Goal: Complete application form

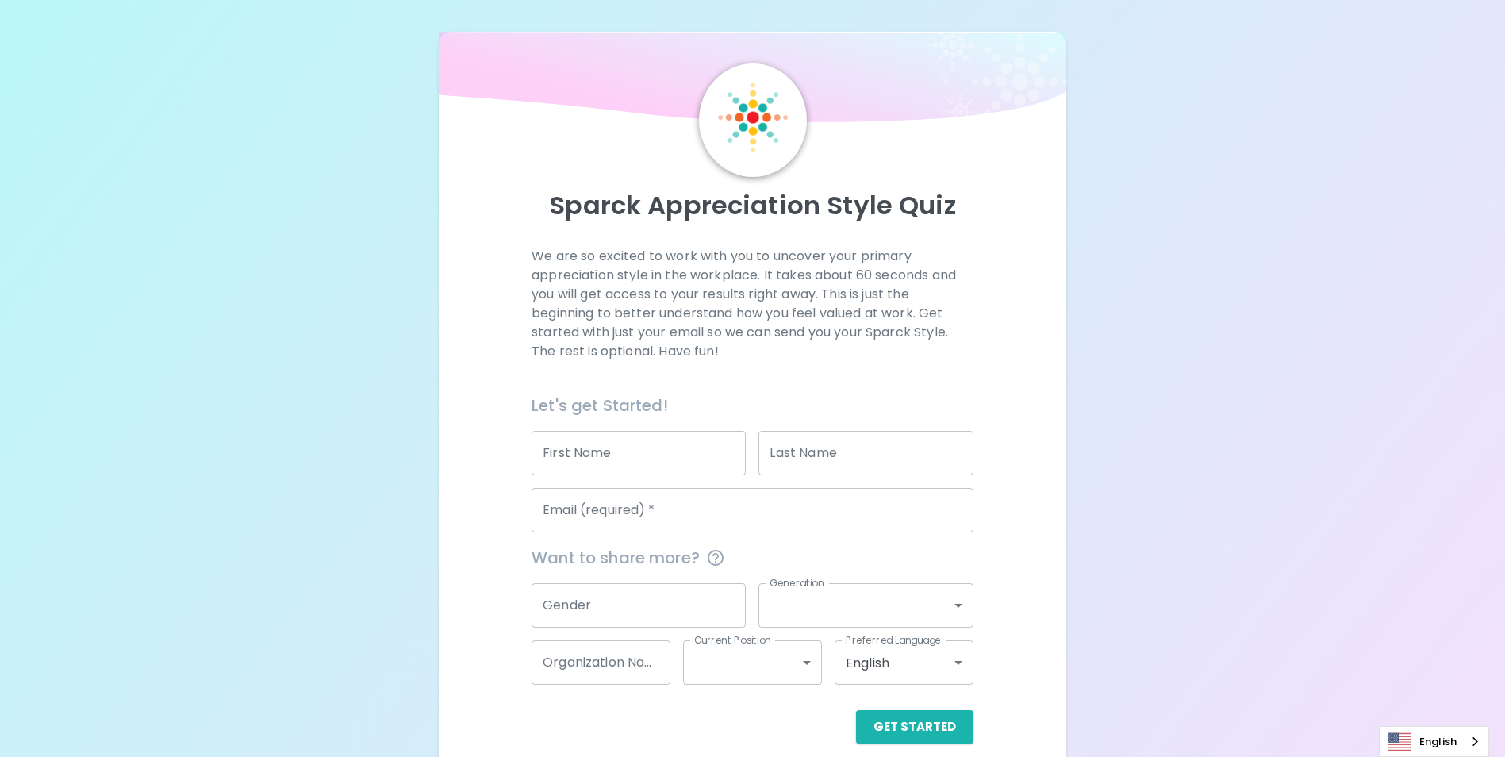
drag, startPoint x: 0, startPoint y: 0, endPoint x: 640, endPoint y: 456, distance: 785.3
click at [640, 456] on input "First Name" at bounding box center [639, 453] width 214 height 44
type input "[PERSON_NAME]"
type input "Tajia"
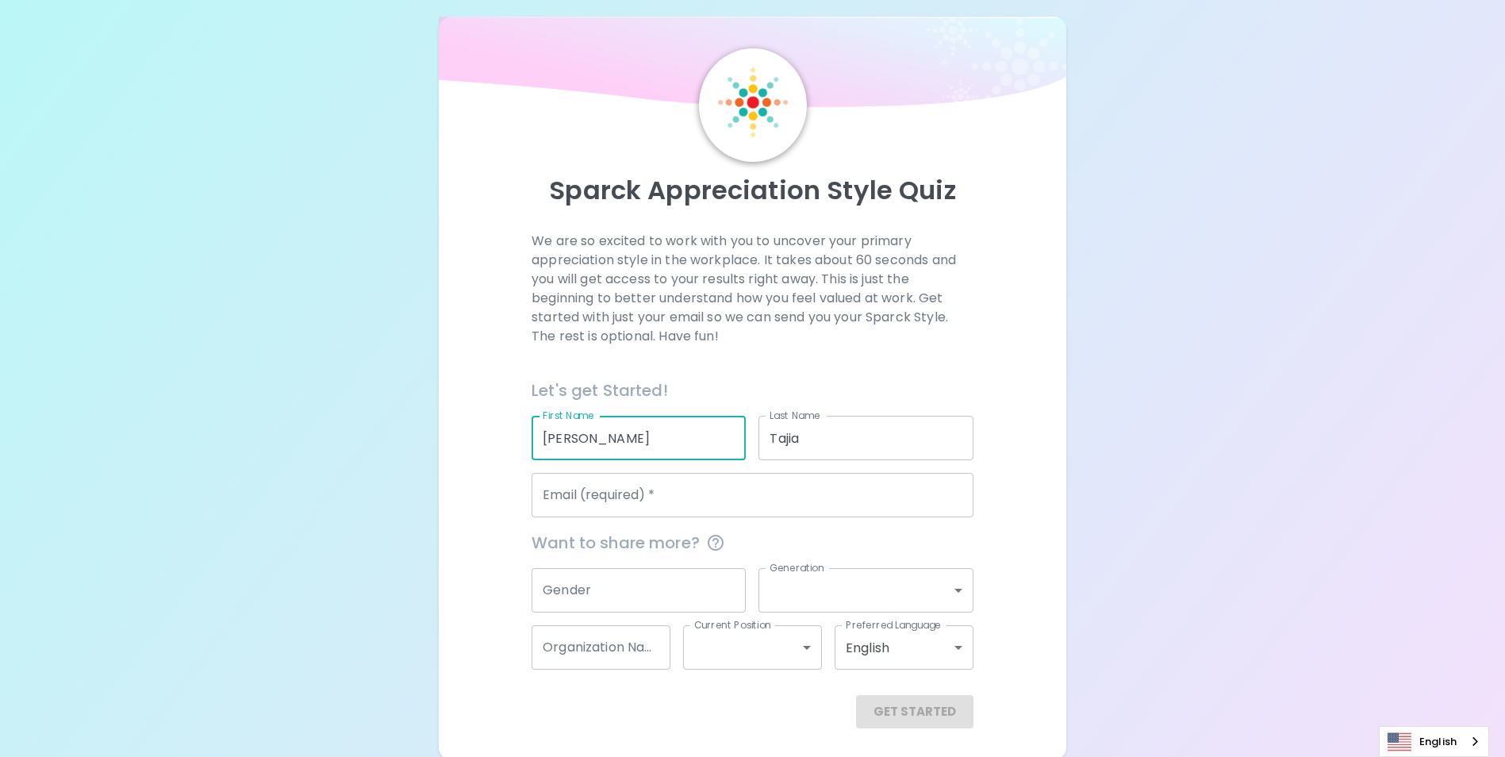
scroll to position [18, 0]
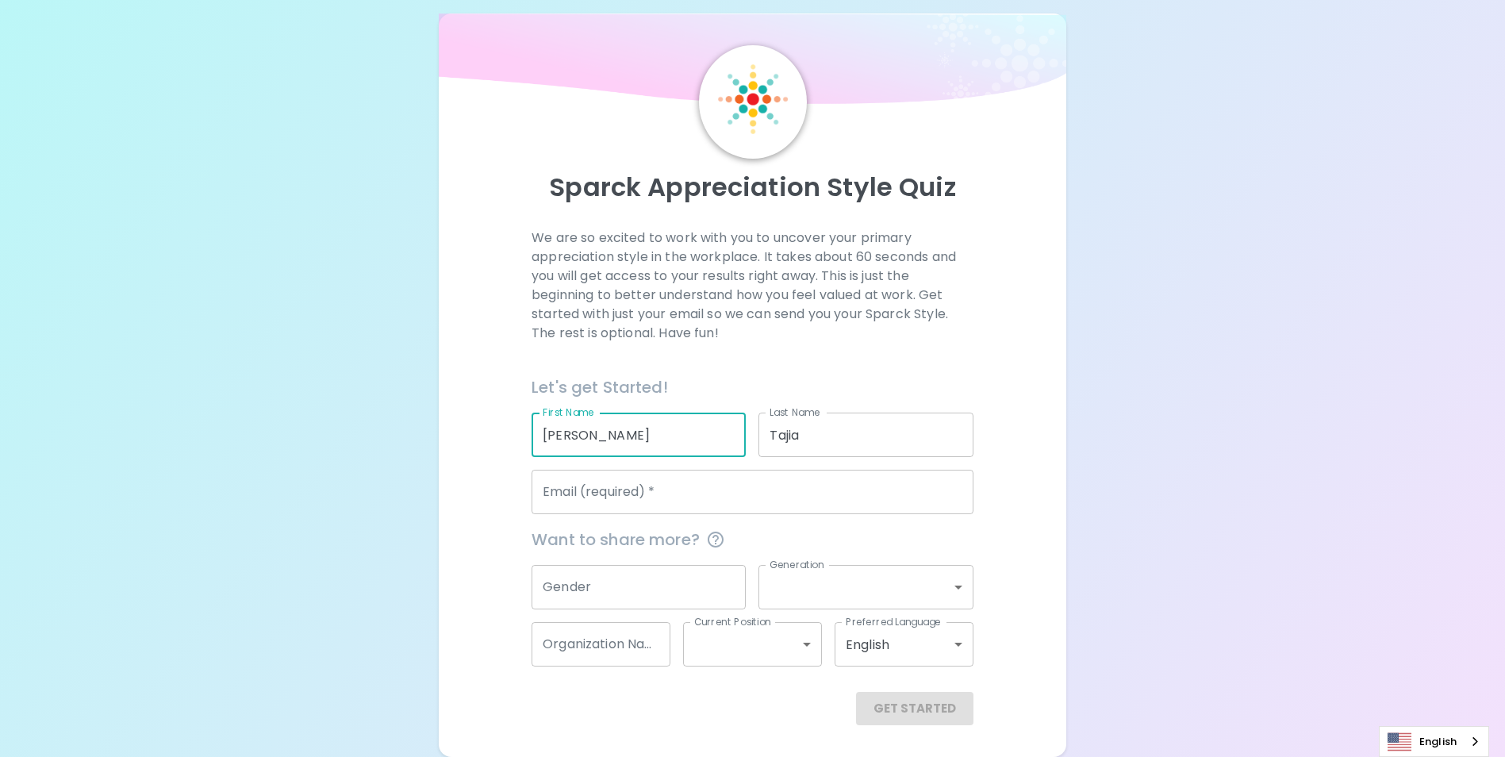
click at [628, 495] on input "Email (required)   *" at bounding box center [753, 492] width 442 height 44
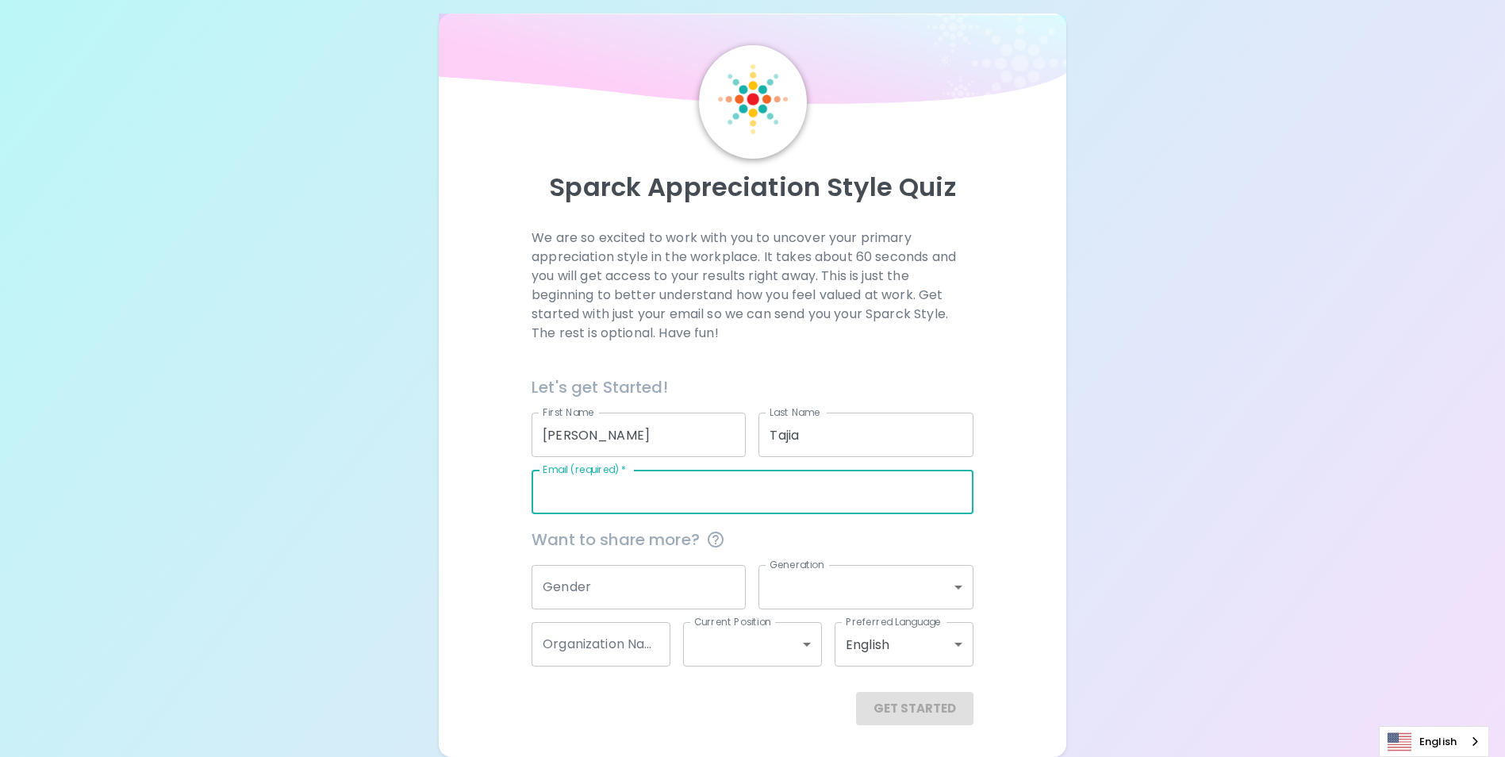
type input "[PERSON_NAME][EMAIL_ADDRESS][PERSON_NAME][DOMAIN_NAME]"
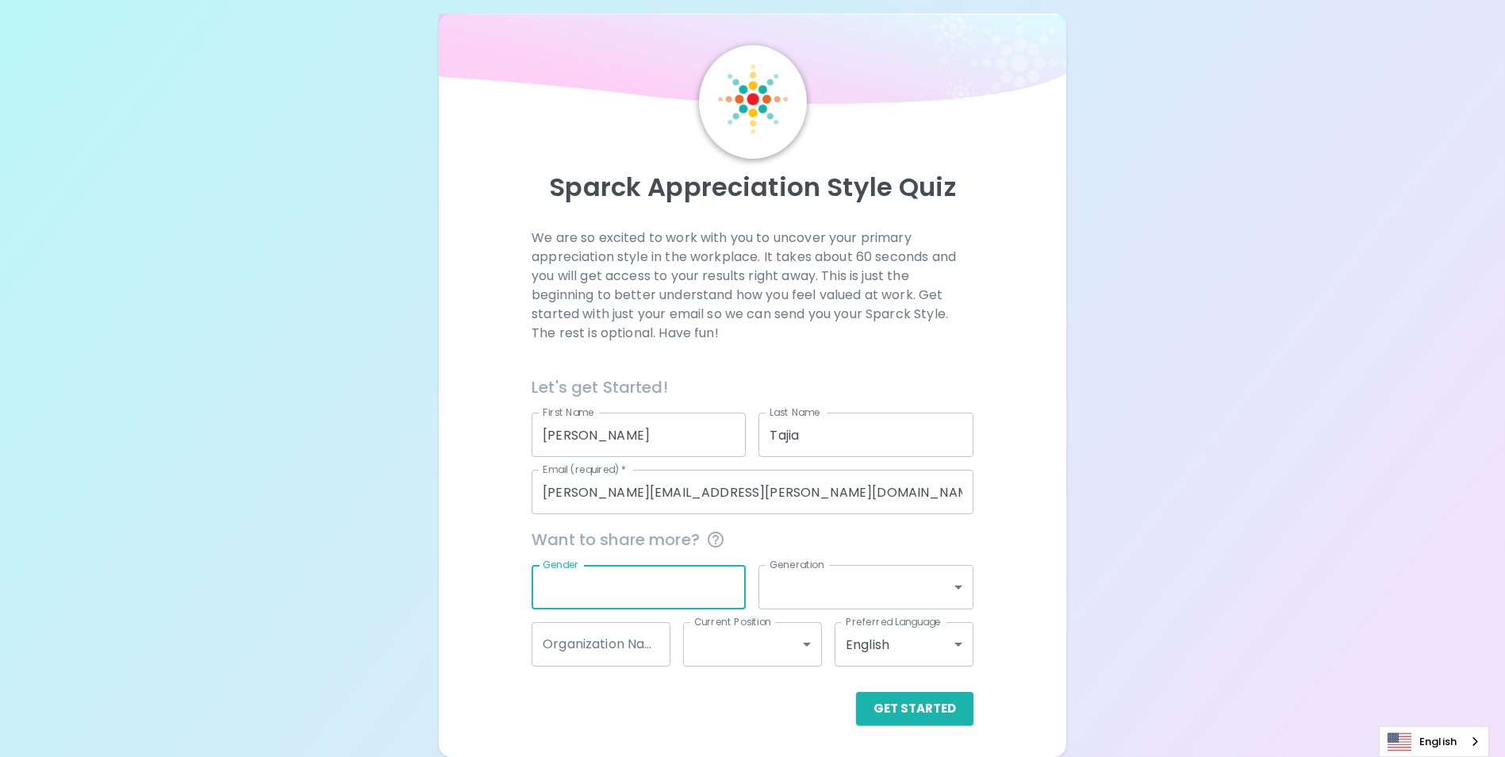
click at [617, 585] on input "Gender" at bounding box center [639, 587] width 214 height 44
click at [938, 704] on button "Get Started" at bounding box center [914, 708] width 117 height 33
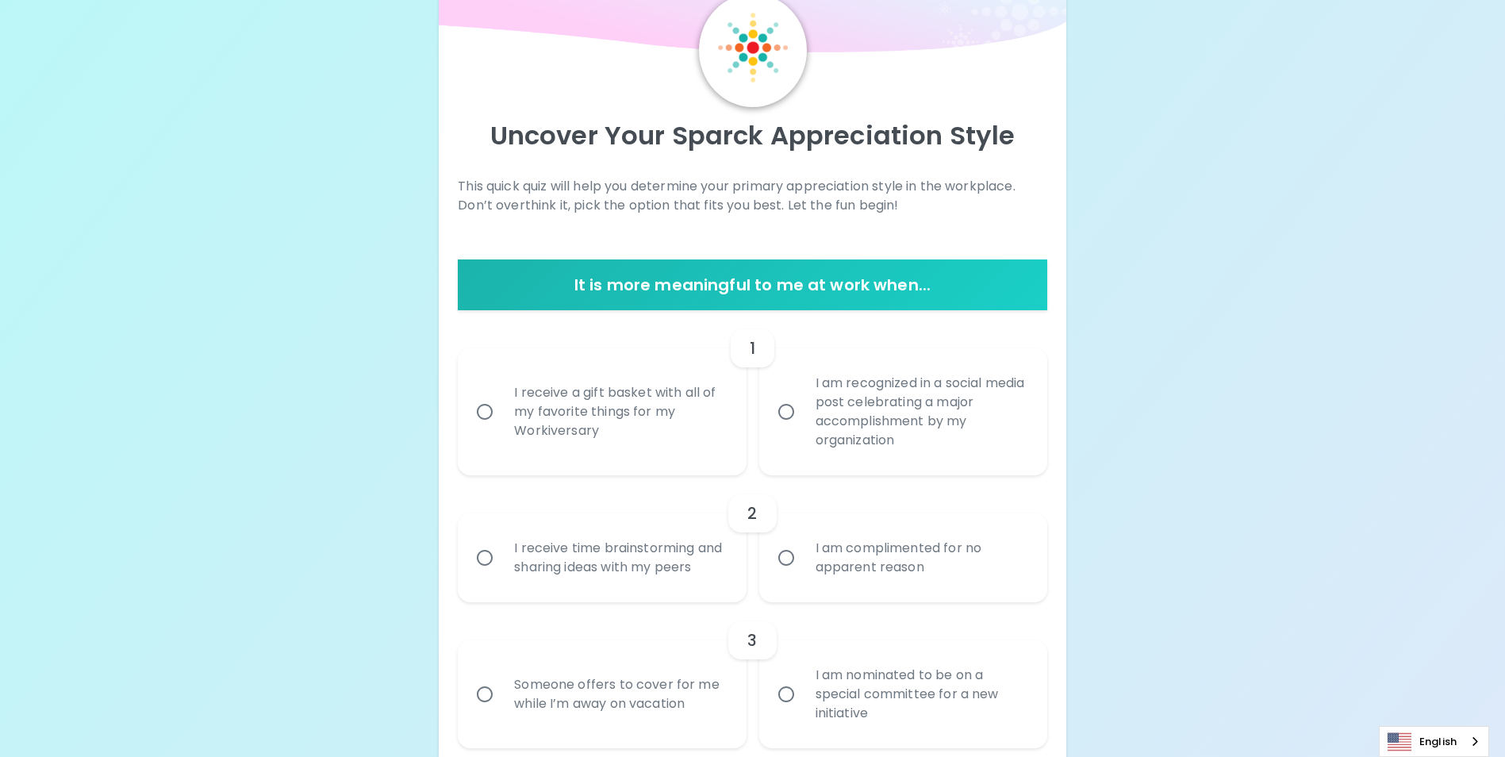
scroll to position [98, 0]
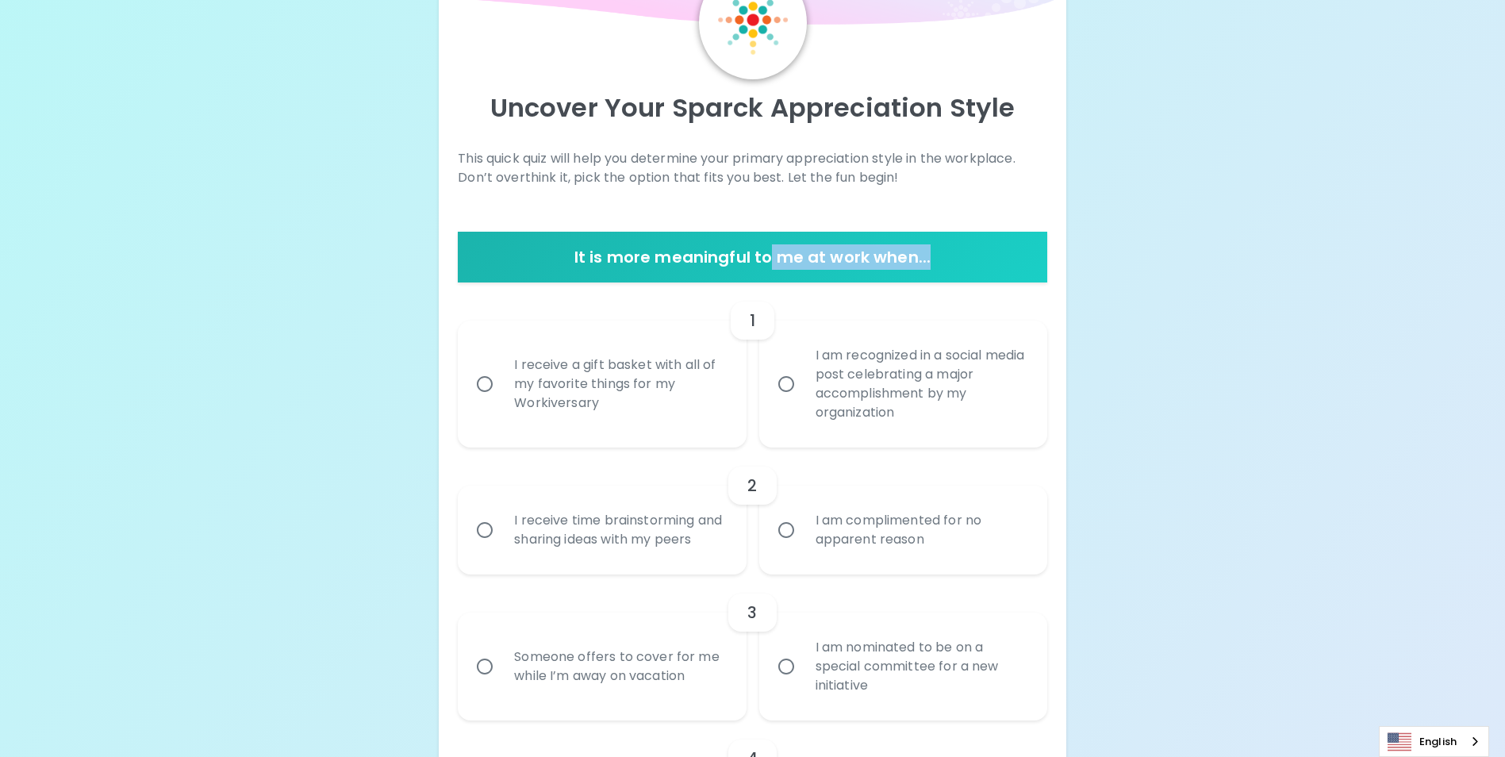
drag, startPoint x: 786, startPoint y: 257, endPoint x: 990, endPoint y: 256, distance: 204.7
click at [990, 256] on h6 "It is more meaningful to me at work when..." at bounding box center [752, 256] width 576 height 25
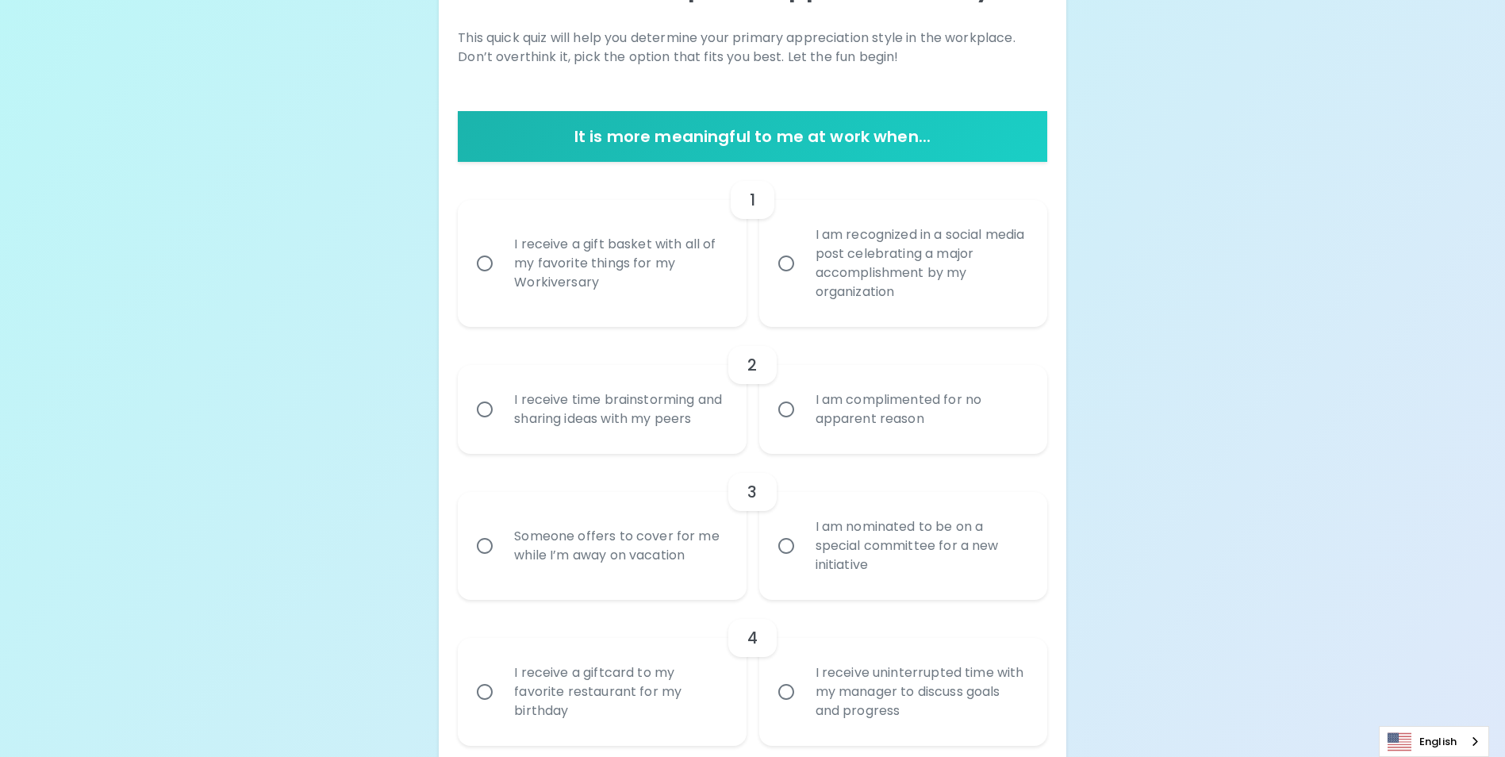
scroll to position [256, 0]
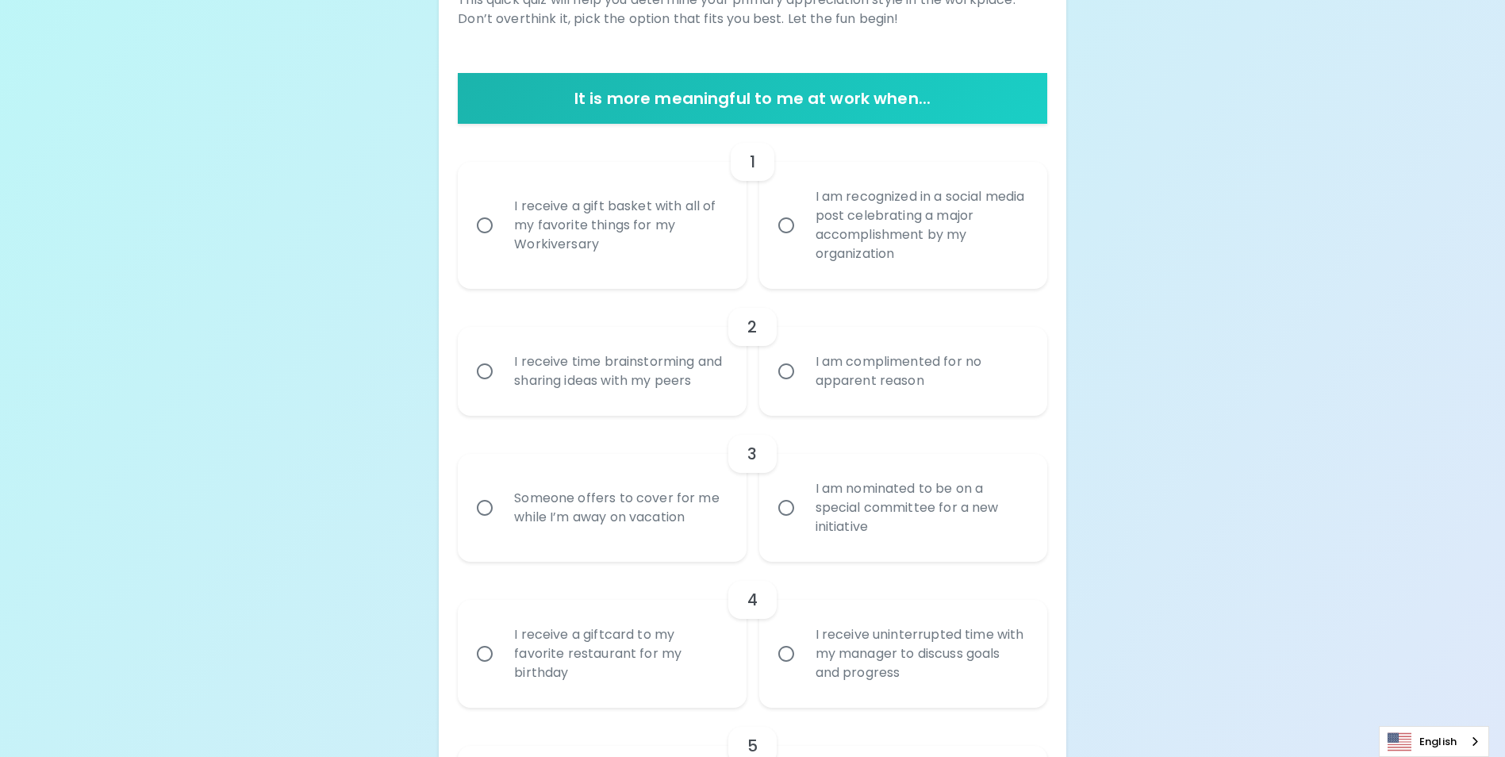
click at [631, 238] on div "I receive a gift basket with all of my favorite things for my Workiversary" at bounding box center [620, 225] width 236 height 95
click at [502, 238] on input "I receive a gift basket with all of my favorite things for my Workiversary" at bounding box center [484, 225] width 33 height 33
radio input "true"
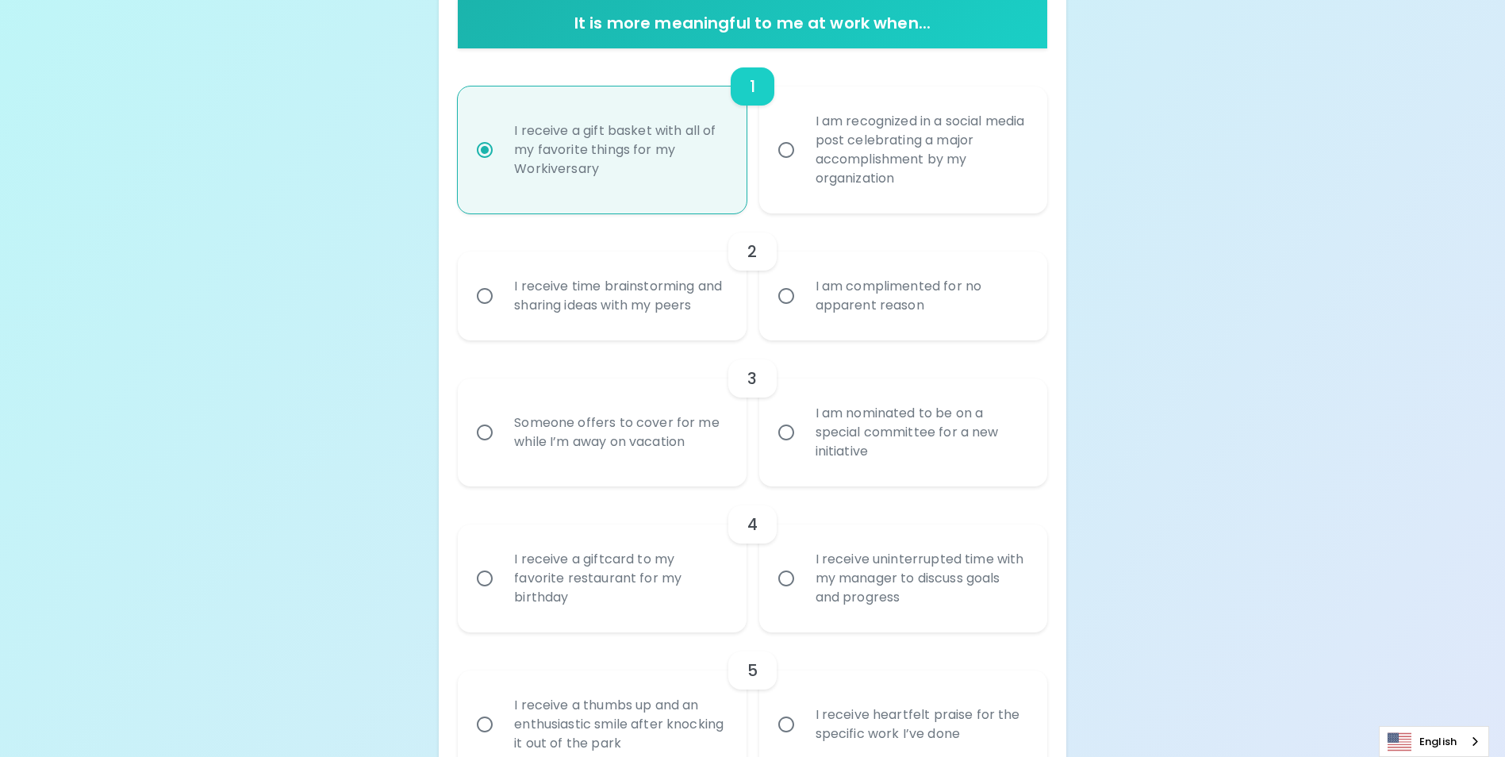
scroll to position [383, 0]
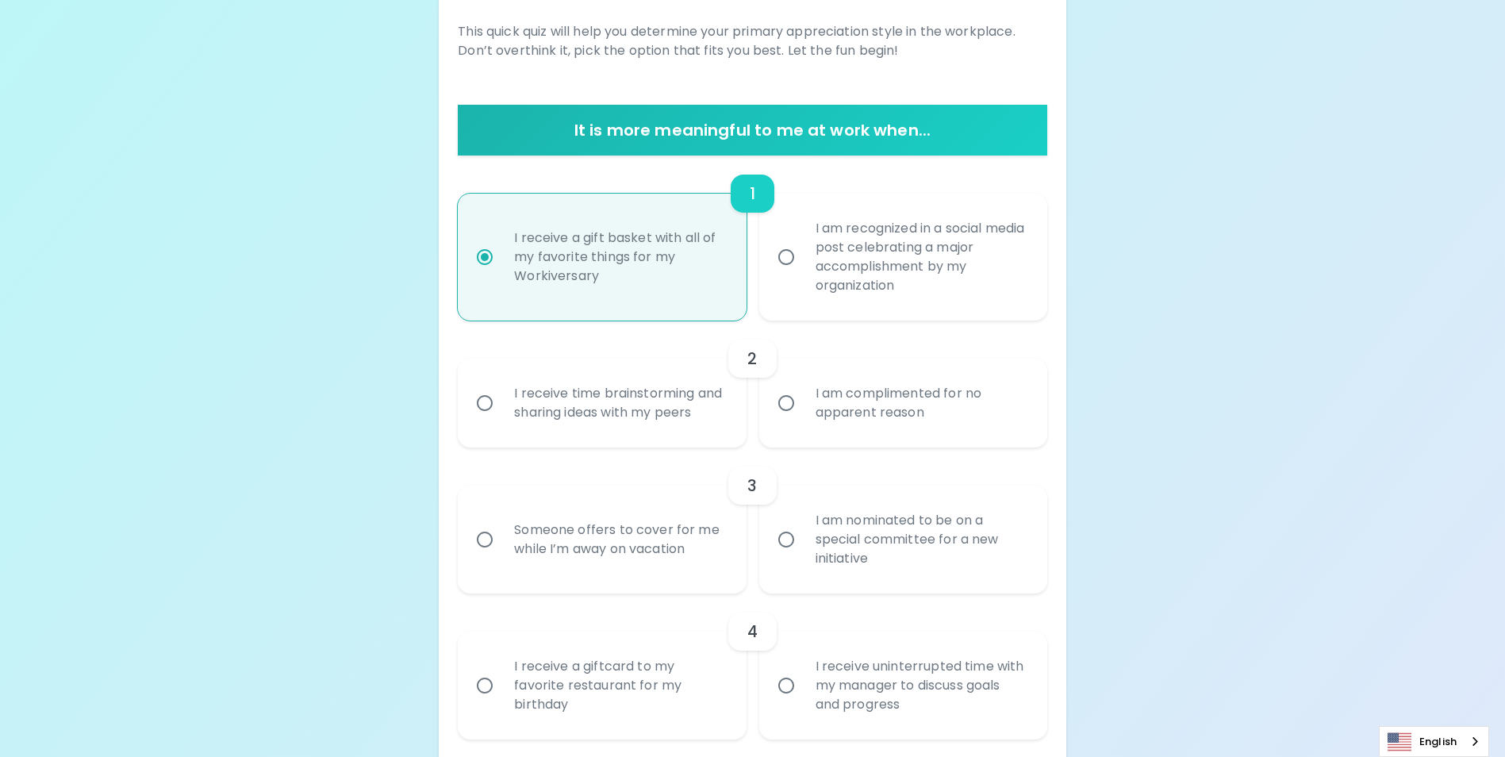
click at [624, 368] on div "2" at bounding box center [752, 359] width 589 height 38
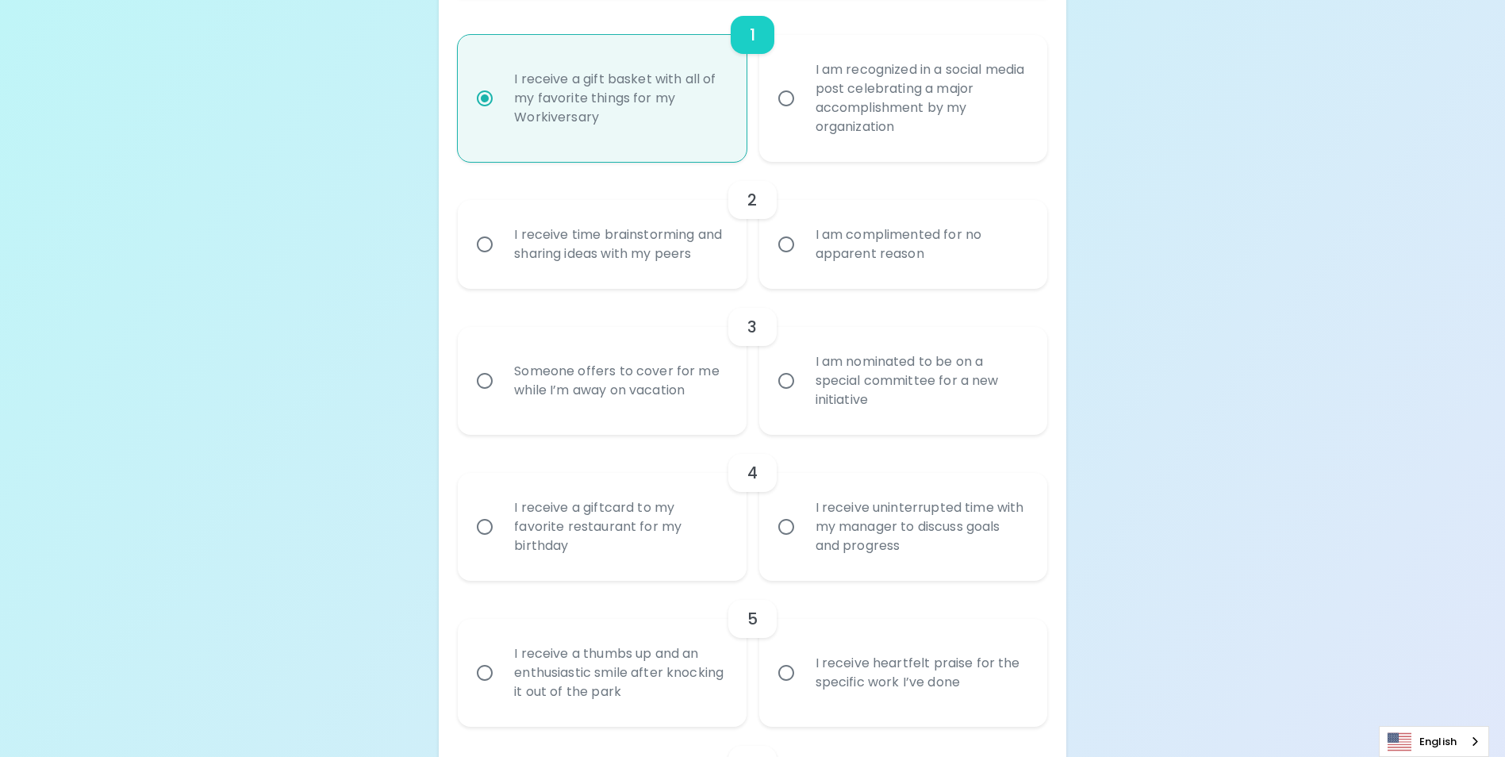
click at [594, 266] on div "I receive time brainstorming and sharing ideas with my peers" at bounding box center [620, 244] width 236 height 76
click at [502, 261] on input "I receive time brainstorming and sharing ideas with my peers" at bounding box center [484, 244] width 33 height 33
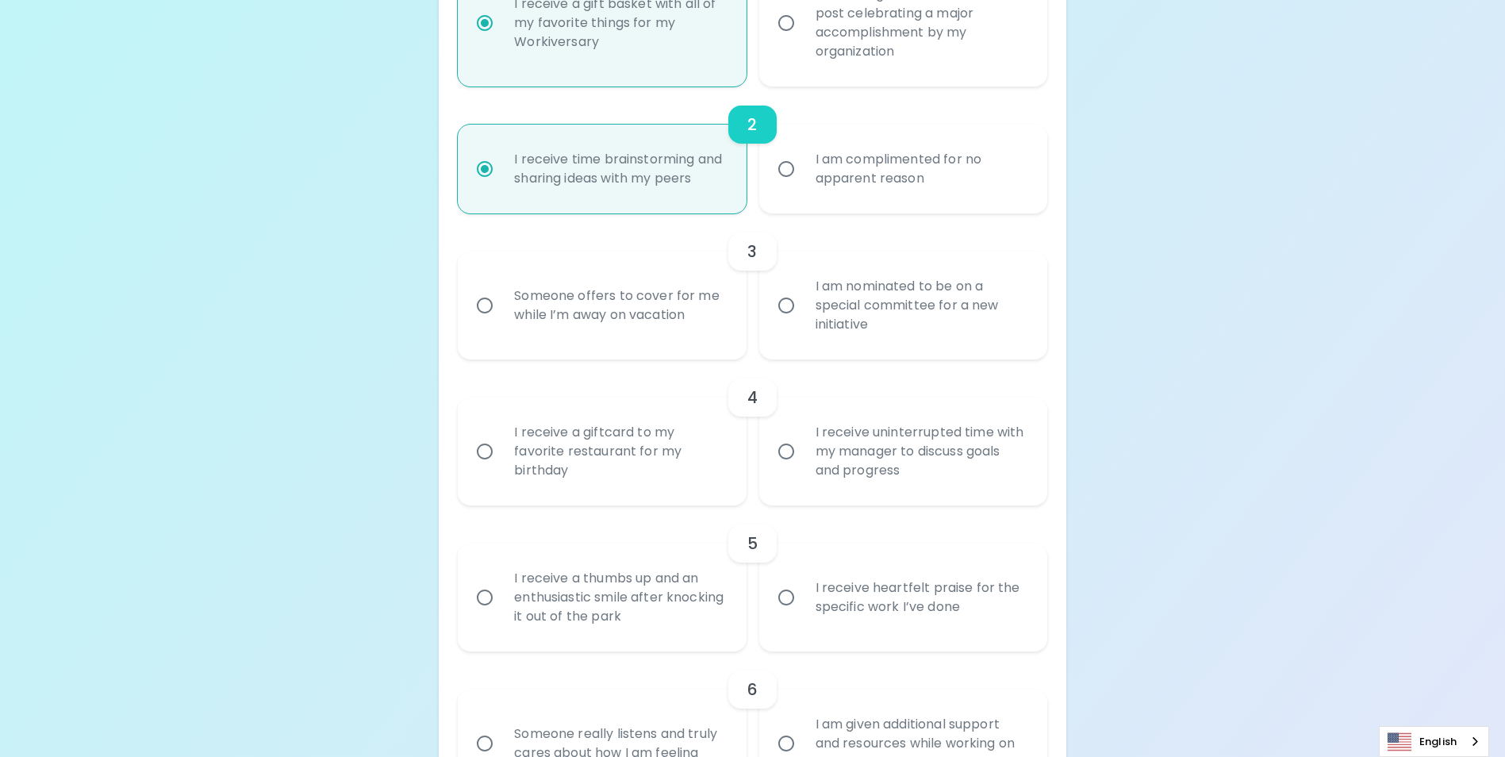
scroll to position [510, 0]
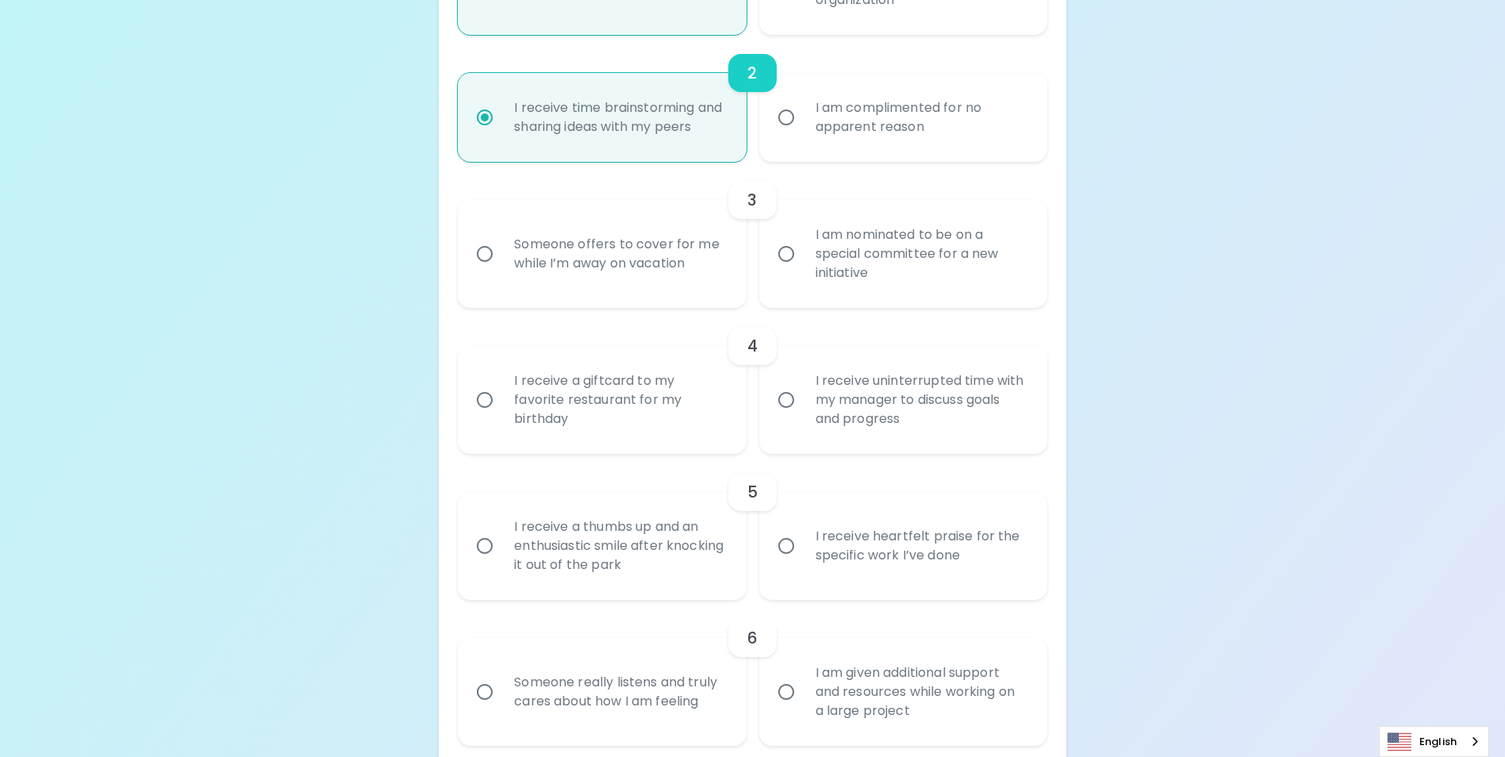
radio input "true"
click at [624, 283] on div "Someone offers to cover for me while I’m away on vacation" at bounding box center [620, 254] width 236 height 76
click at [502, 271] on input "Someone offers to cover for me while I’m away on vacation" at bounding box center [484, 253] width 33 height 33
radio input "false"
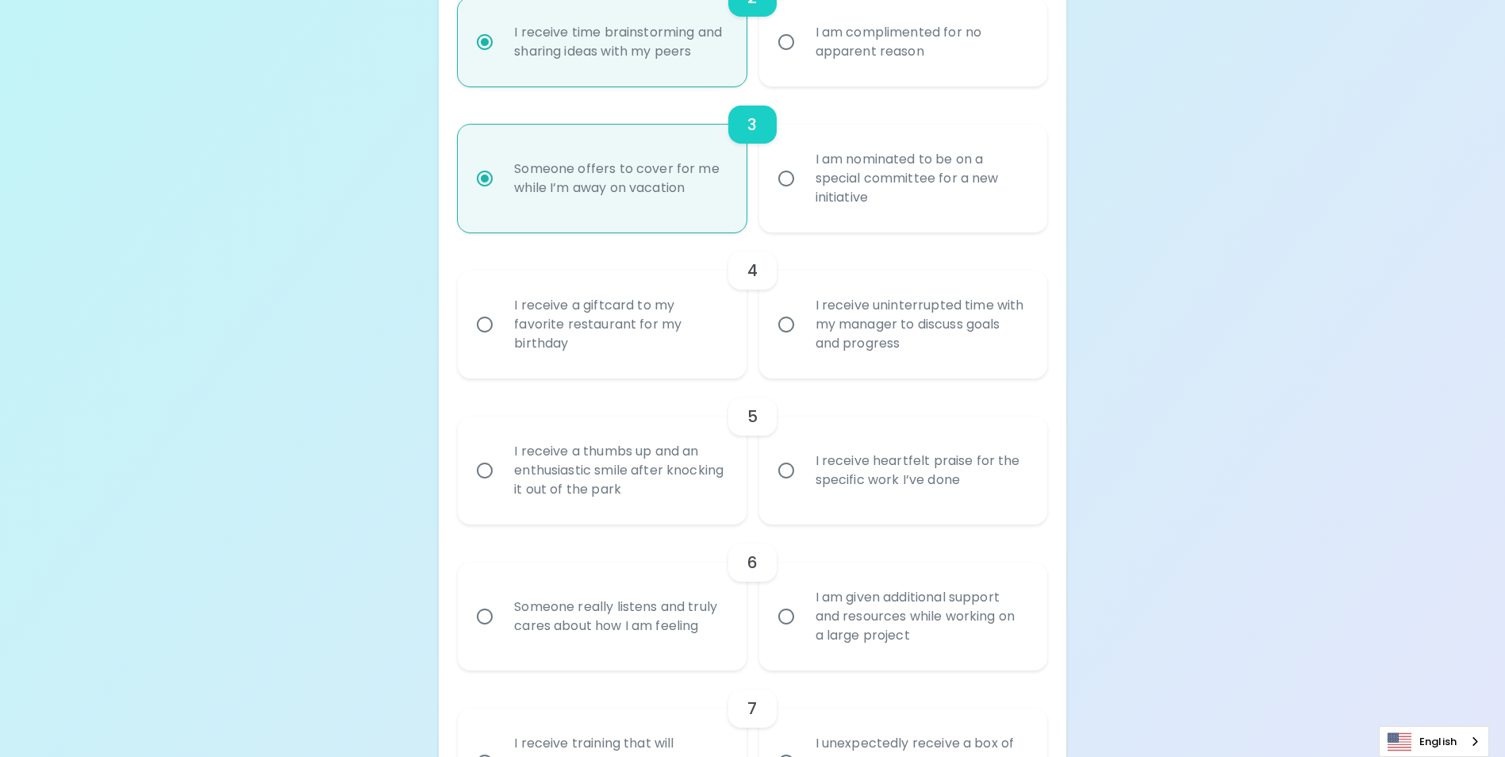
scroll to position [637, 0]
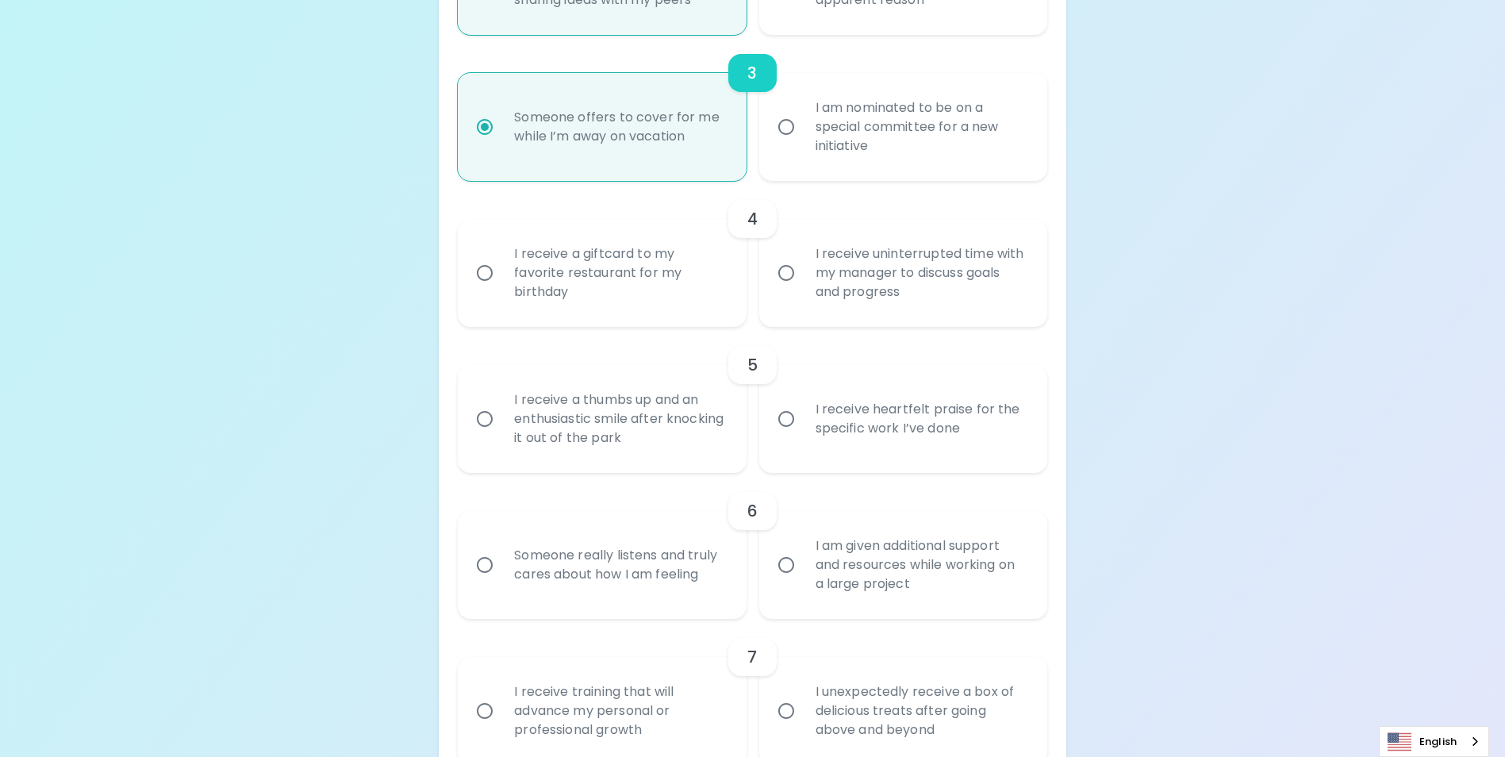
radio input "true"
click at [497, 272] on label "I receive a giftcard to my favorite restaurant for my birthday" at bounding box center [593, 273] width 288 height 108
click at [497, 272] on input "I receive a giftcard to my favorite restaurant for my birthday" at bounding box center [484, 272] width 33 height 33
radio input "false"
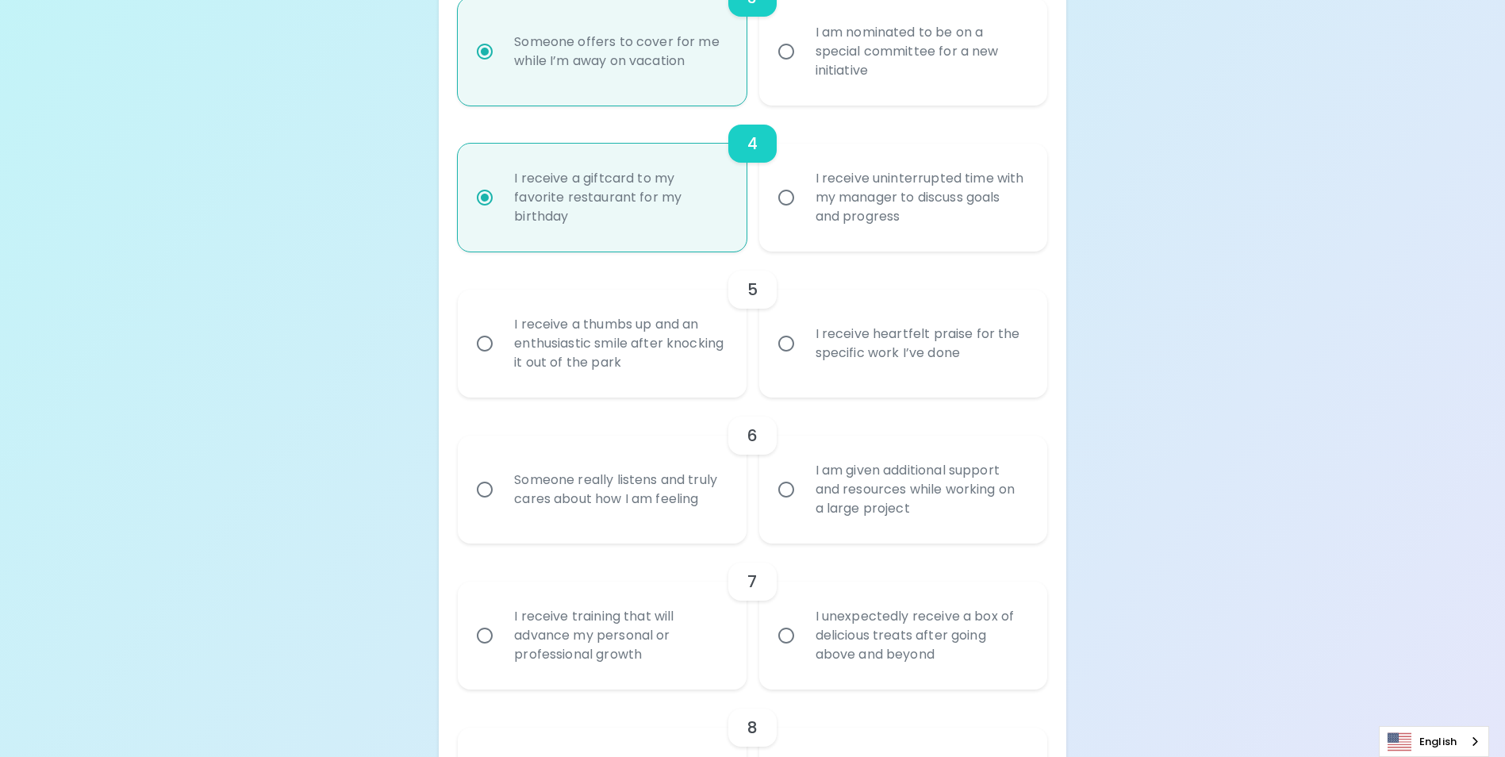
scroll to position [764, 0]
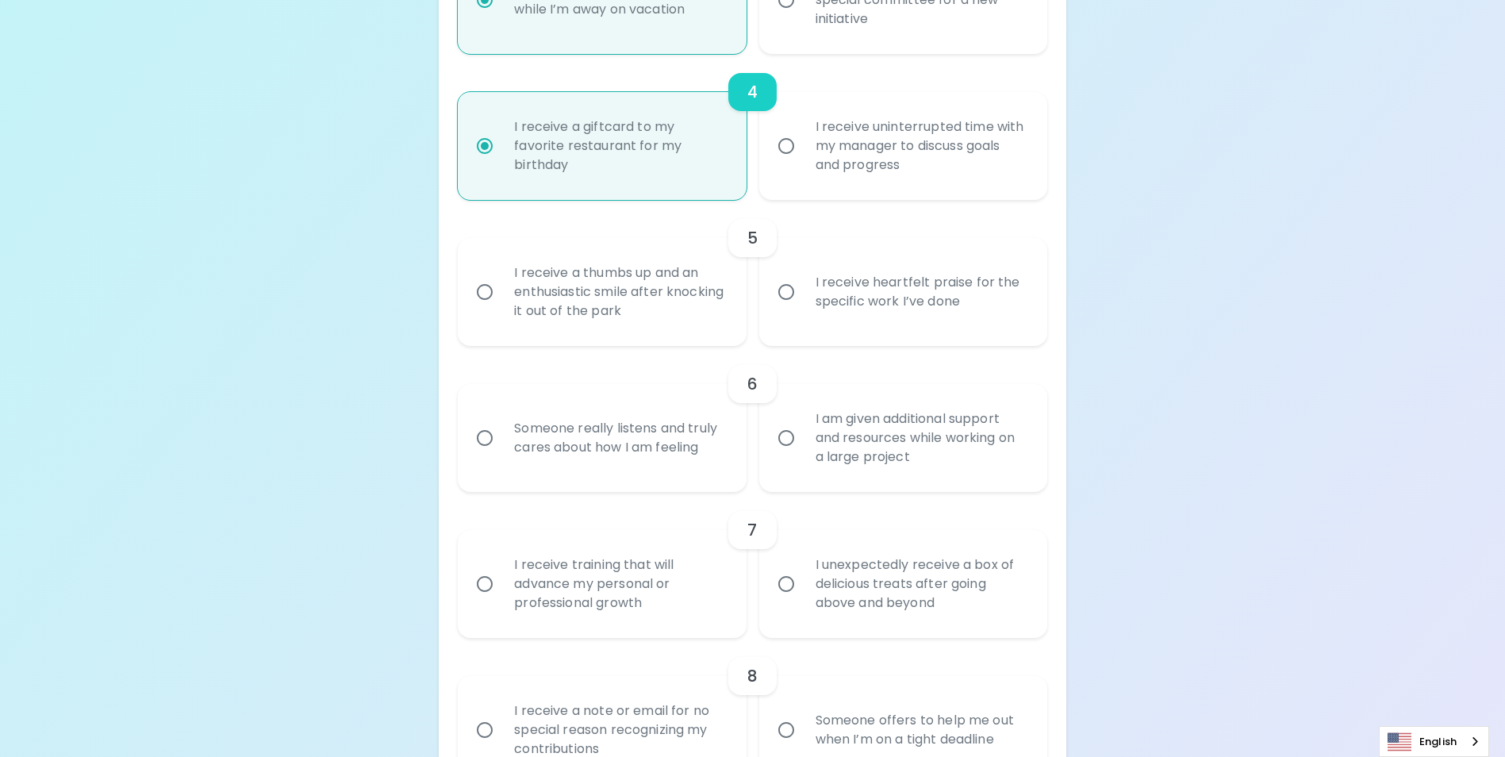
radio input "true"
click at [941, 326] on div "I receive heartfelt praise for the specific work I’ve done" at bounding box center [921, 292] width 236 height 76
click at [803, 309] on input "I receive heartfelt praise for the specific work I’ve done" at bounding box center [786, 291] width 33 height 33
radio input "false"
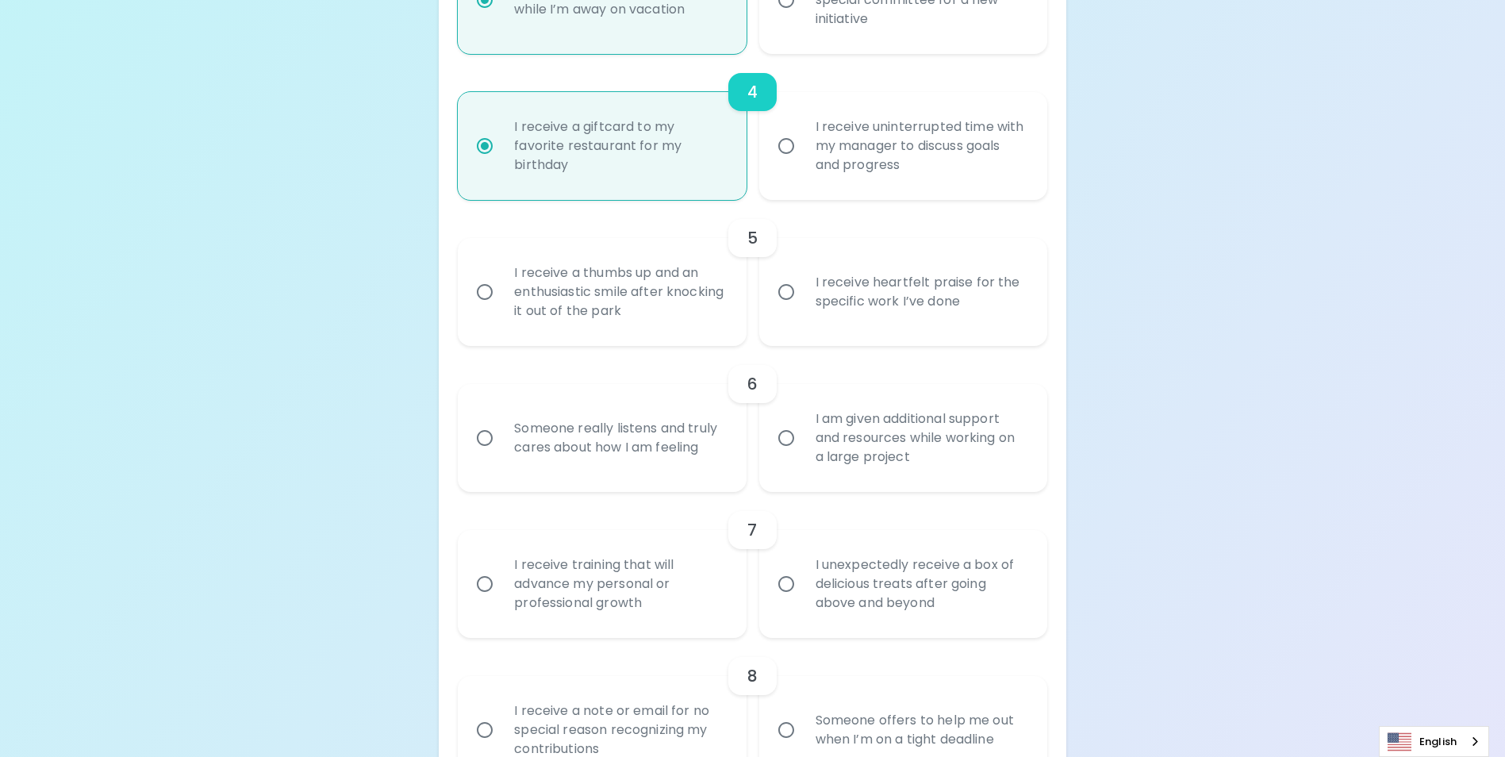
radio input "false"
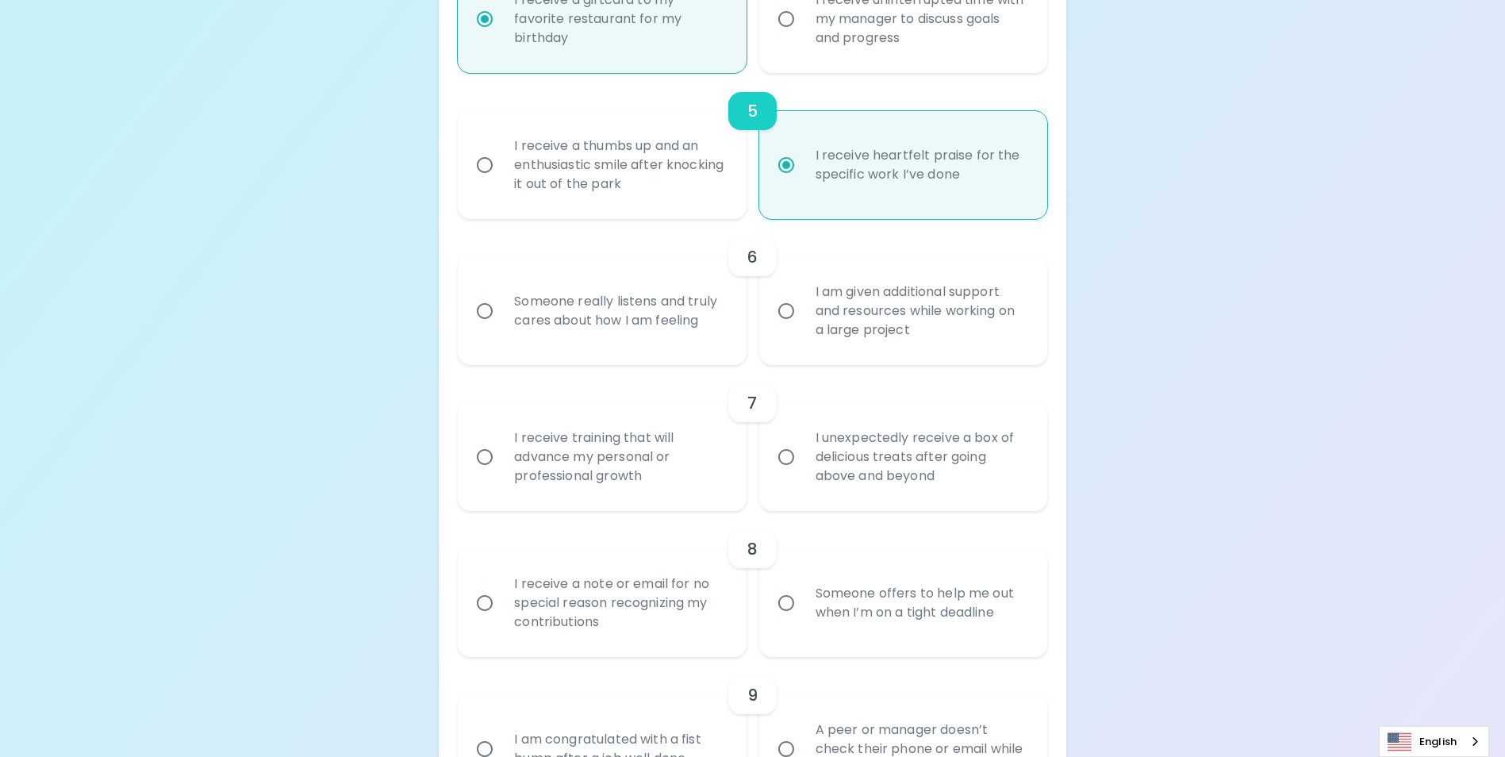
scroll to position [971, 0]
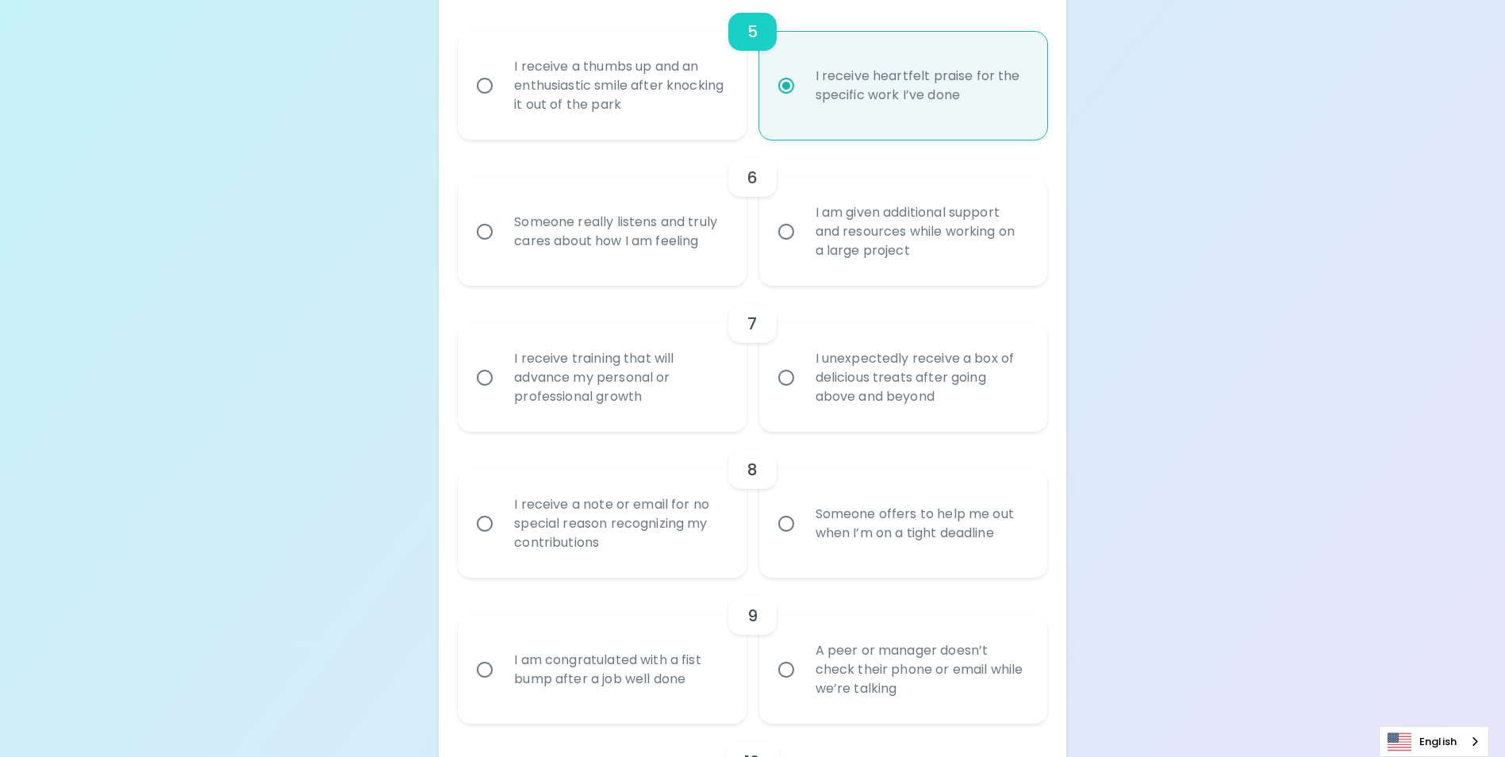
radio input "true"
click at [612, 270] on div "Someone really listens and truly cares about how I am feeling" at bounding box center [620, 232] width 236 height 76
click at [502, 248] on input "Someone really listens and truly cares about how I am feeling" at bounding box center [484, 231] width 33 height 33
radio input "false"
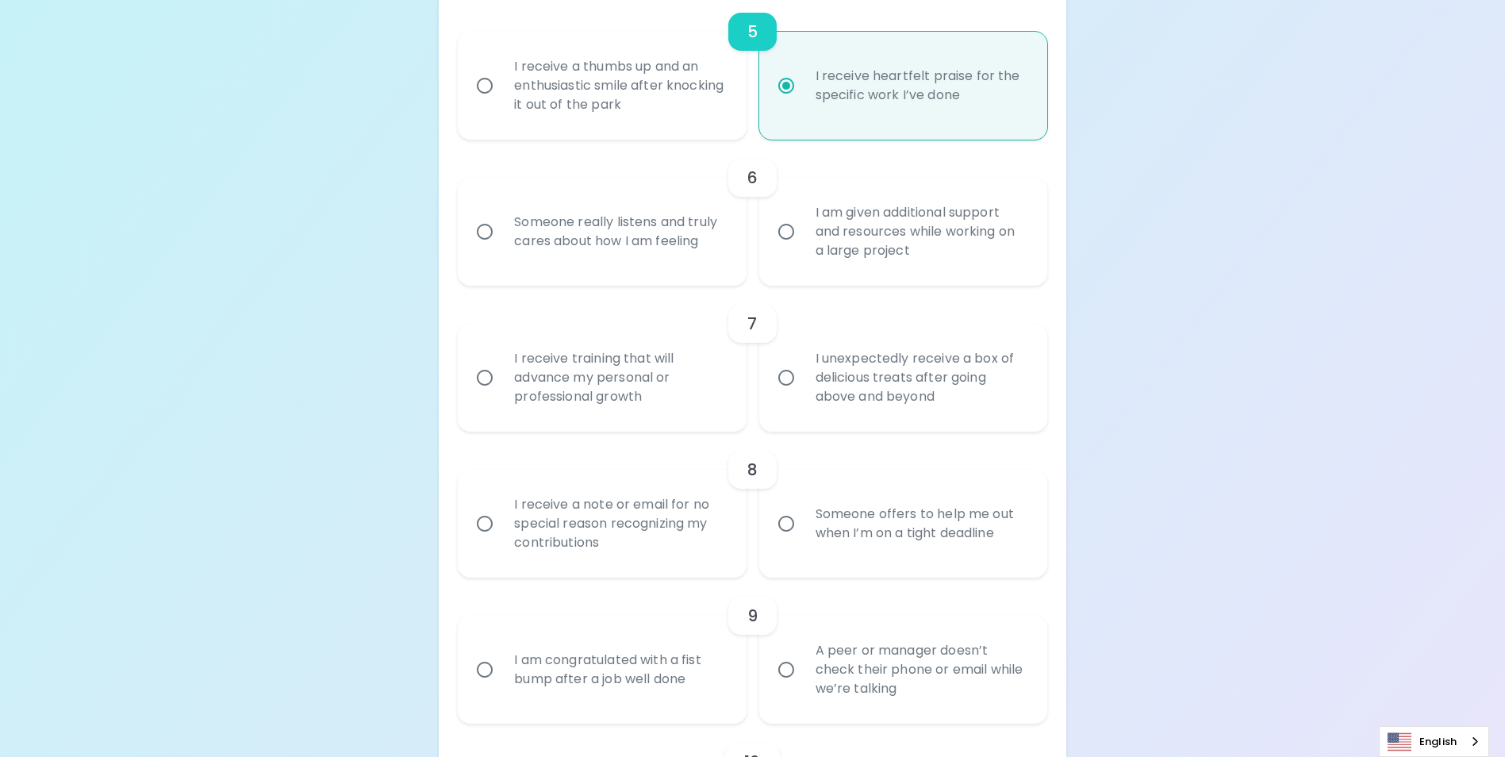
radio input "false"
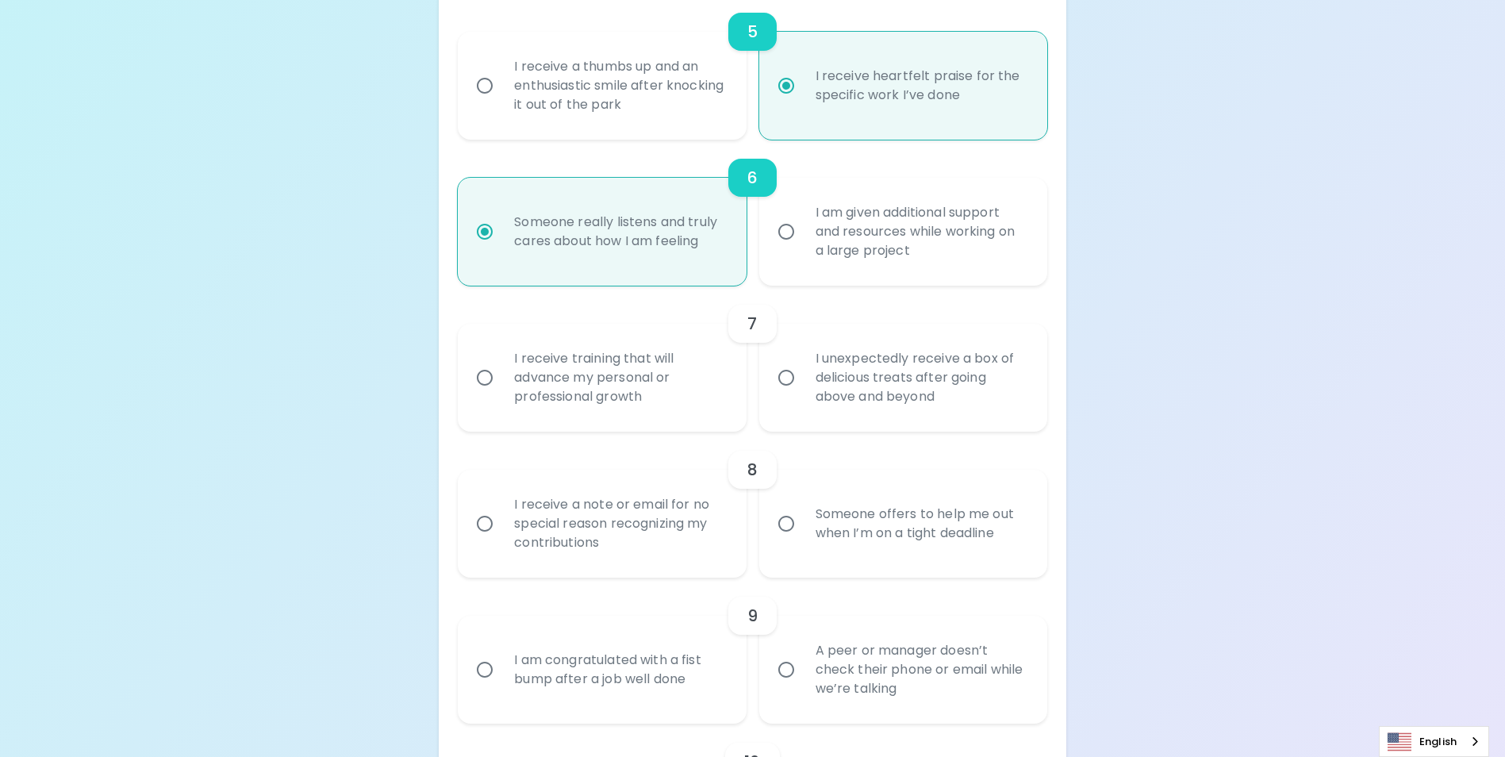
scroll to position [1098, 0]
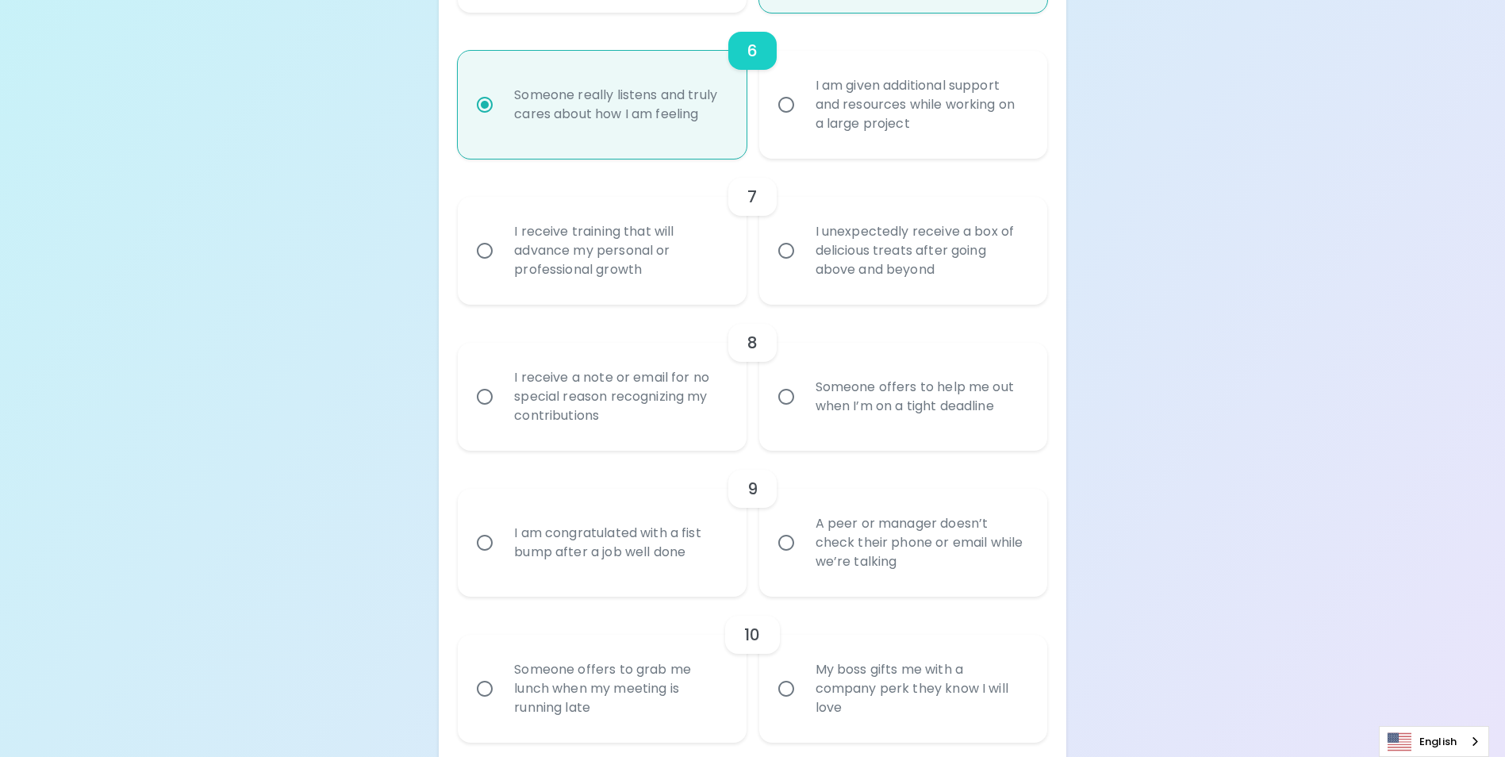
radio input "true"
click at [658, 282] on div "I receive training that will advance my personal or professional growth" at bounding box center [620, 250] width 236 height 95
click at [502, 267] on input "I receive training that will advance my personal or professional growth" at bounding box center [484, 250] width 33 height 33
radio input "false"
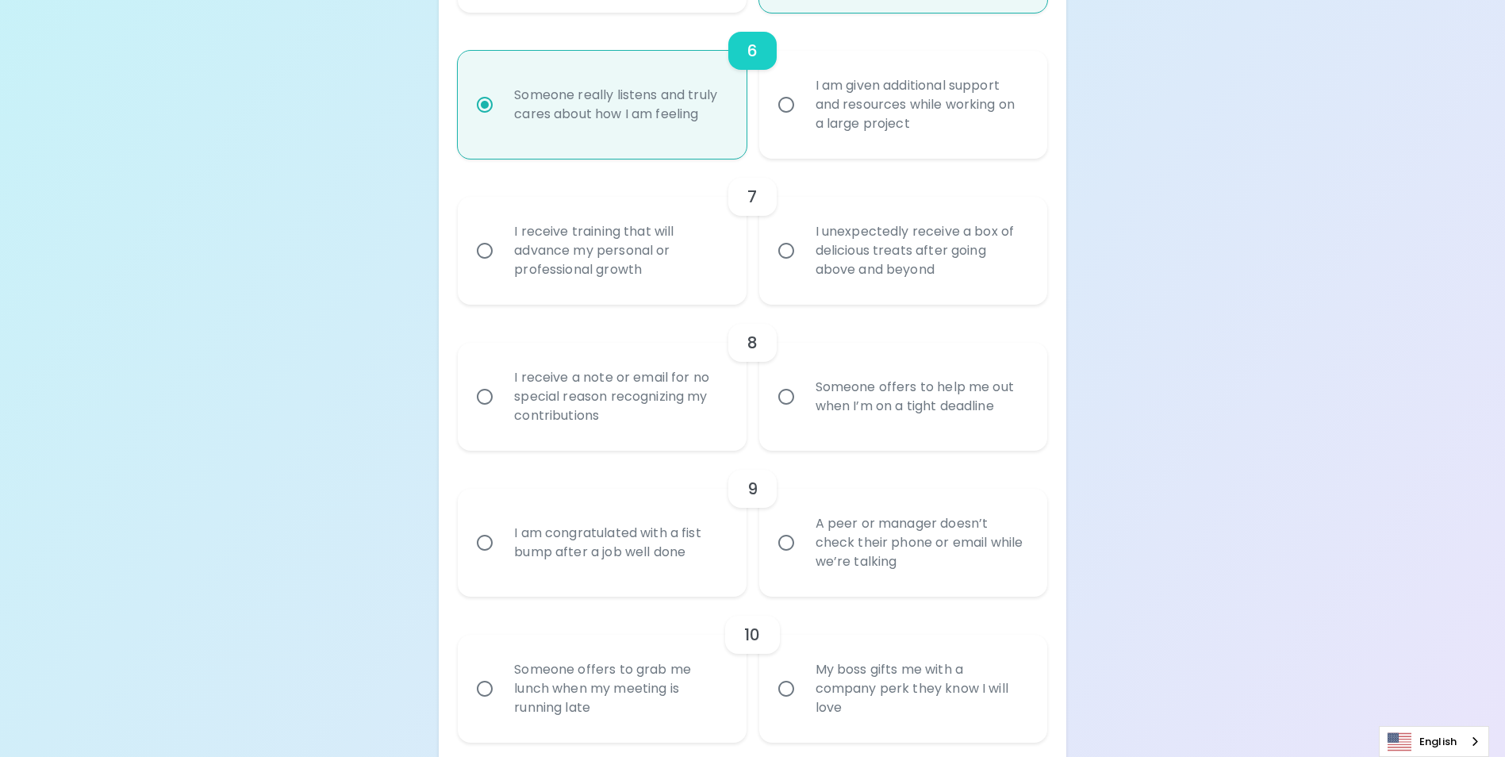
radio input "false"
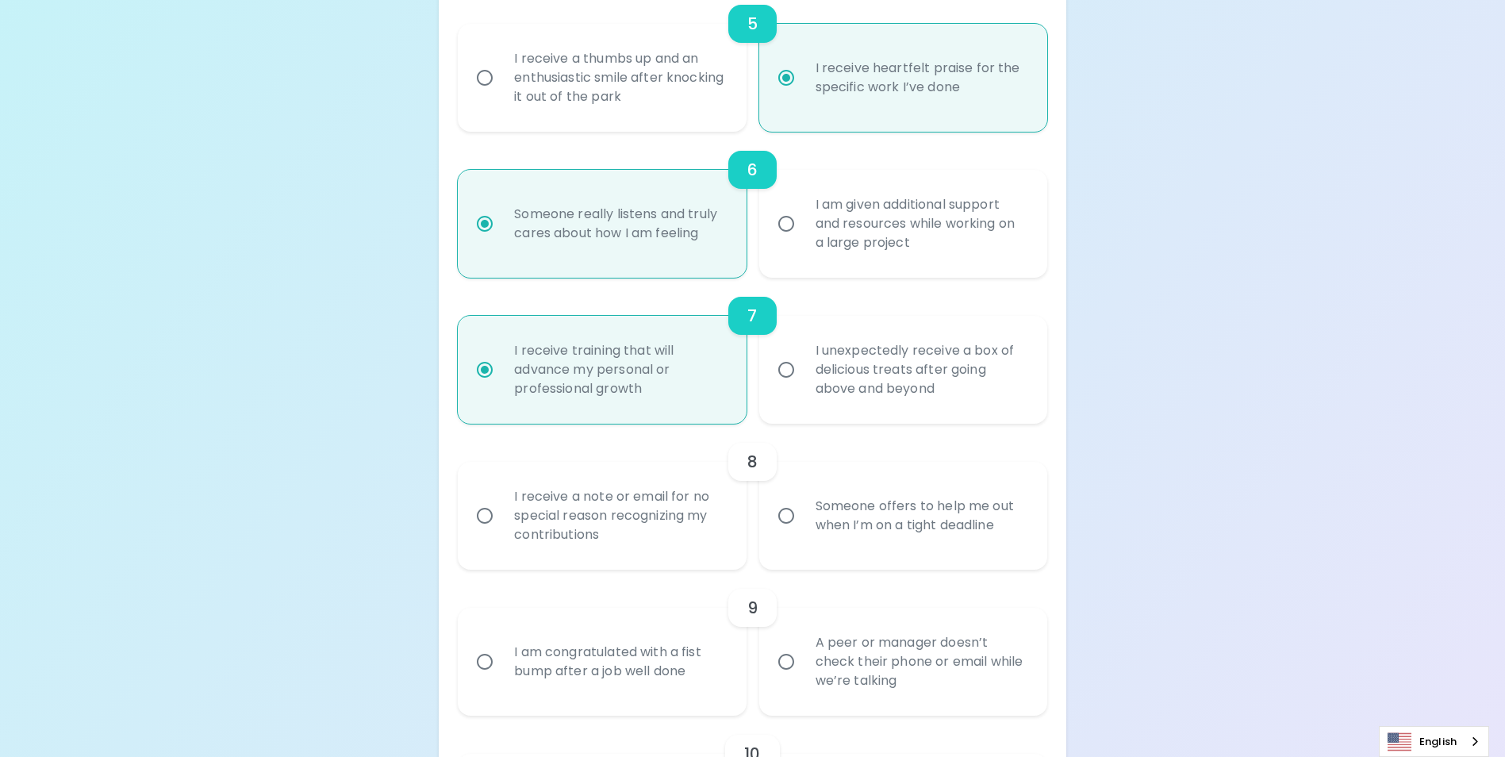
scroll to position [1225, 0]
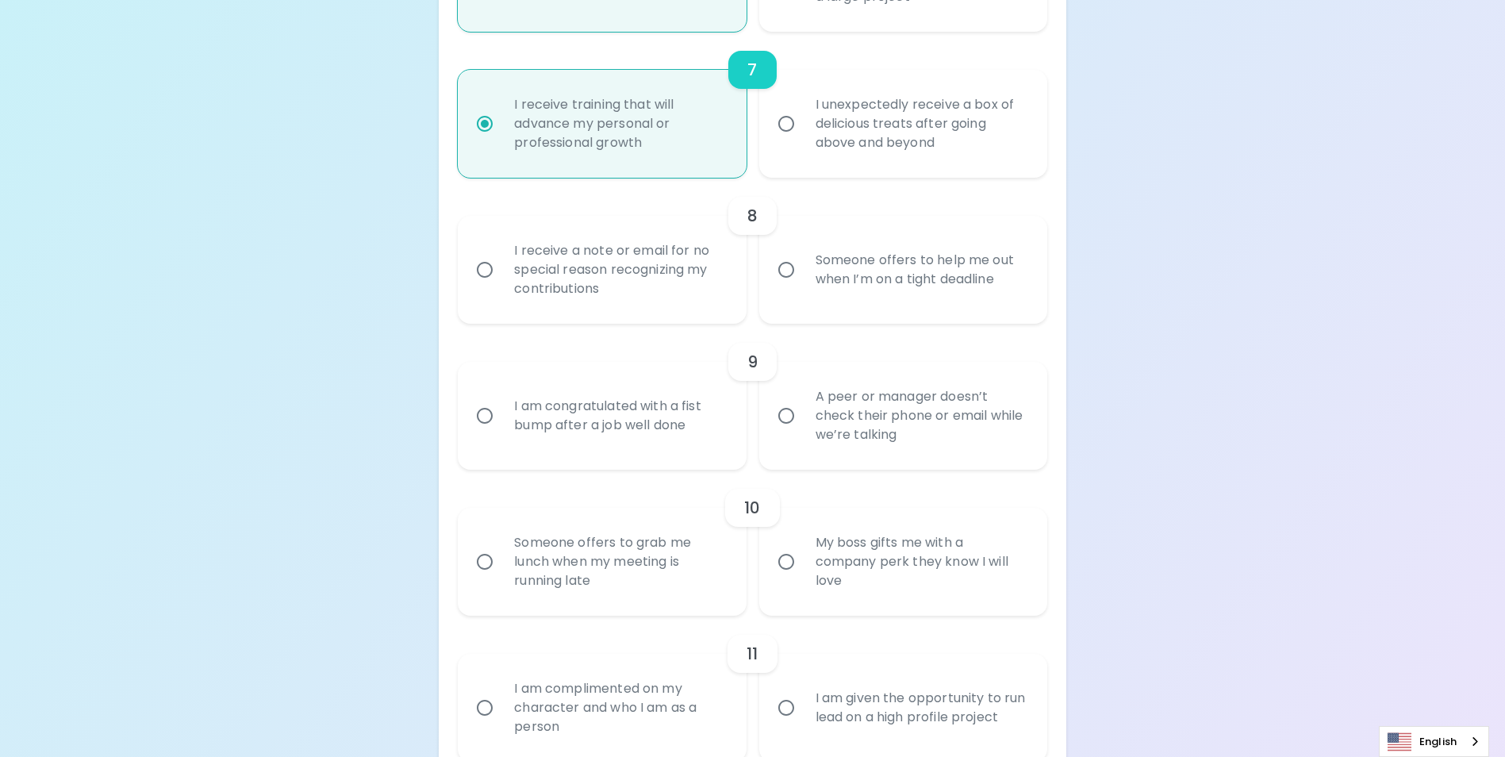
radio input "true"
click at [706, 287] on div "I receive a note or email for no special reason recognizing my contributions" at bounding box center [620, 269] width 236 height 95
click at [502, 286] on input "I receive a note or email for no special reason recognizing my contributions" at bounding box center [484, 269] width 33 height 33
radio input "false"
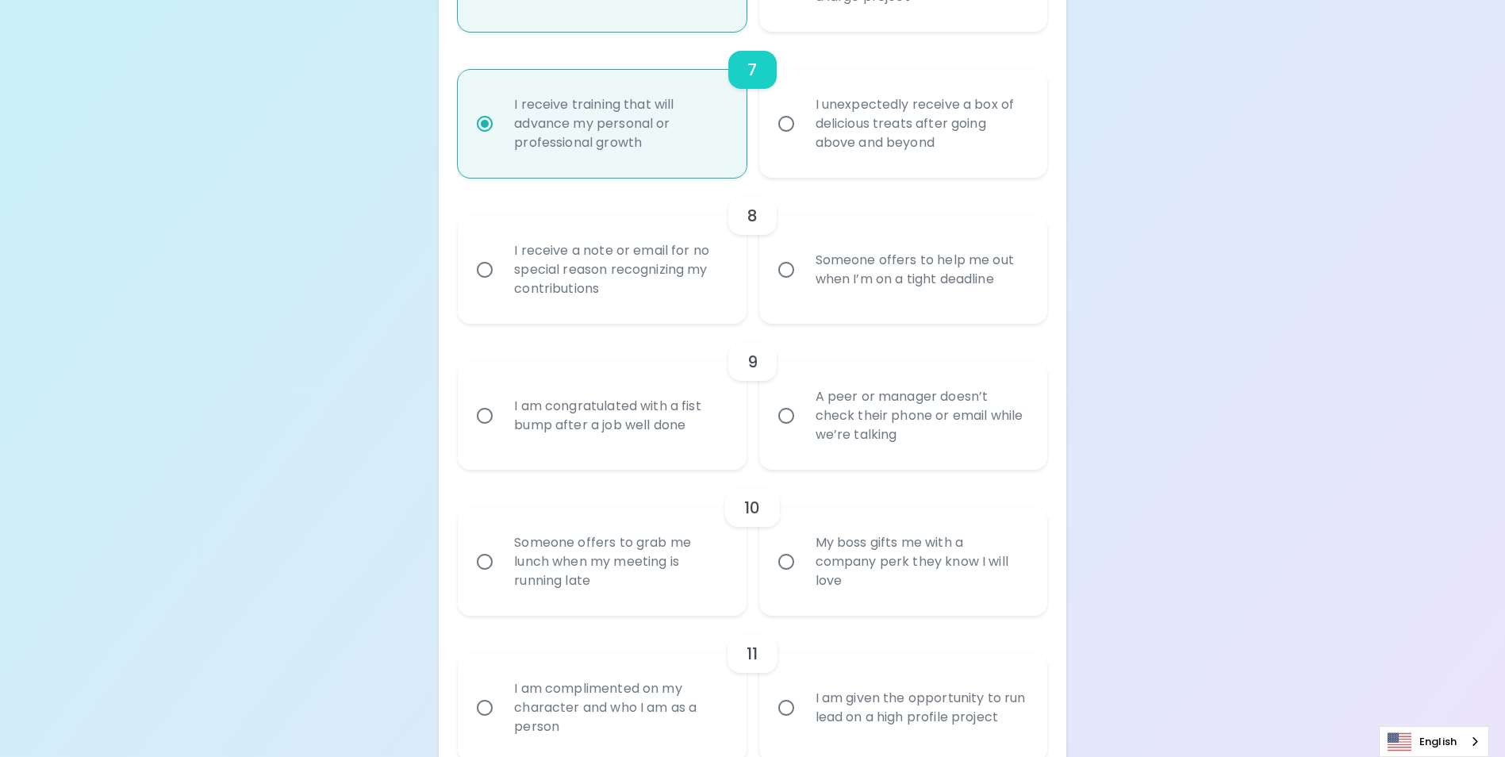
radio input "false"
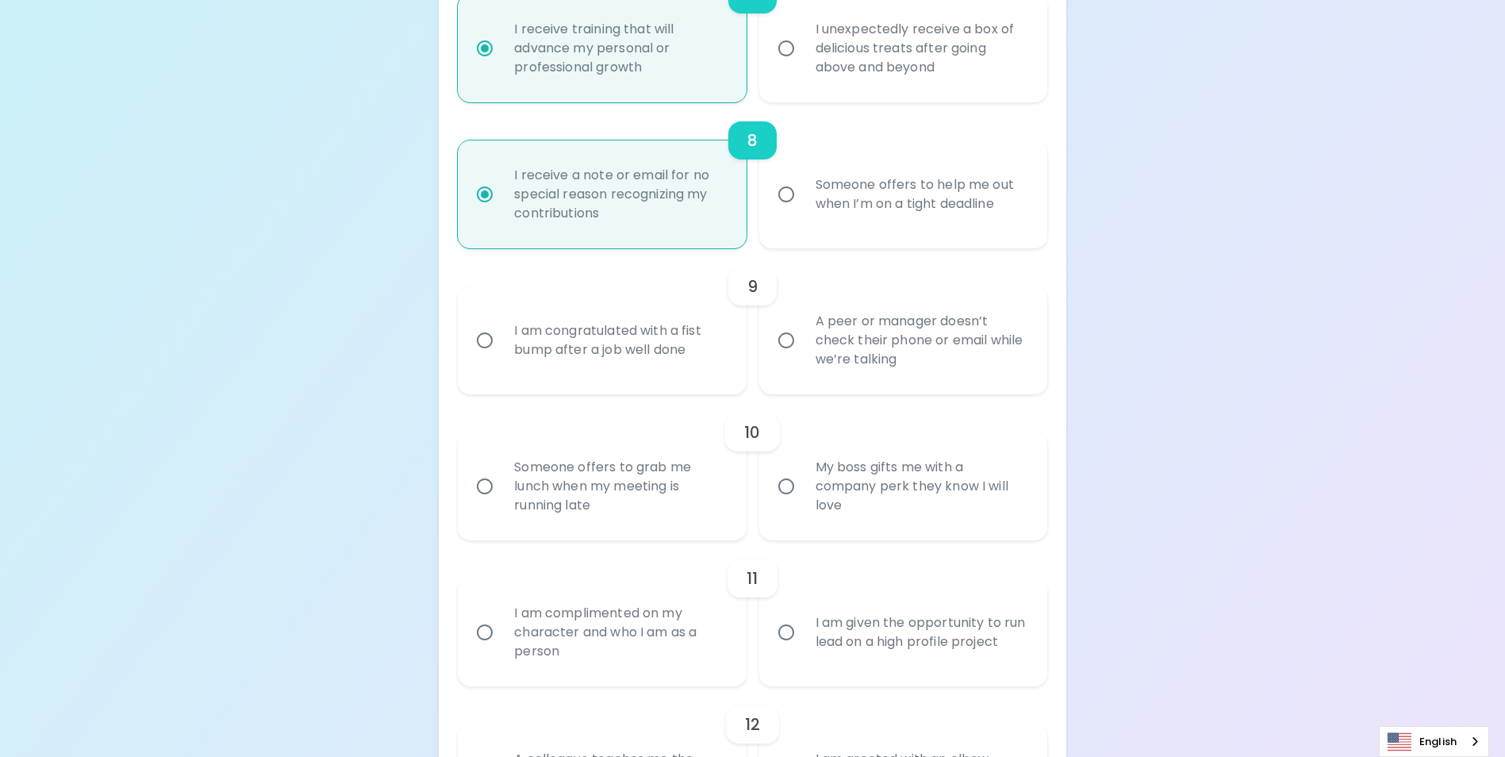
scroll to position [1351, 0]
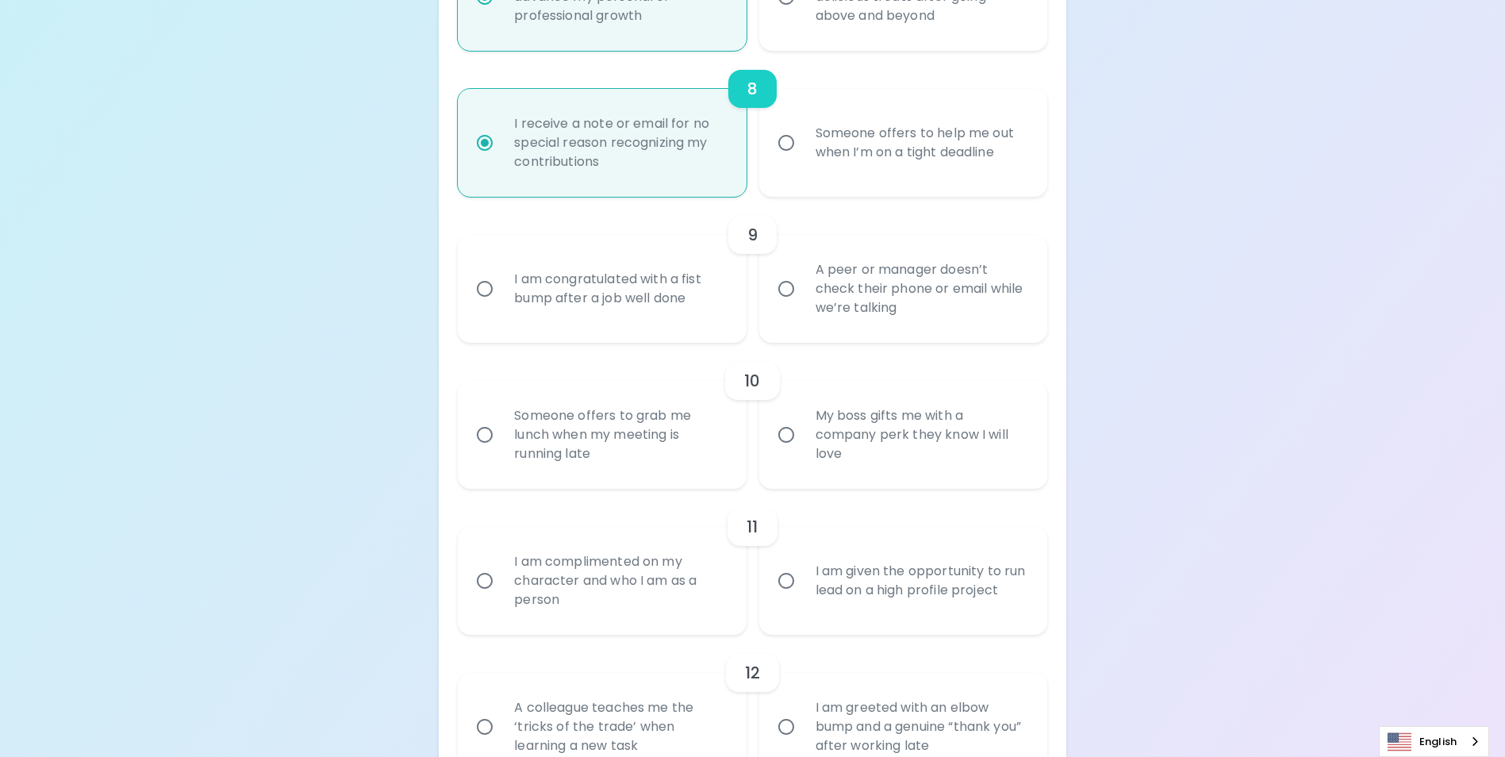
radio input "true"
click at [809, 325] on div "A peer or manager doesn’t check their phone or email while we’re talking" at bounding box center [921, 288] width 236 height 95
click at [803, 306] on input "A peer or manager doesn’t check their phone or email while we’re talking" at bounding box center [786, 288] width 33 height 33
radio input "false"
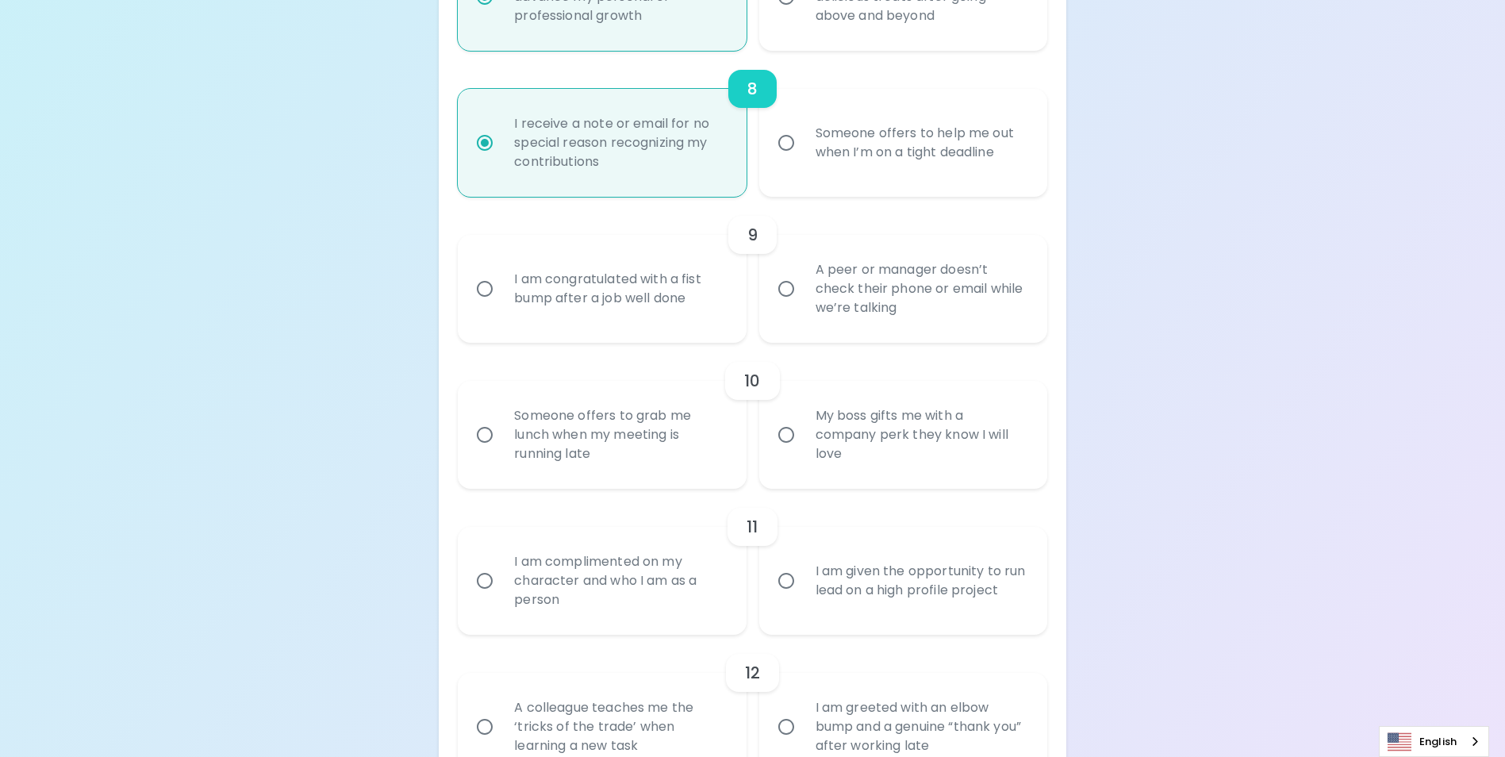
radio input "false"
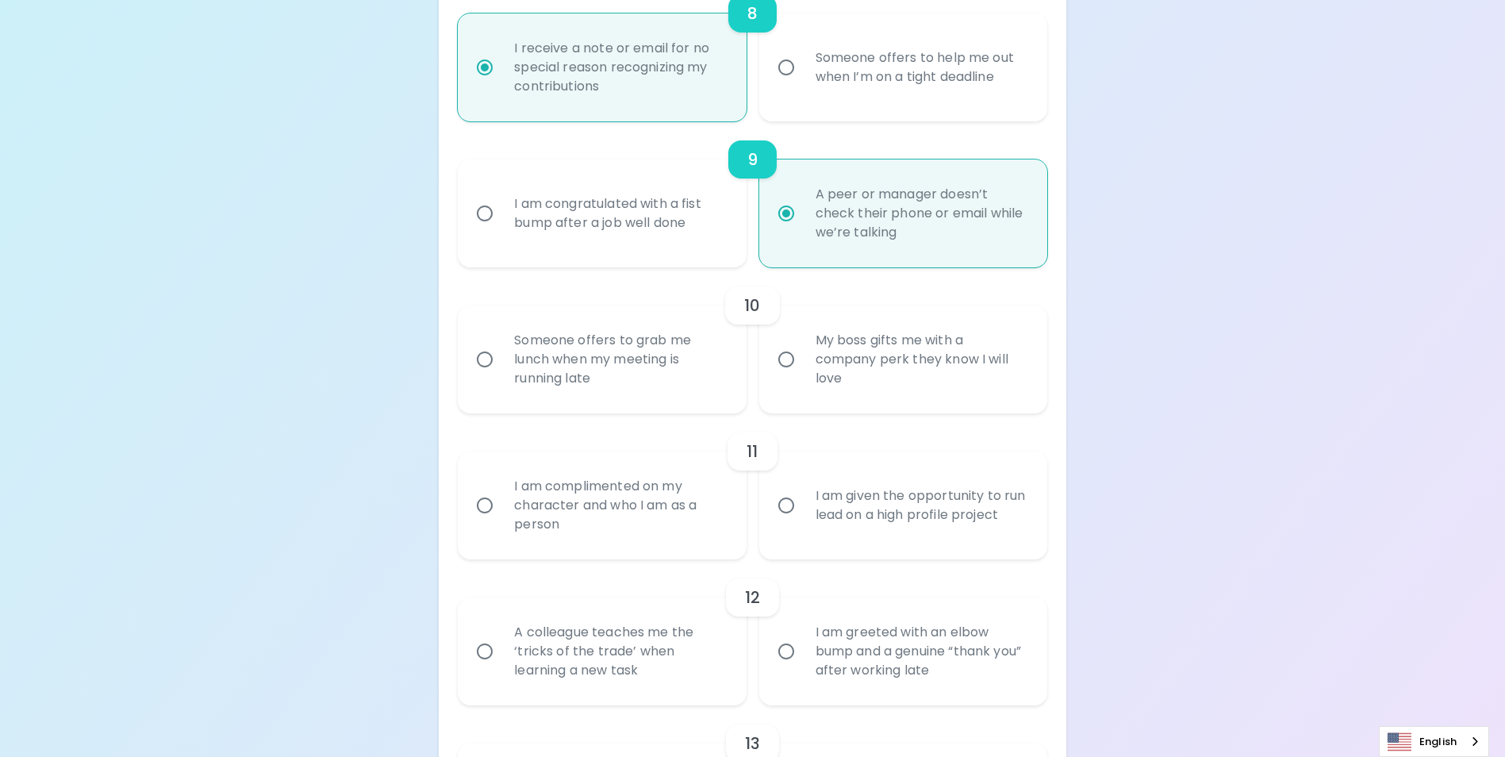
scroll to position [1478, 0]
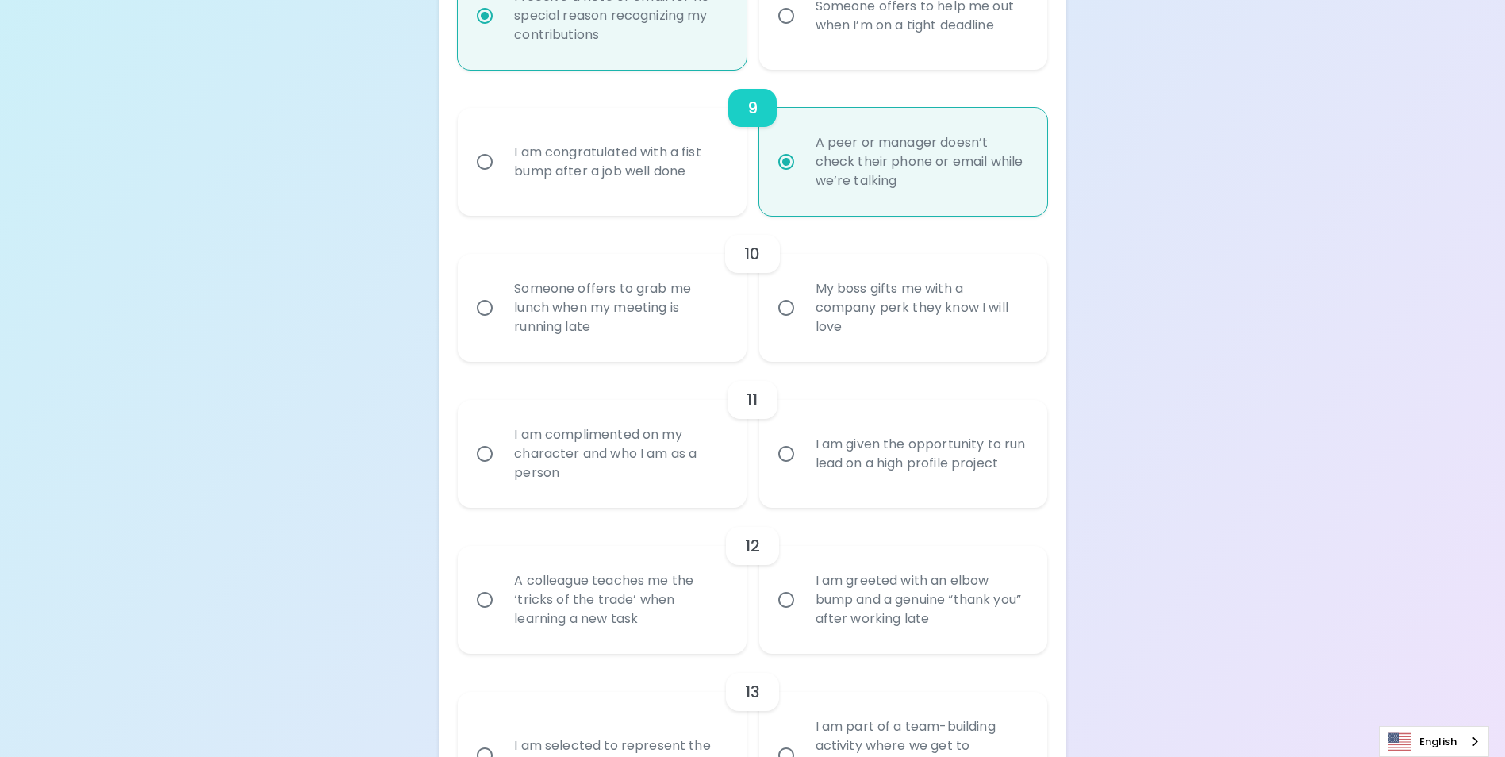
radio input "true"
click at [853, 340] on div "My boss gifts me with a company perk they know I will love" at bounding box center [921, 307] width 236 height 95
click at [803, 325] on input "My boss gifts me with a company perk they know I will love" at bounding box center [786, 307] width 33 height 33
radio input "false"
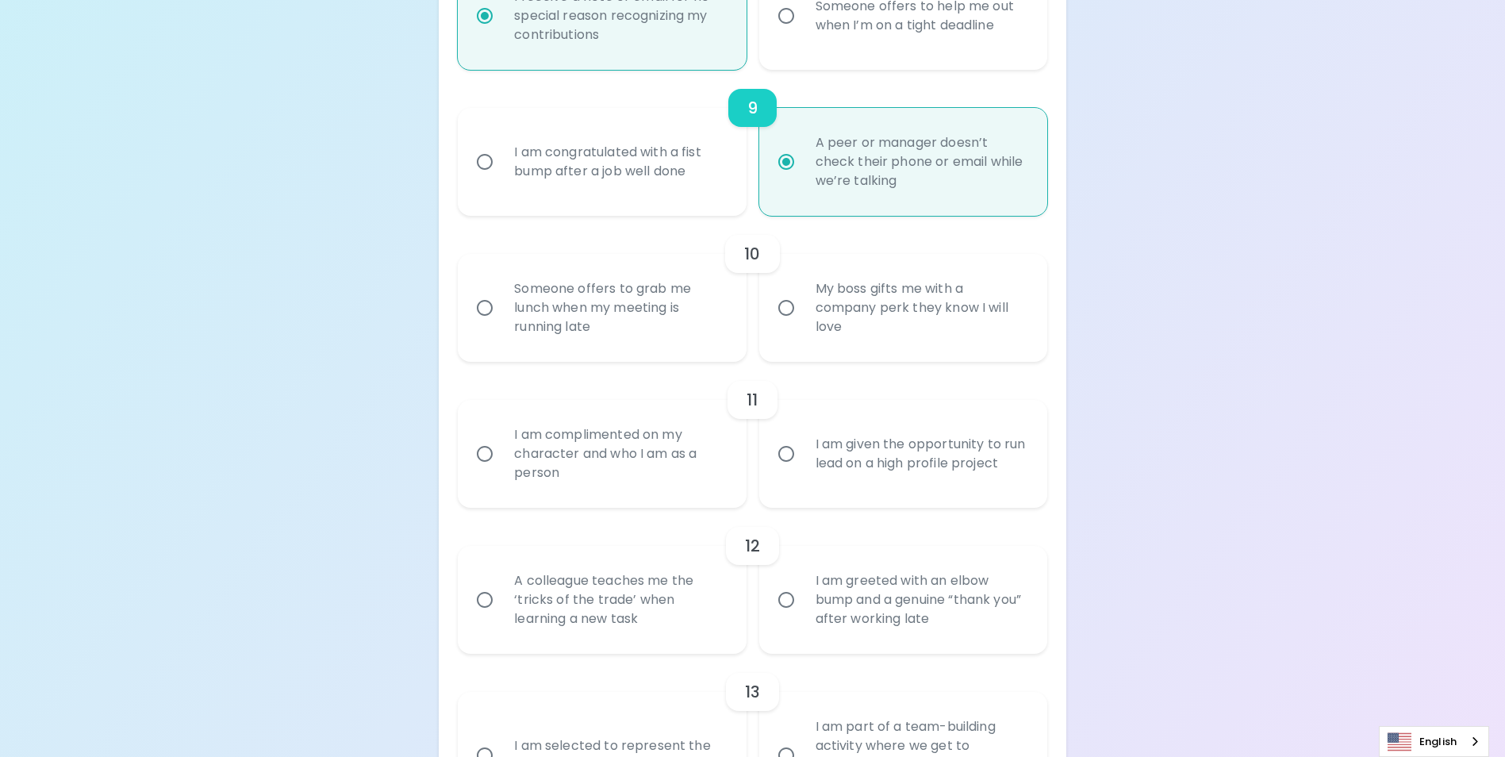
radio input "false"
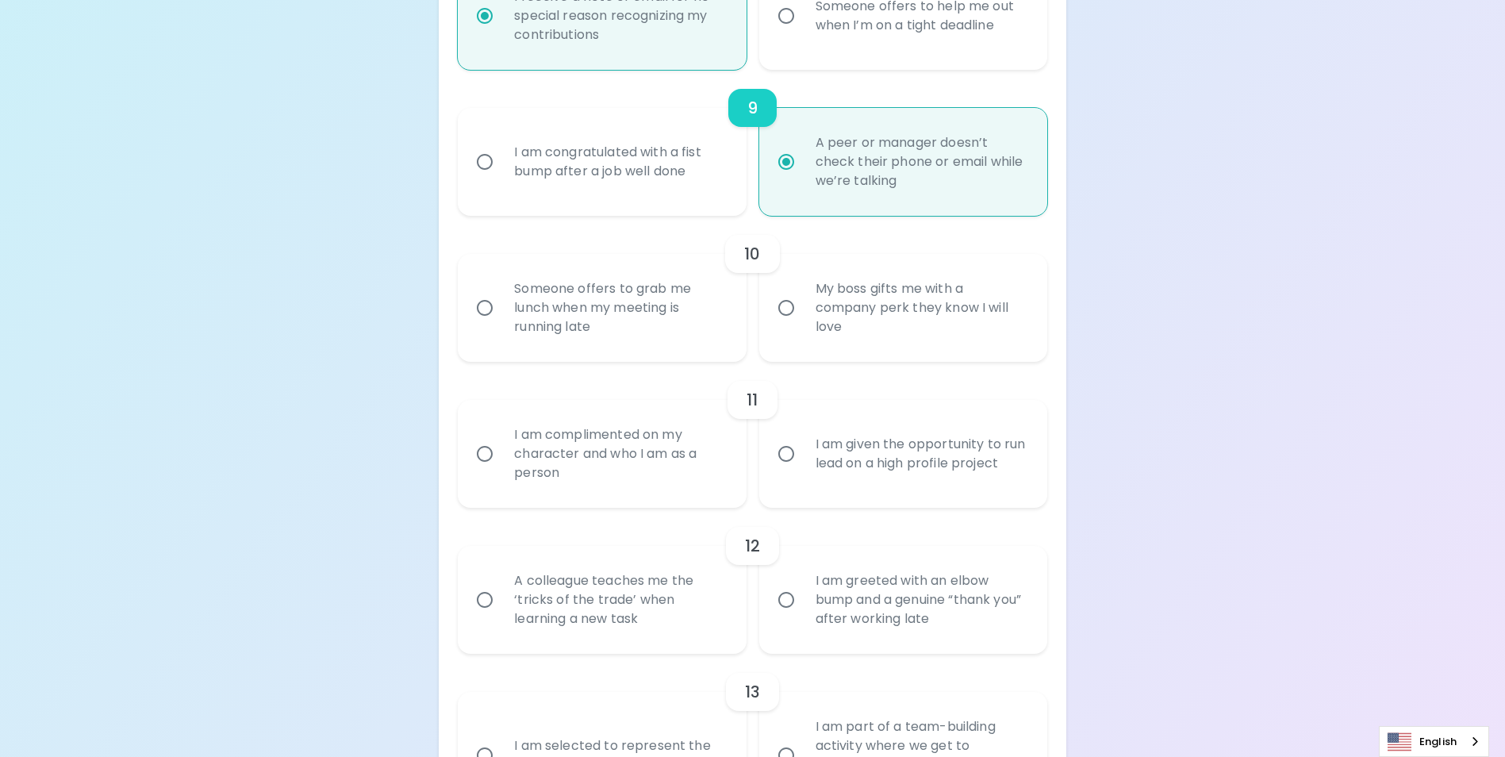
radio input "false"
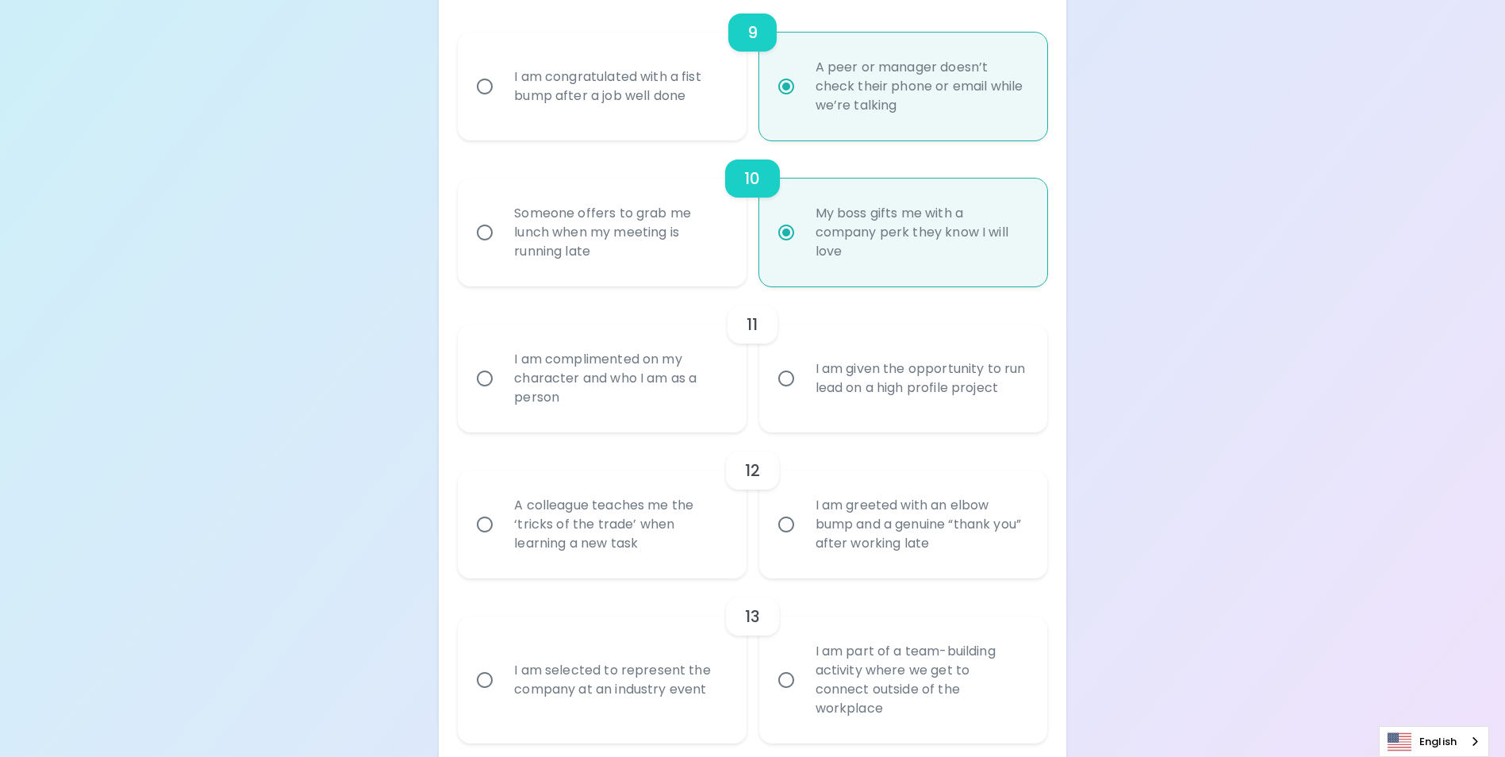
scroll to position [1605, 0]
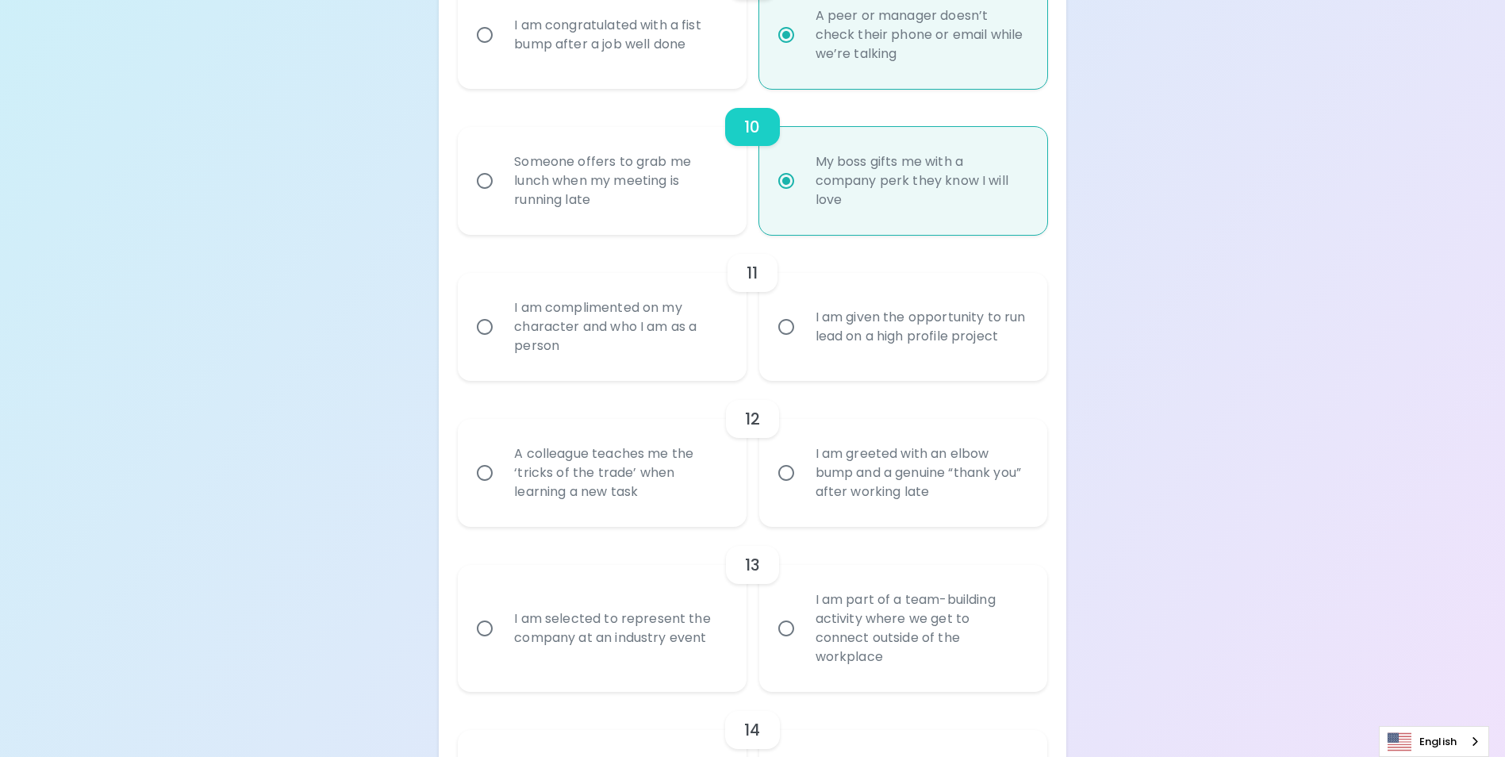
radio input "true"
click at [644, 373] on div "I am complimented on my character and who I am as a person" at bounding box center [620, 326] width 236 height 95
click at [502, 344] on input "I am complimented on my character and who I am as a person" at bounding box center [484, 326] width 33 height 33
radio input "false"
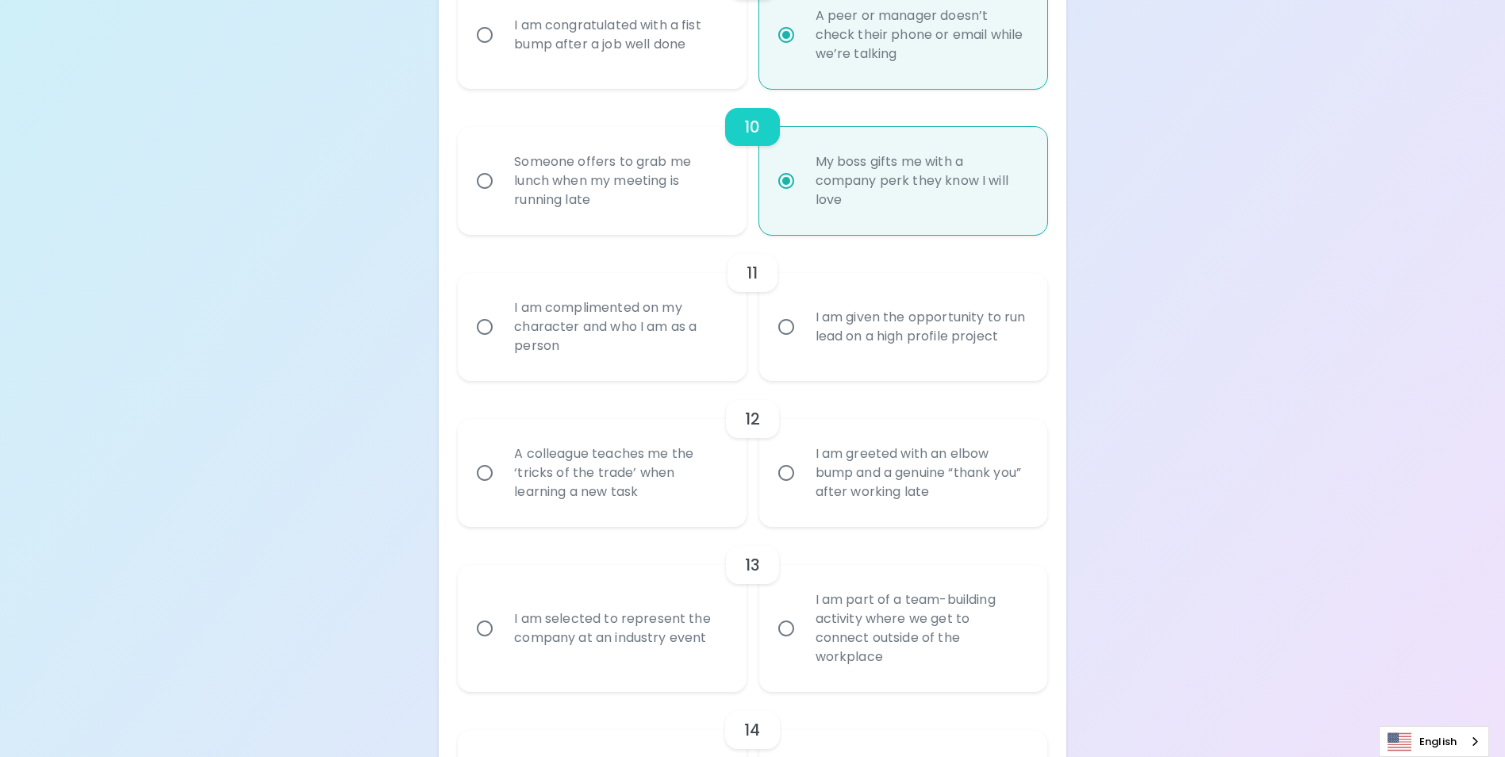
radio input "false"
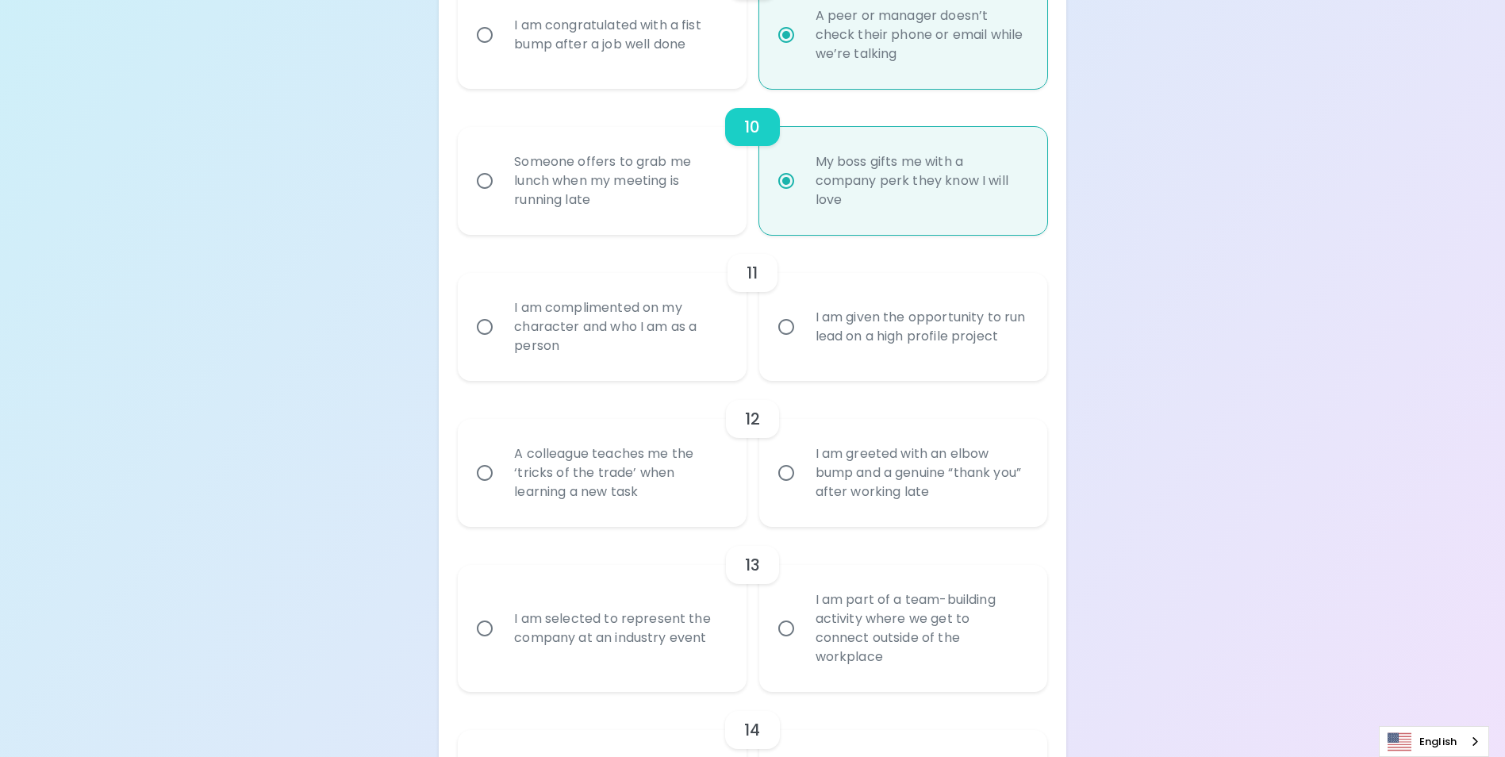
radio input "false"
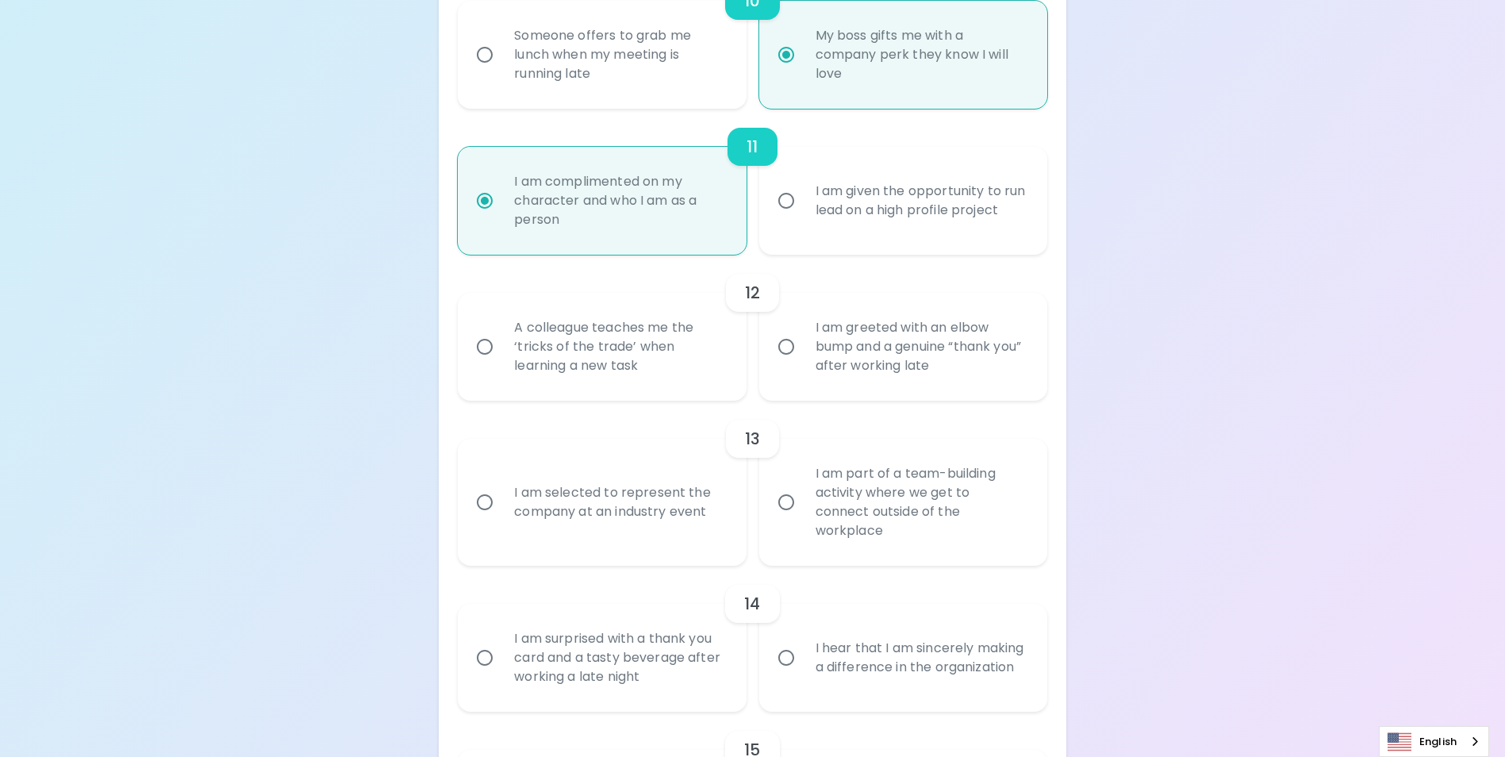
scroll to position [1732, 0]
radio input "true"
click at [639, 383] on div "A colleague teaches me the ‘tricks of the trade’ when learning a new task" at bounding box center [620, 345] width 236 height 95
click at [502, 363] on input "A colleague teaches me the ‘tricks of the trade’ when learning a new task" at bounding box center [484, 345] width 33 height 33
radio input "false"
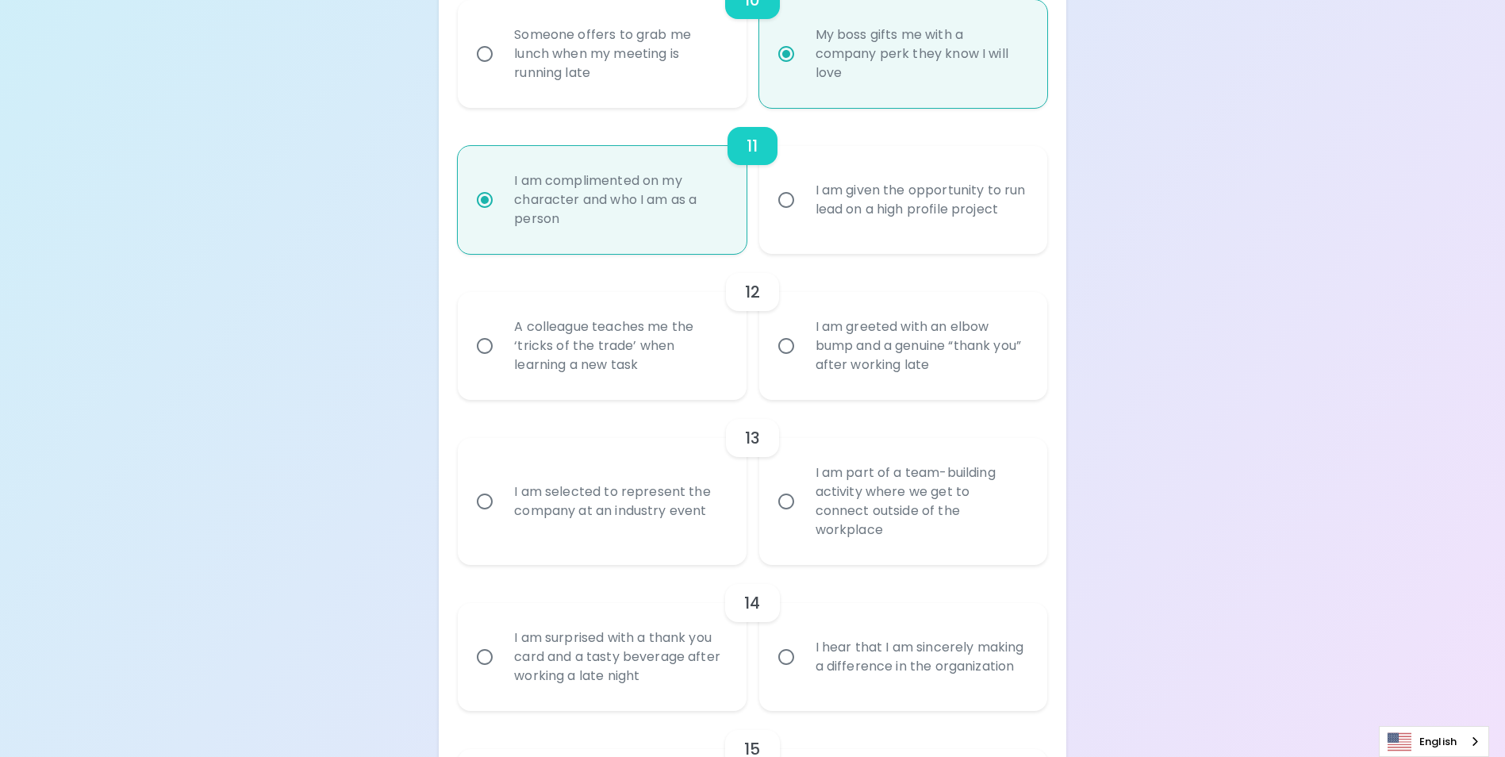
radio input "false"
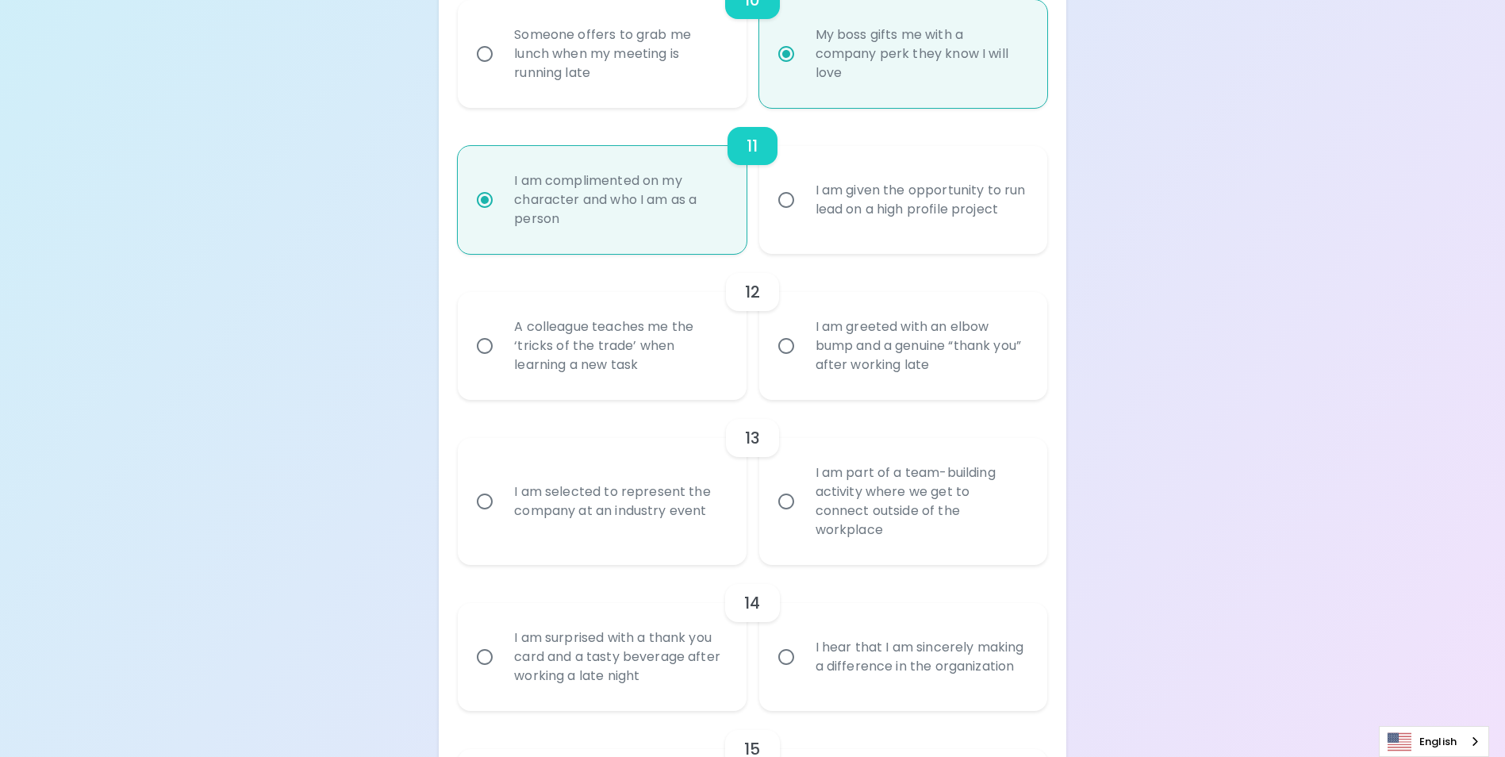
radio input "false"
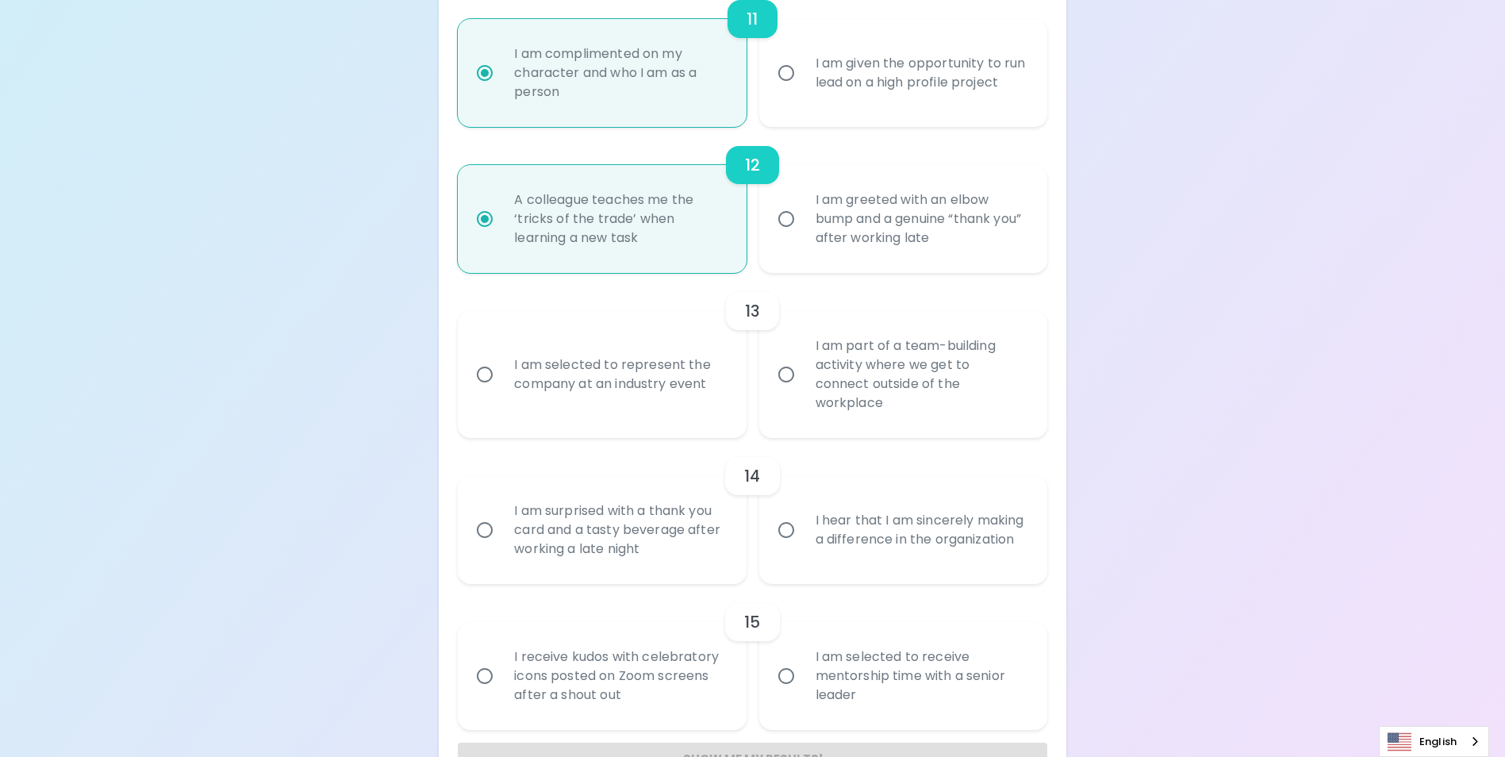
scroll to position [1910, 0]
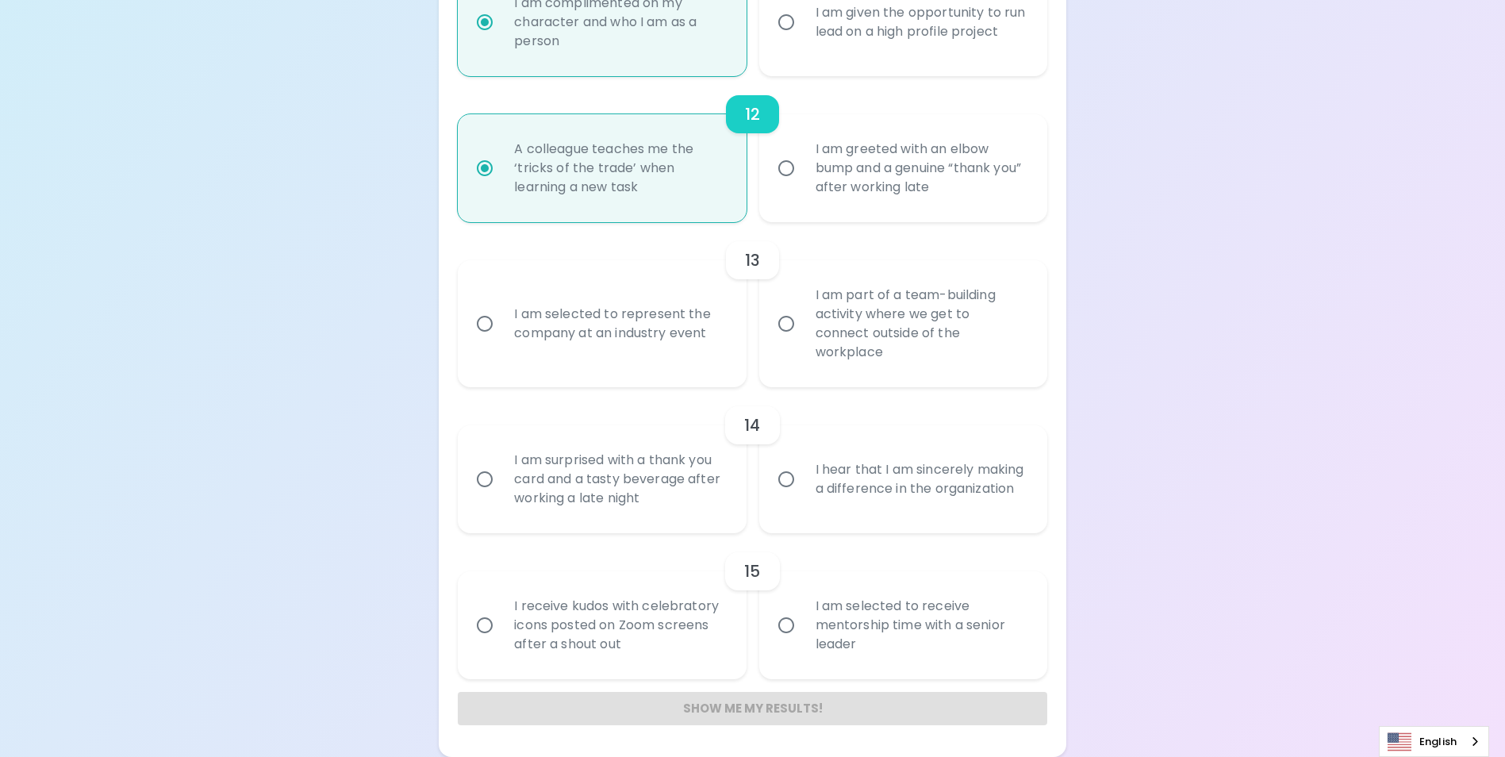
radio input "true"
click at [901, 323] on div "I am part of a team-building activity where we get to connect outside of the wo…" at bounding box center [921, 324] width 236 height 114
click at [803, 323] on input "I am part of a team-building activity where we get to connect outside of the wo…" at bounding box center [786, 323] width 33 height 33
radio input "false"
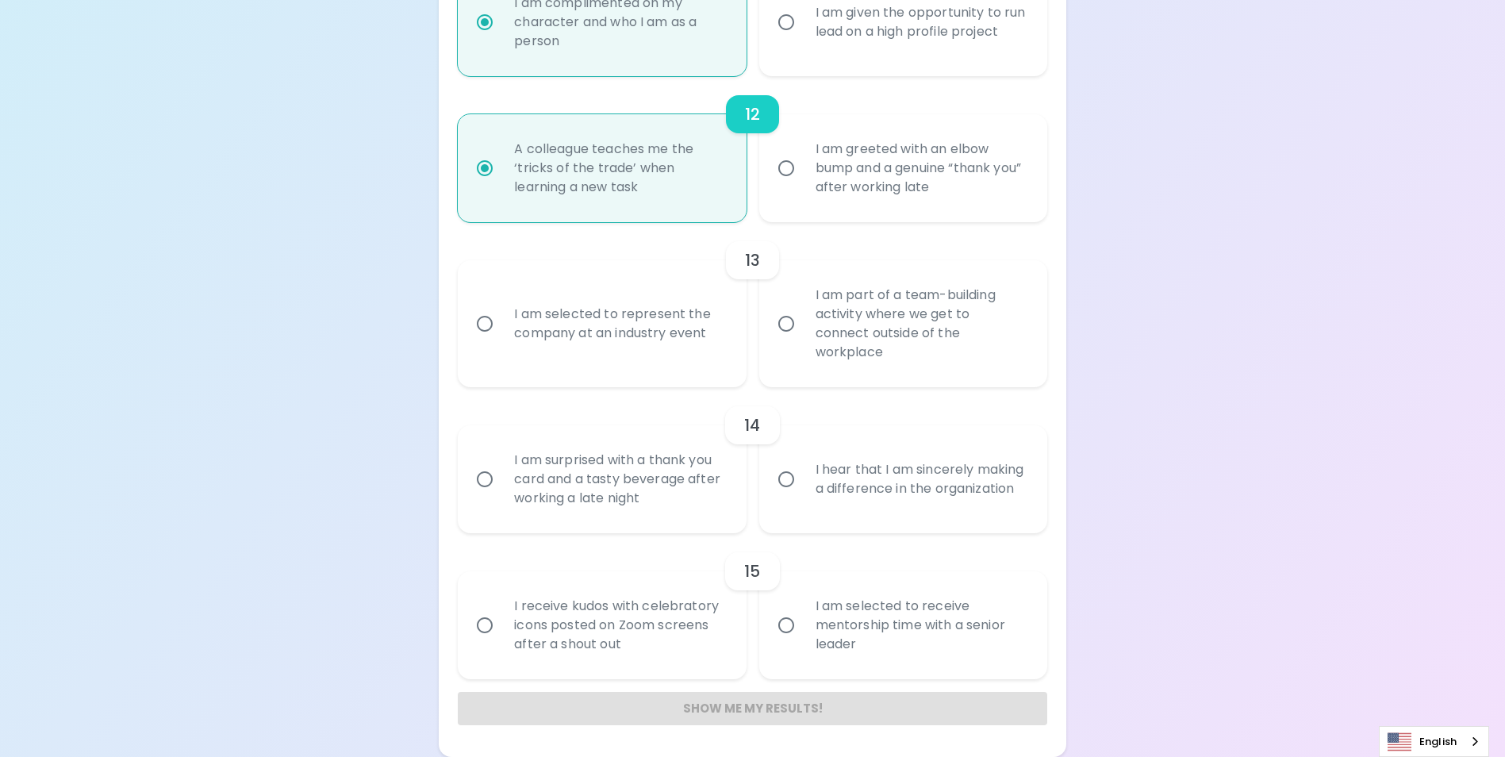
radio input "false"
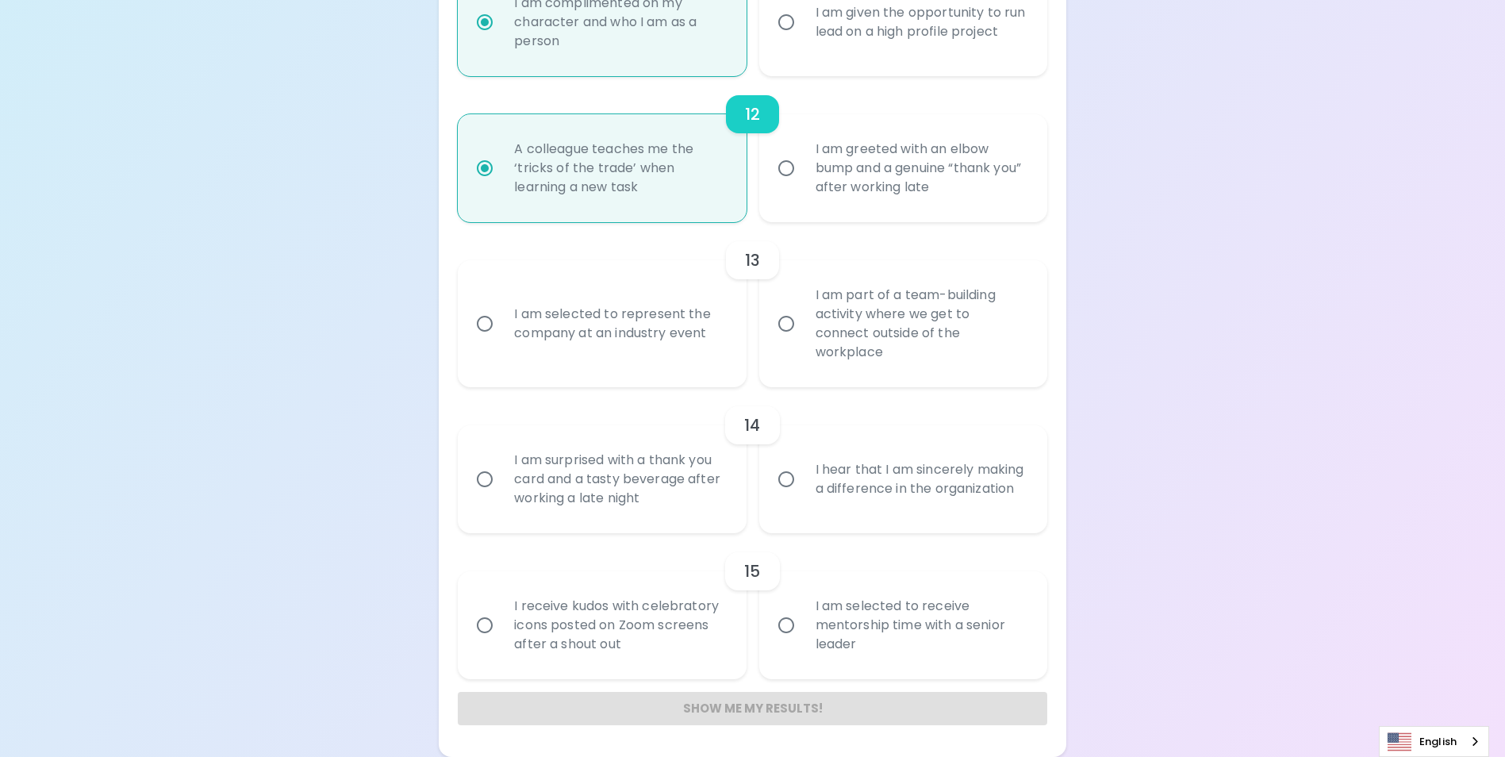
radio input "false"
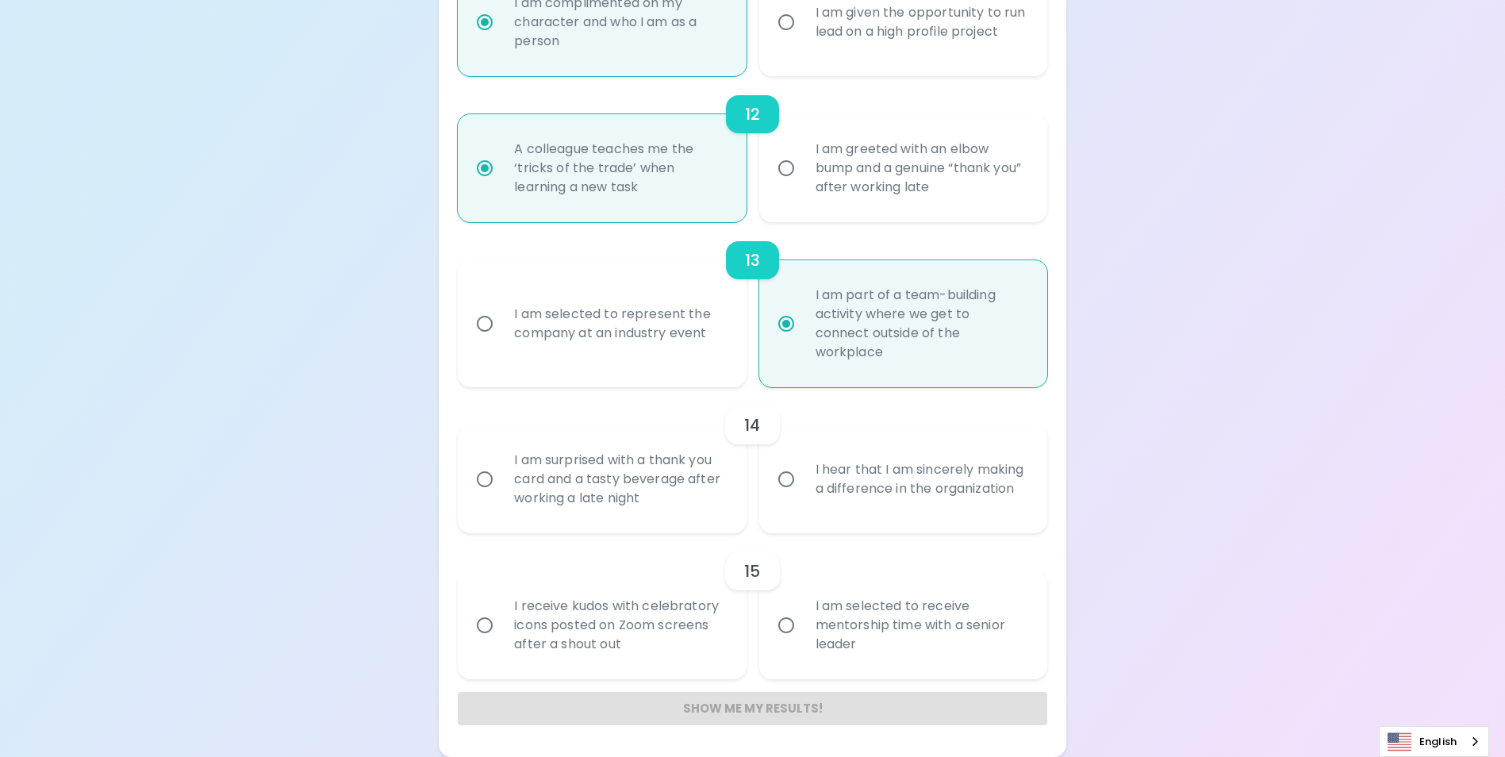
radio input "true"
click at [938, 470] on div "I hear that I am sincerely making a difference in the organization" at bounding box center [921, 479] width 236 height 76
click at [803, 470] on input "I hear that I am sincerely making a difference in the organization" at bounding box center [786, 479] width 33 height 33
radio input "false"
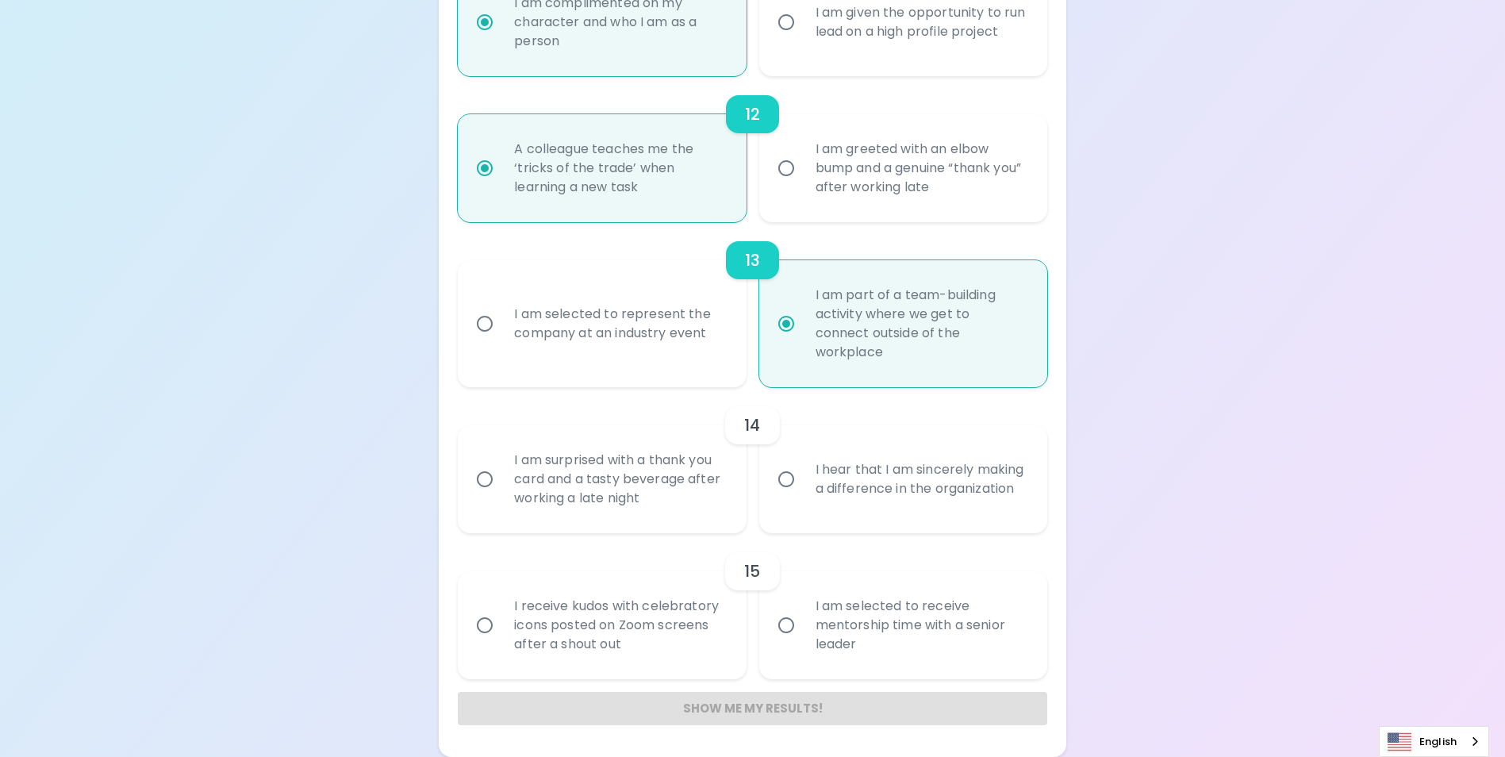
radio input "false"
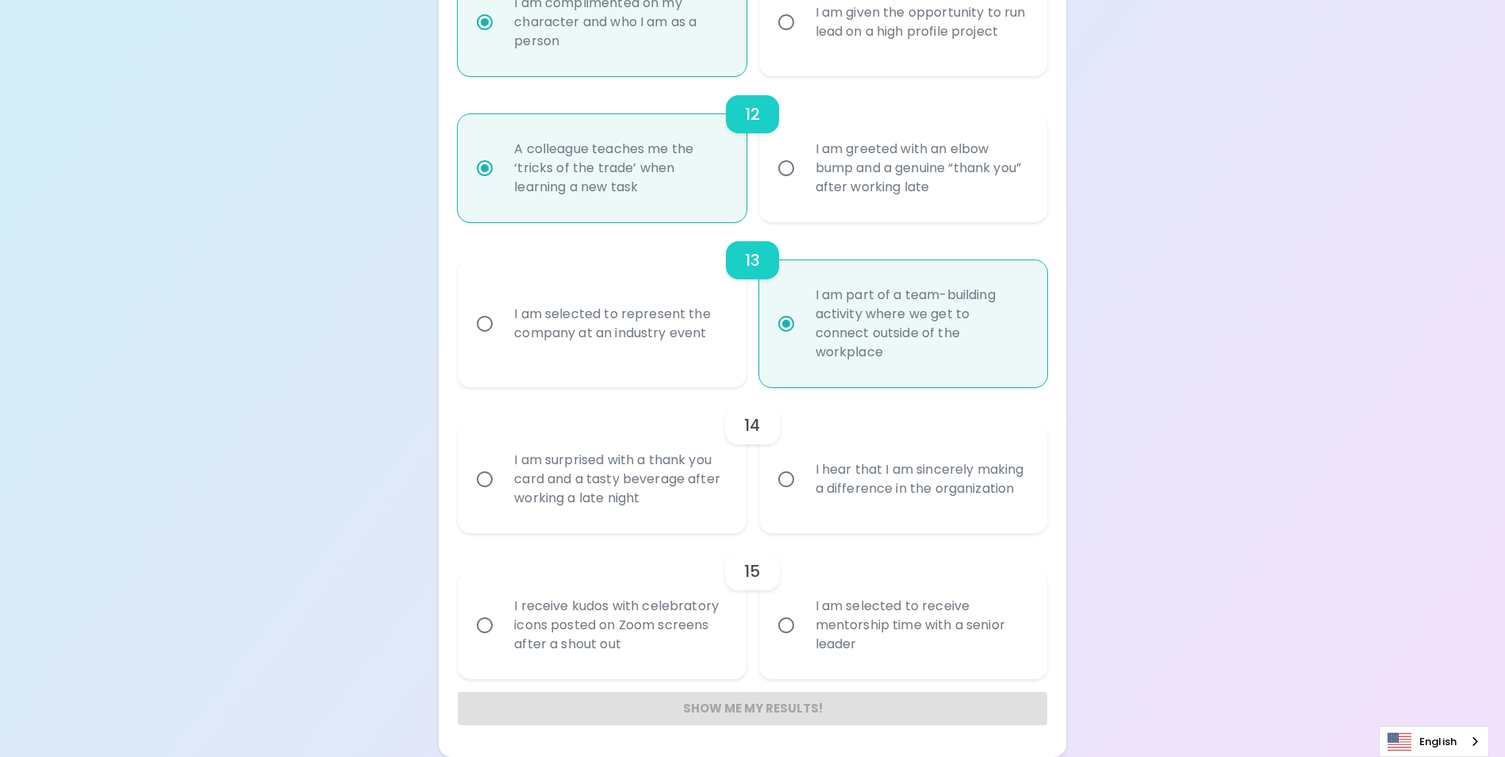
radio input "false"
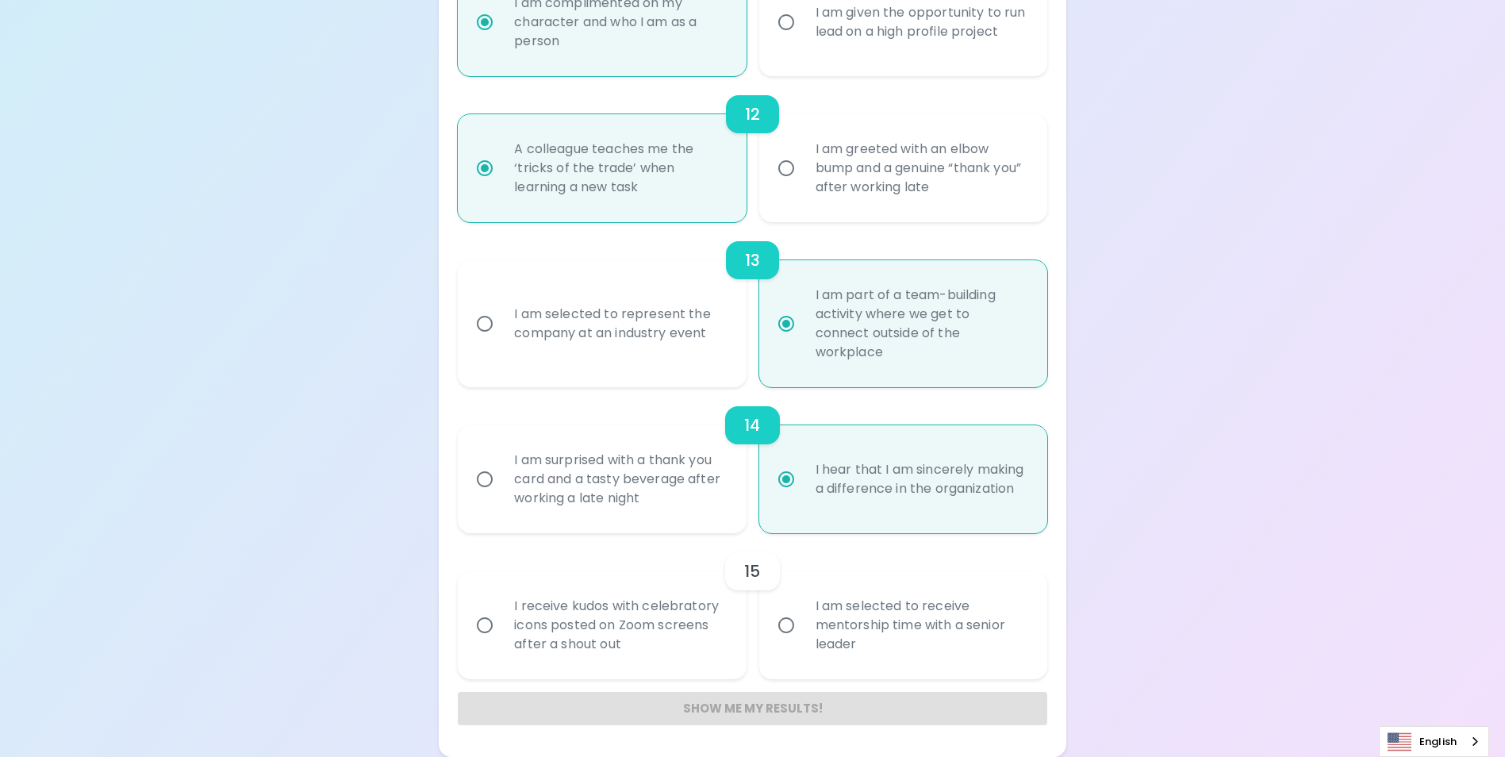
radio input "true"
click at [847, 598] on div "I am selected to receive mentorship time with a senior leader" at bounding box center [921, 625] width 236 height 95
click at [803, 609] on input "I am selected to receive mentorship time with a senior leader" at bounding box center [786, 625] width 33 height 33
radio input "false"
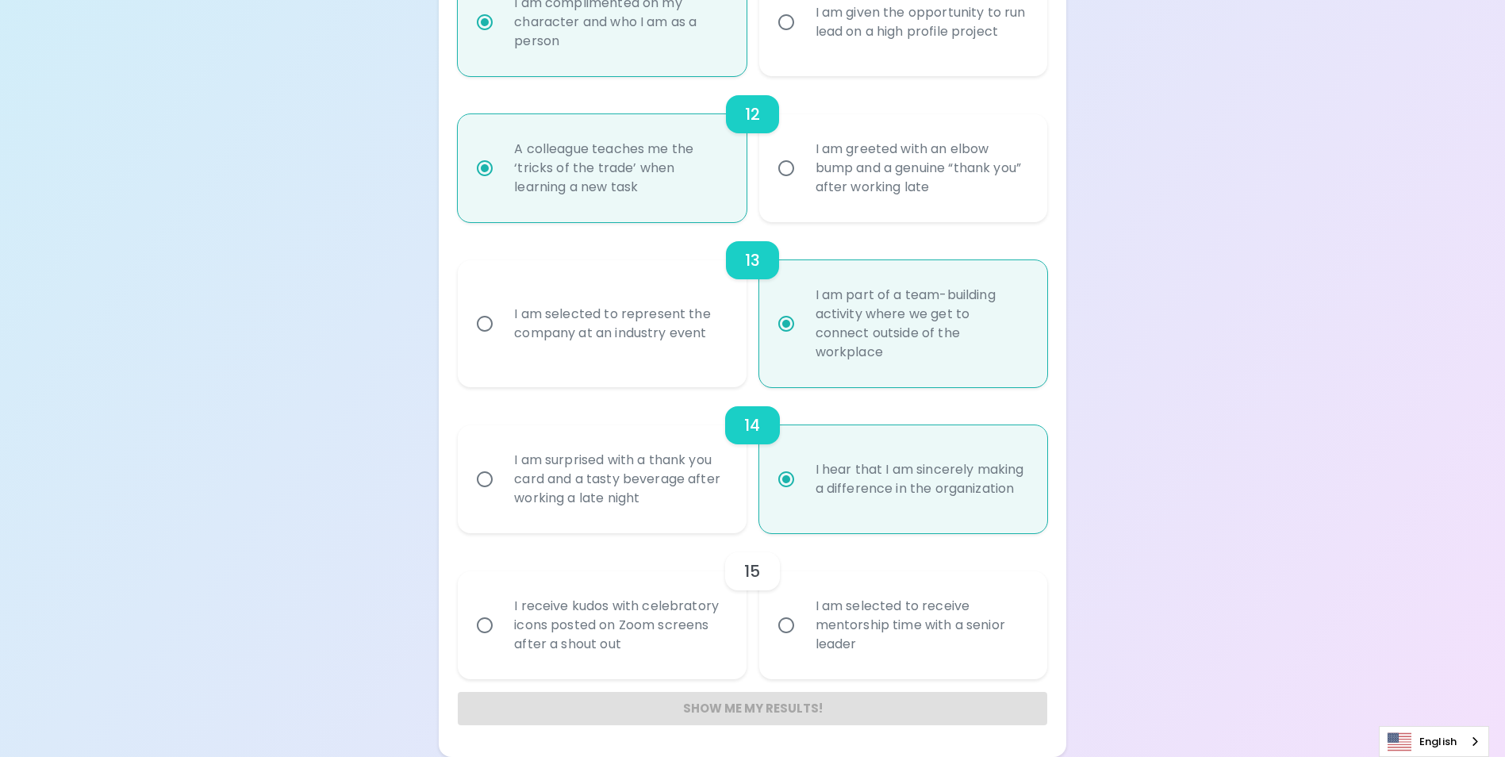
radio input "false"
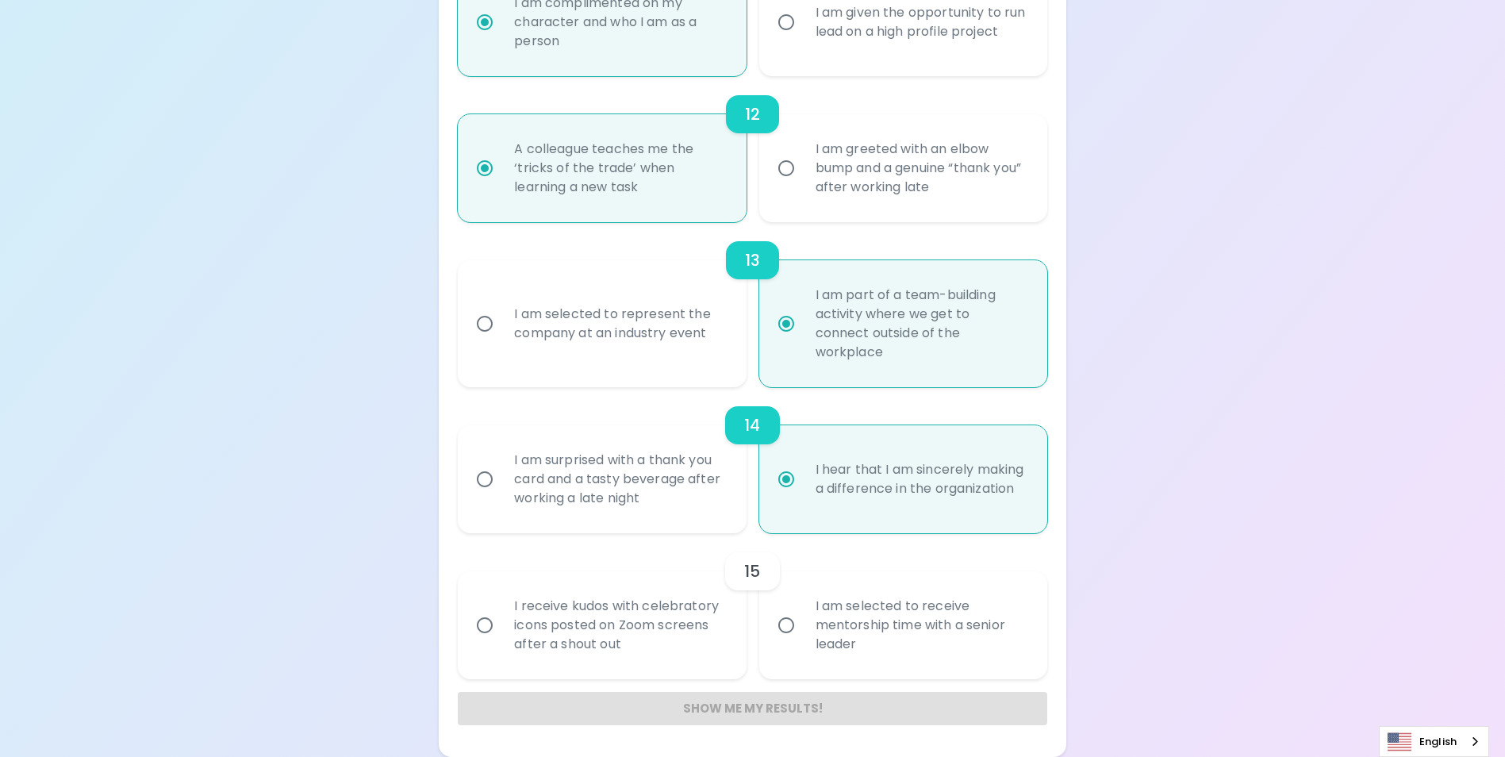
radio input "false"
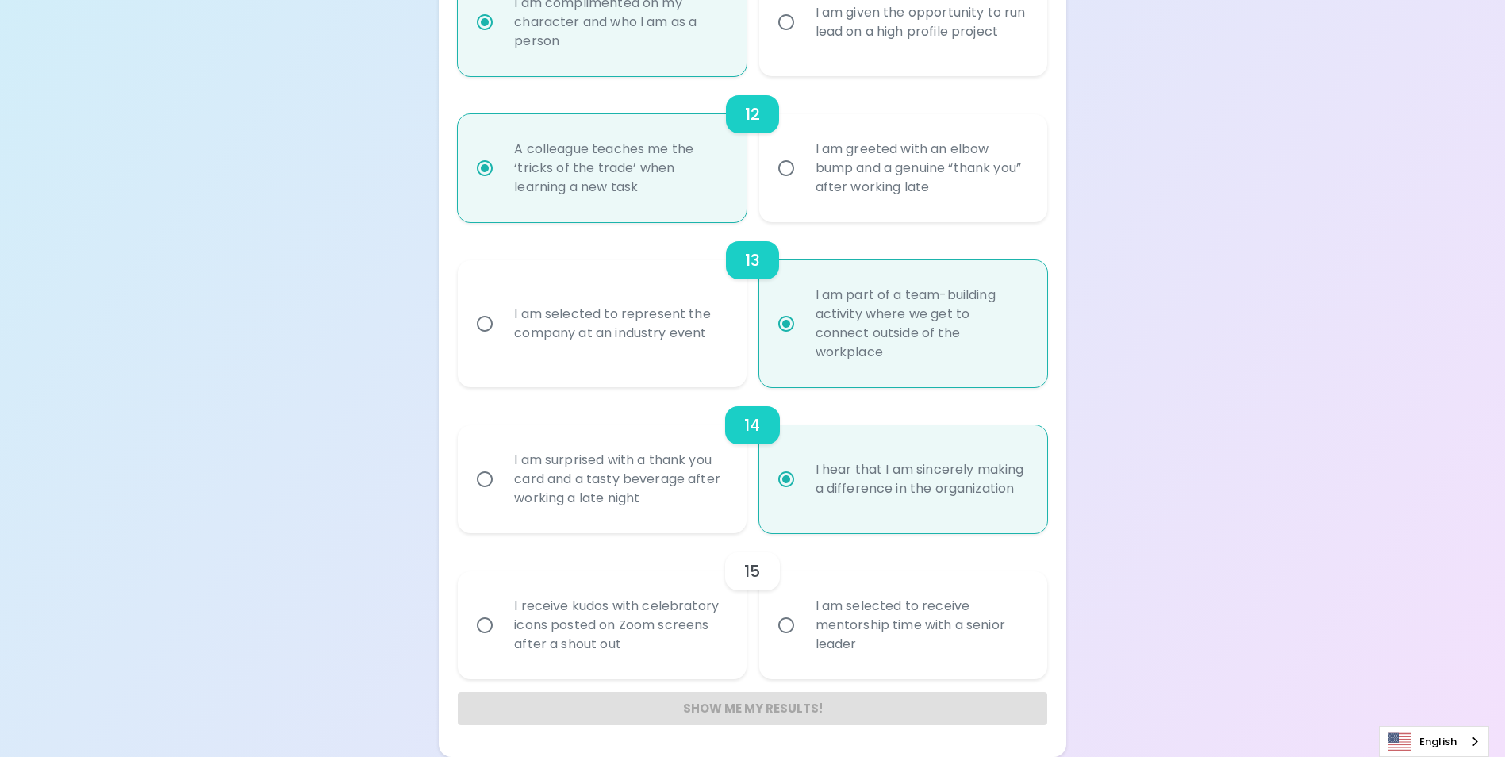
radio input "false"
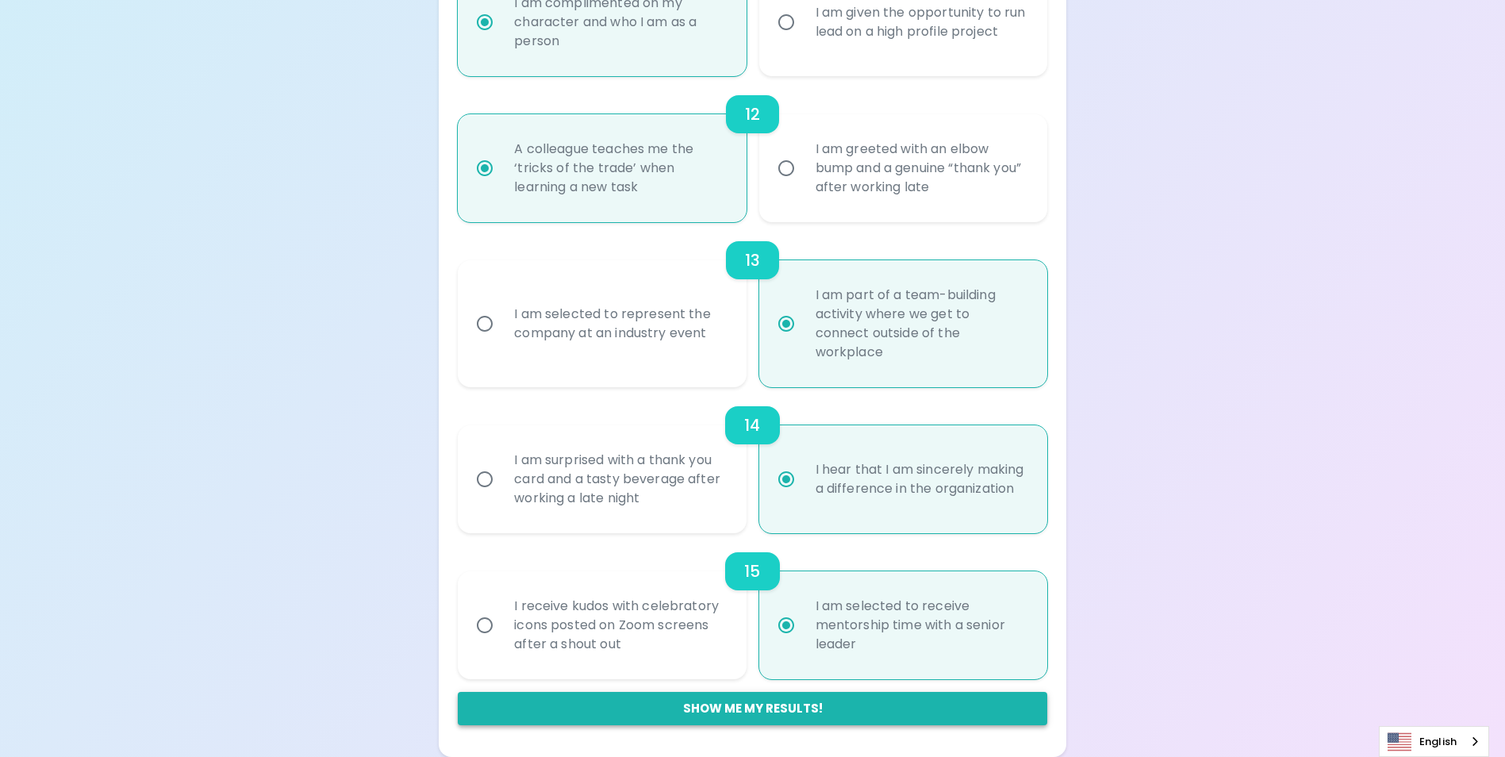
radio input "true"
click at [796, 721] on button "Show me my results!" at bounding box center [752, 708] width 589 height 33
radio input "false"
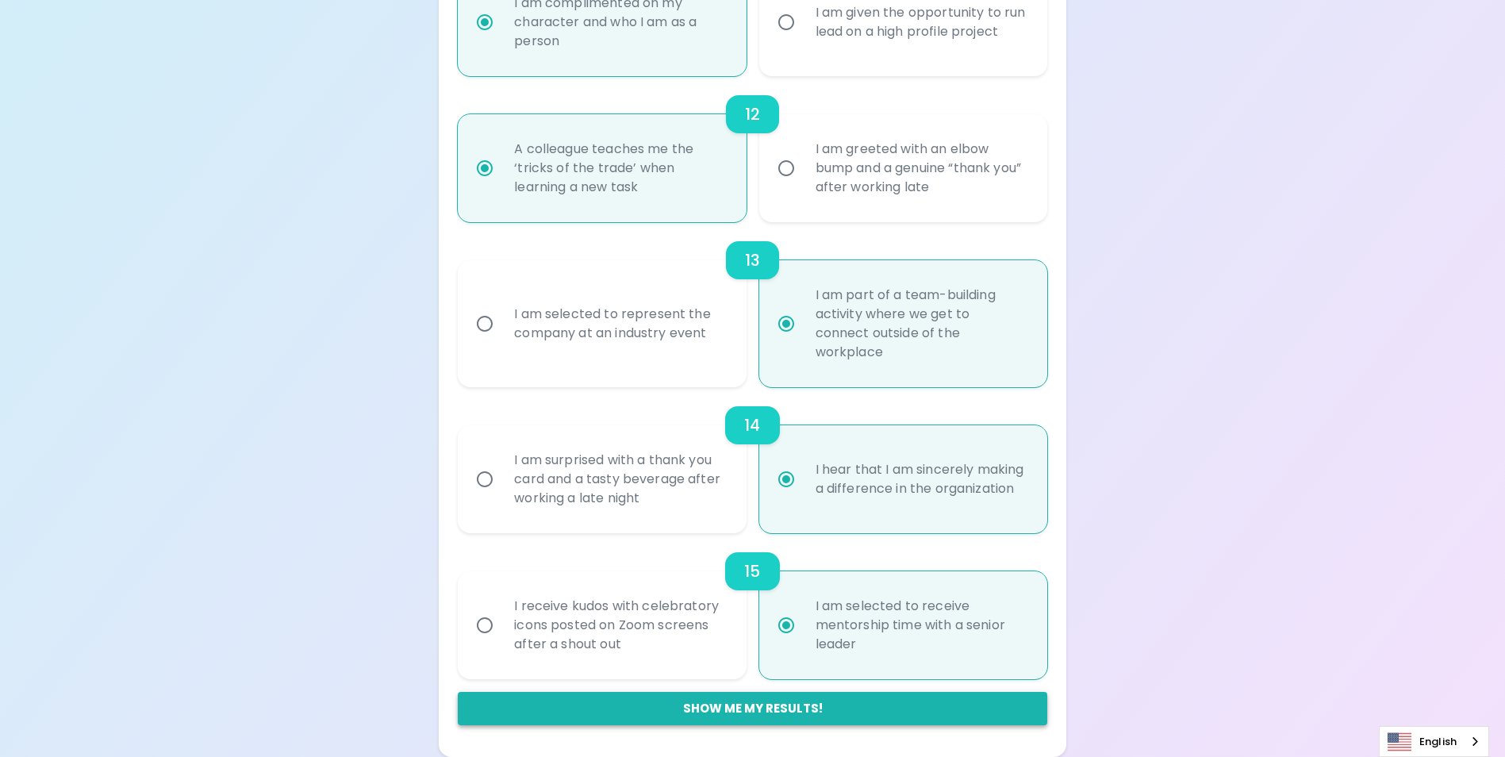
radio input "false"
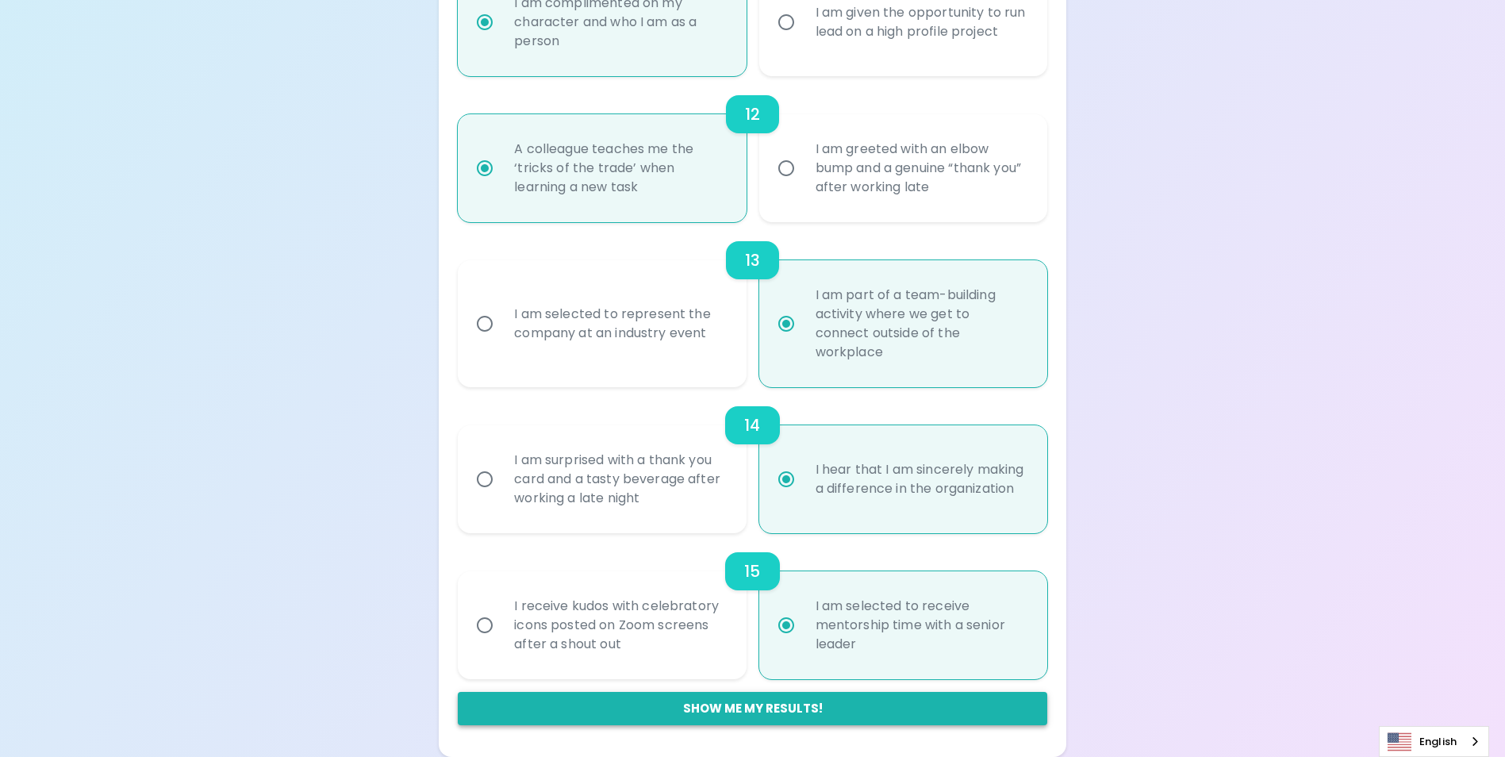
radio input "false"
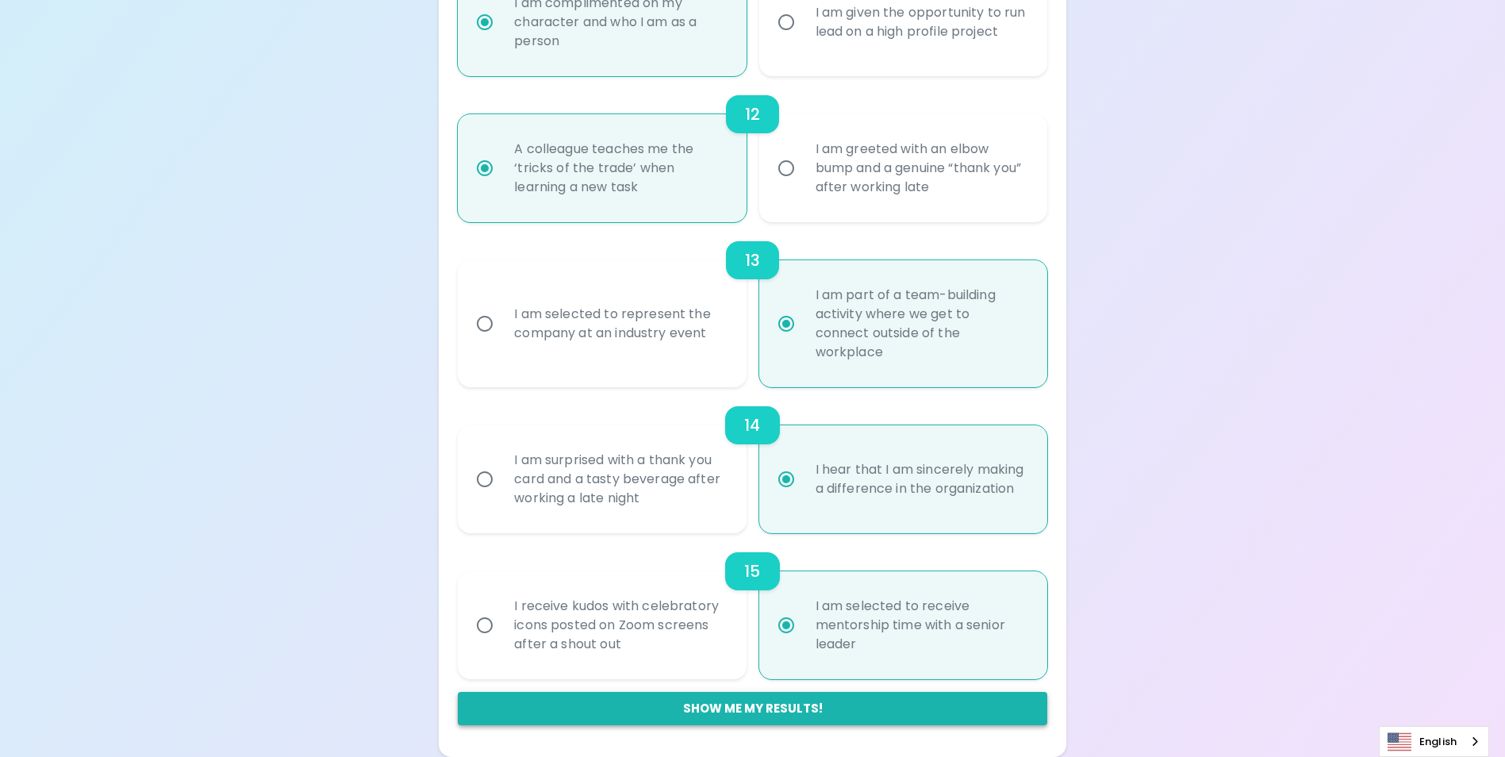
radio input "false"
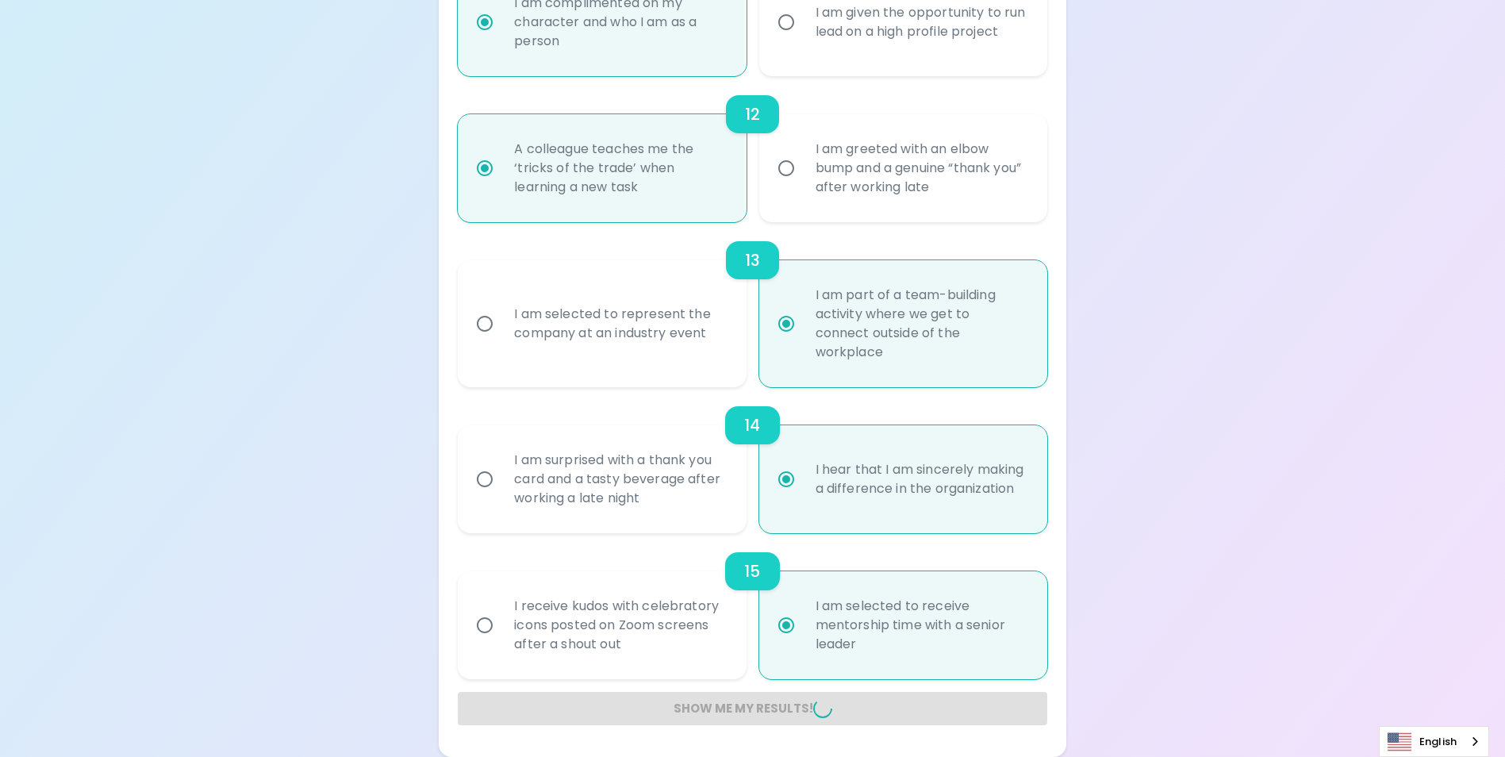
radio input "false"
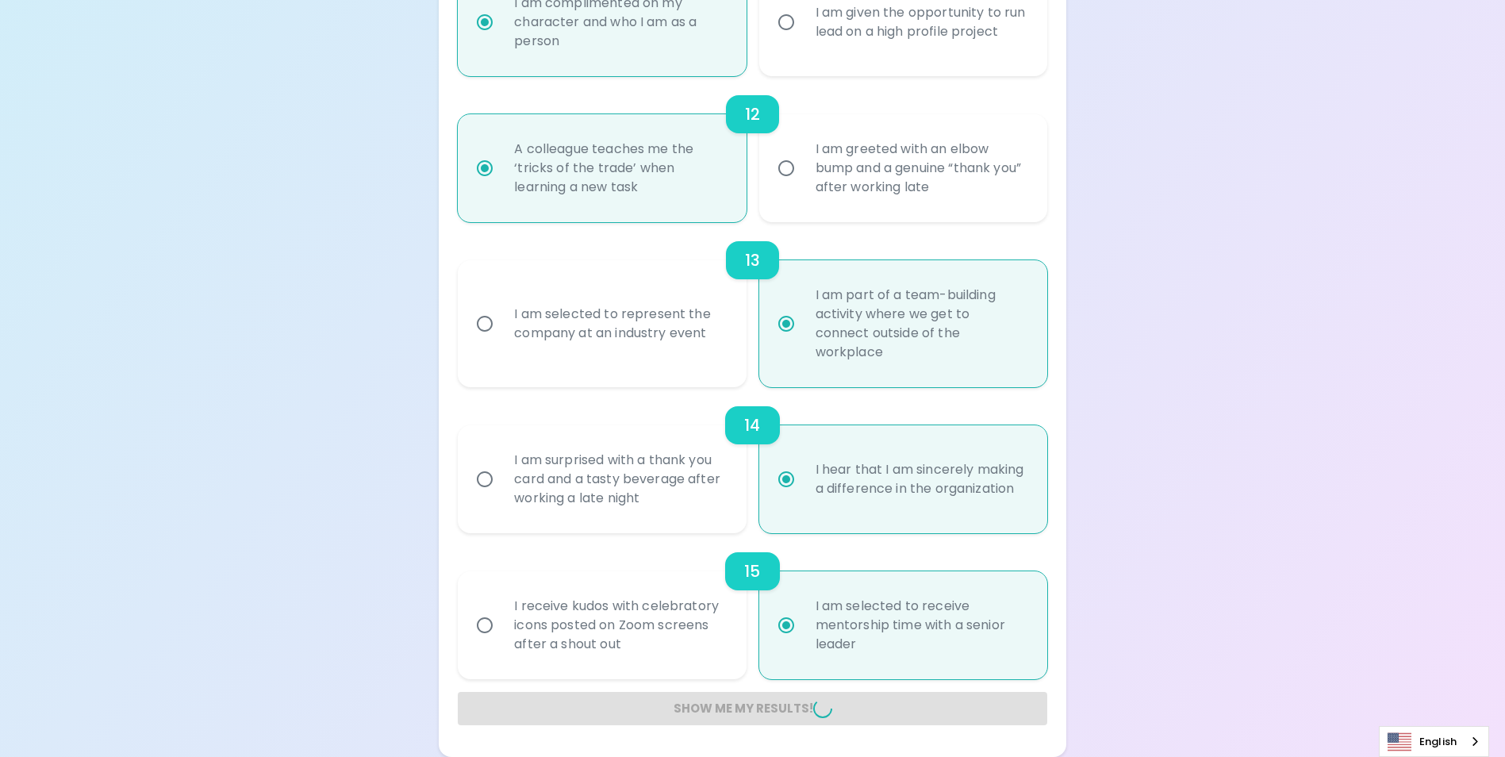
radio input "false"
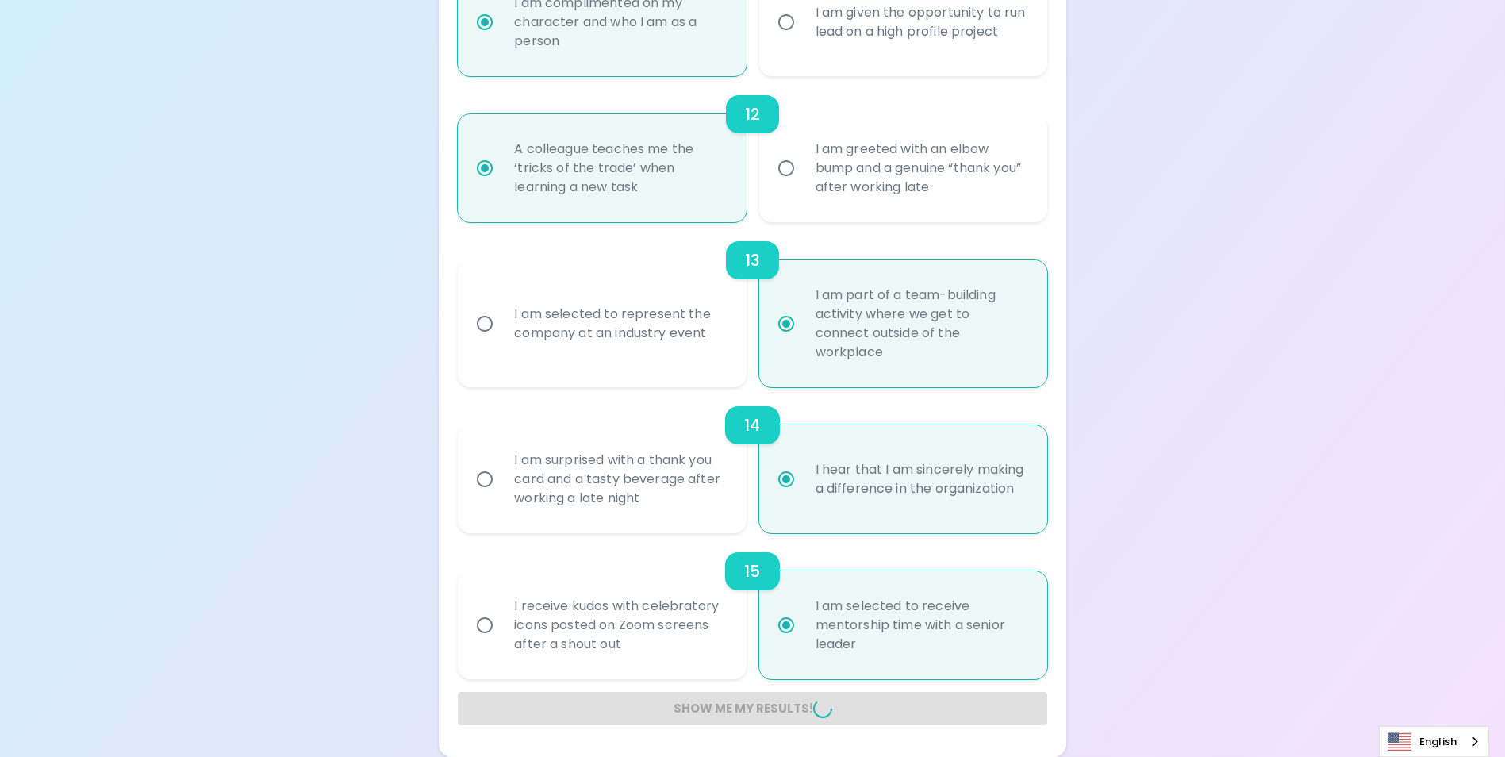
radio input "false"
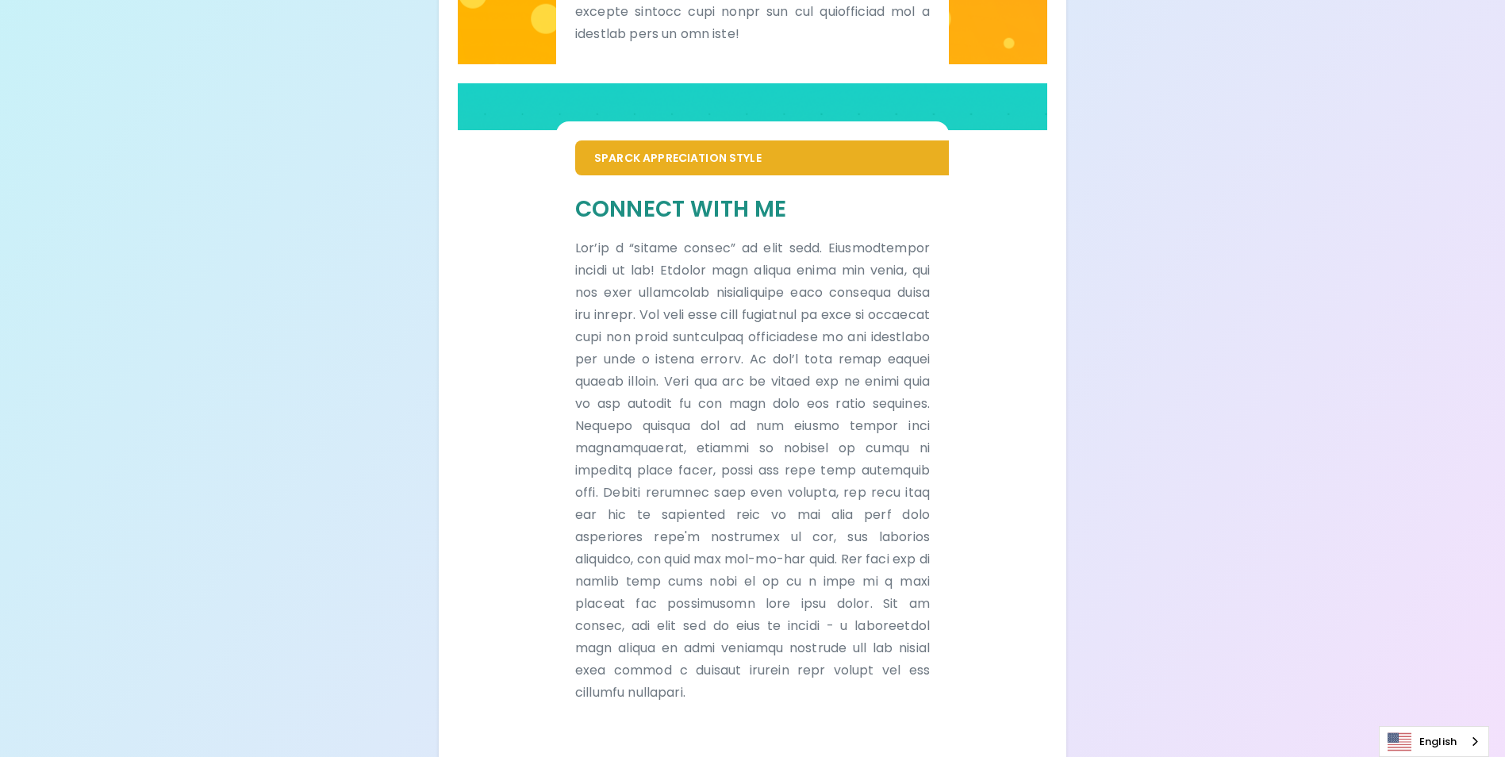
scroll to position [924, 0]
